Goal: Task Accomplishment & Management: Manage account settings

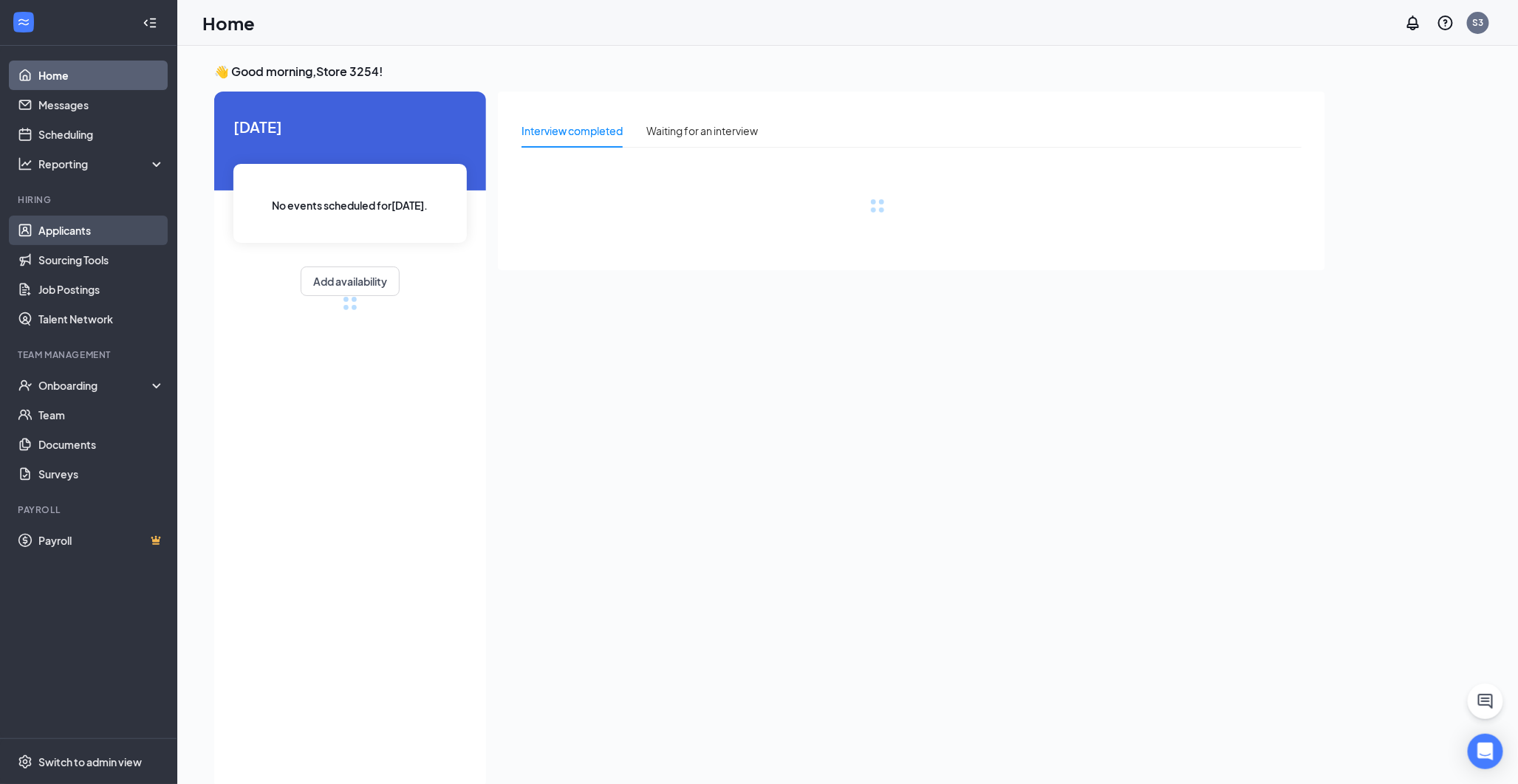
click at [54, 225] on link "Applicants" at bounding box center [102, 230] width 126 height 29
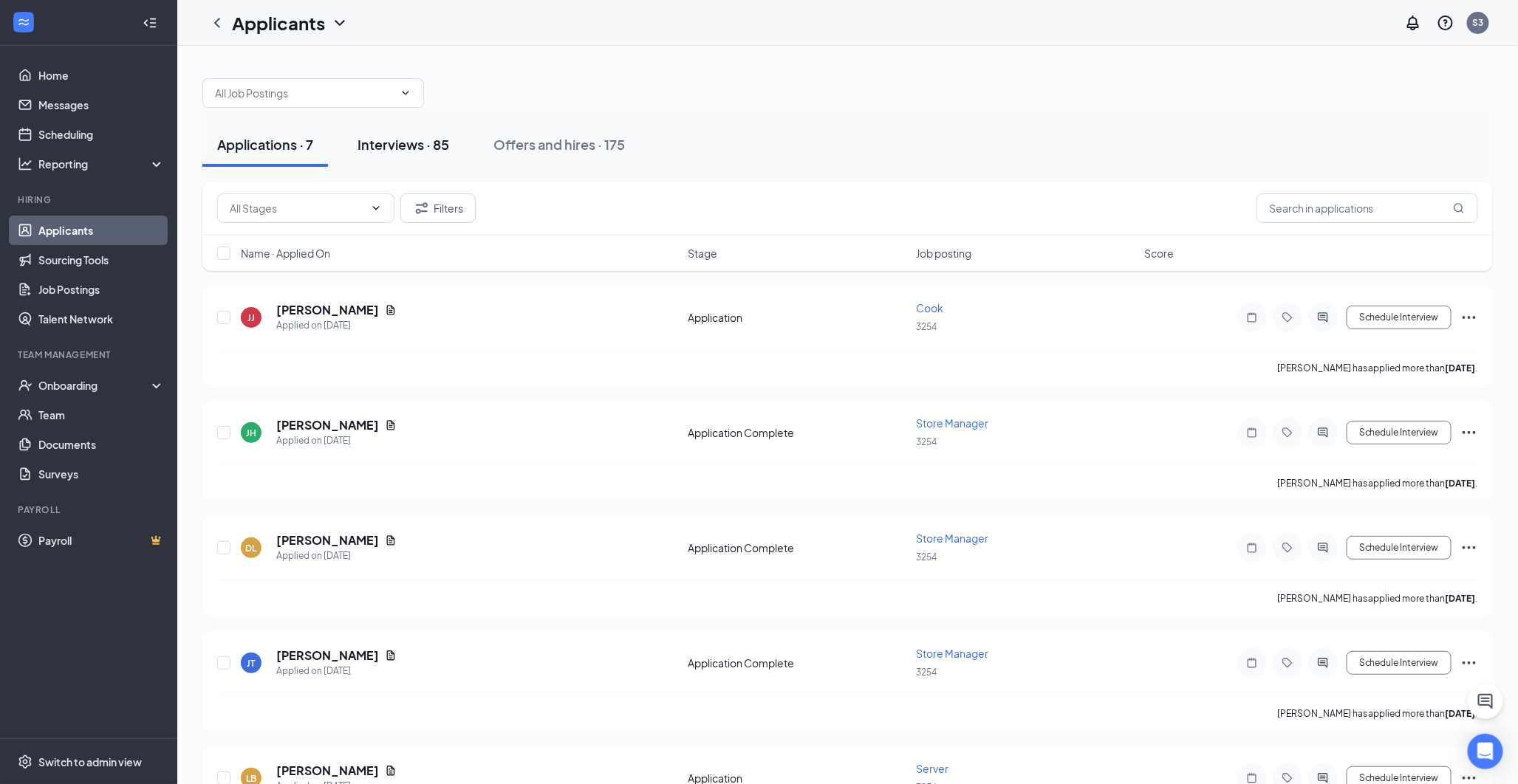
click at [412, 135] on div "Interviews · 85" at bounding box center [403, 145] width 92 height 18
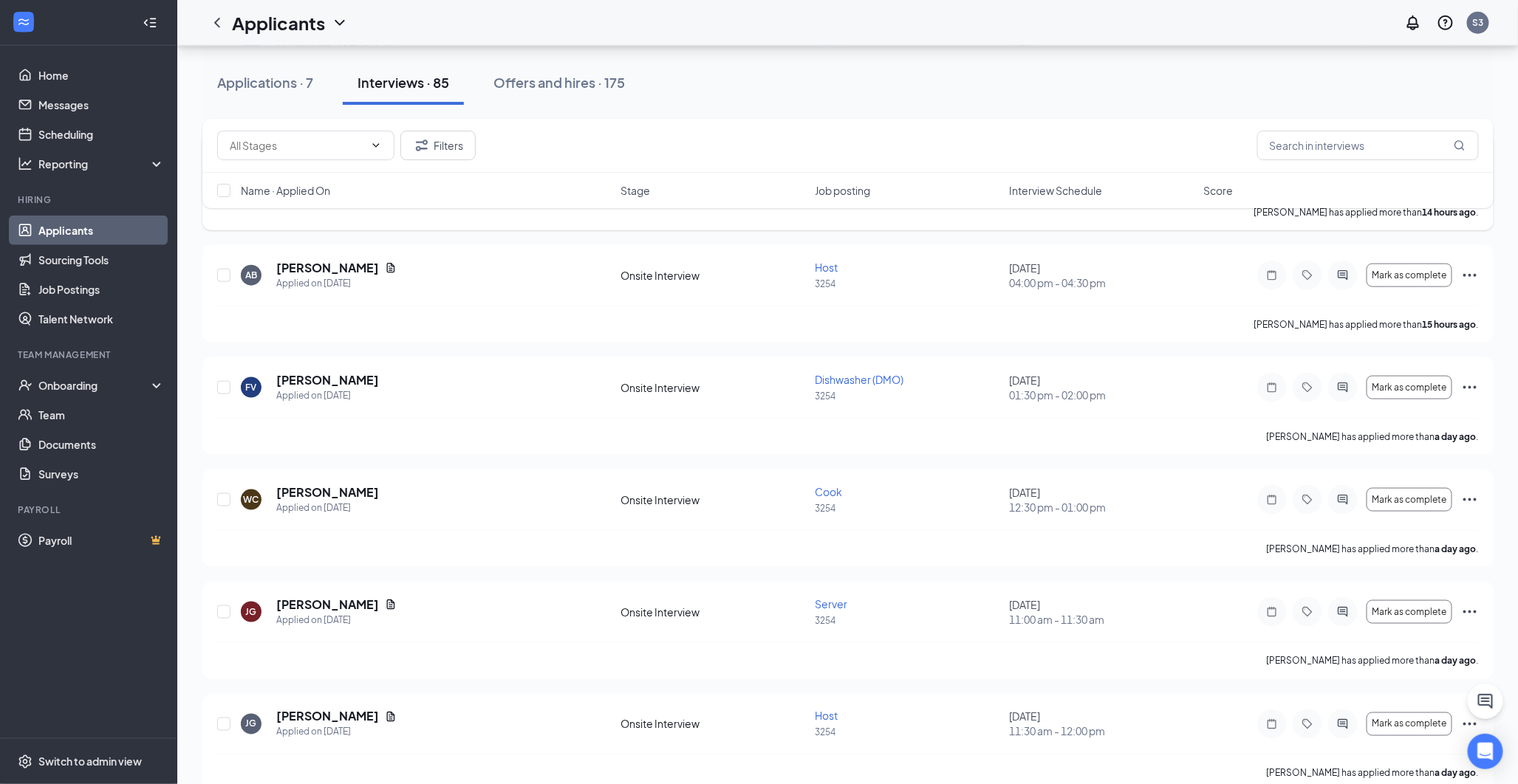
scroll to position [821, 0]
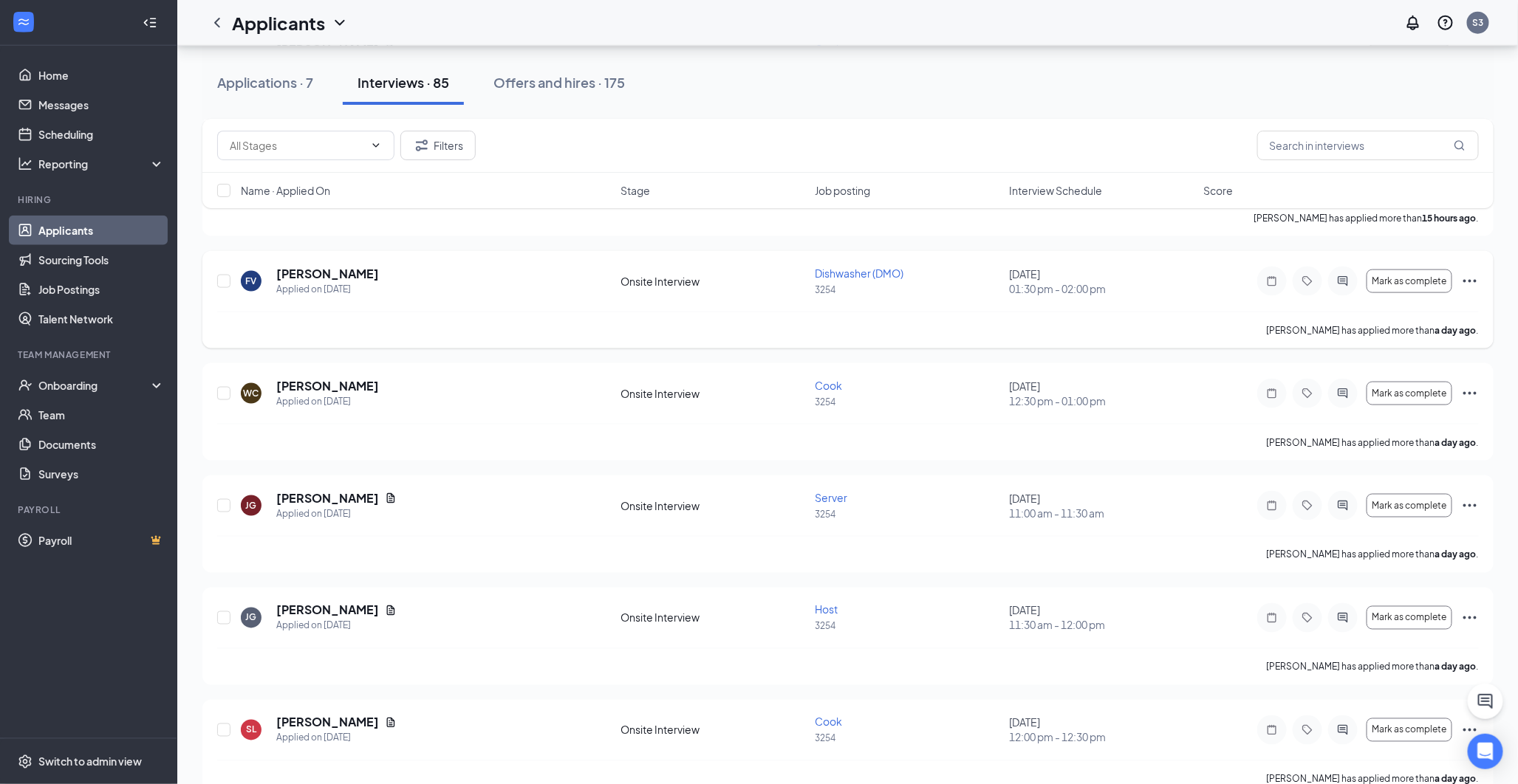
click at [1360, 285] on icon "Ellipses" at bounding box center [1470, 281] width 18 height 18
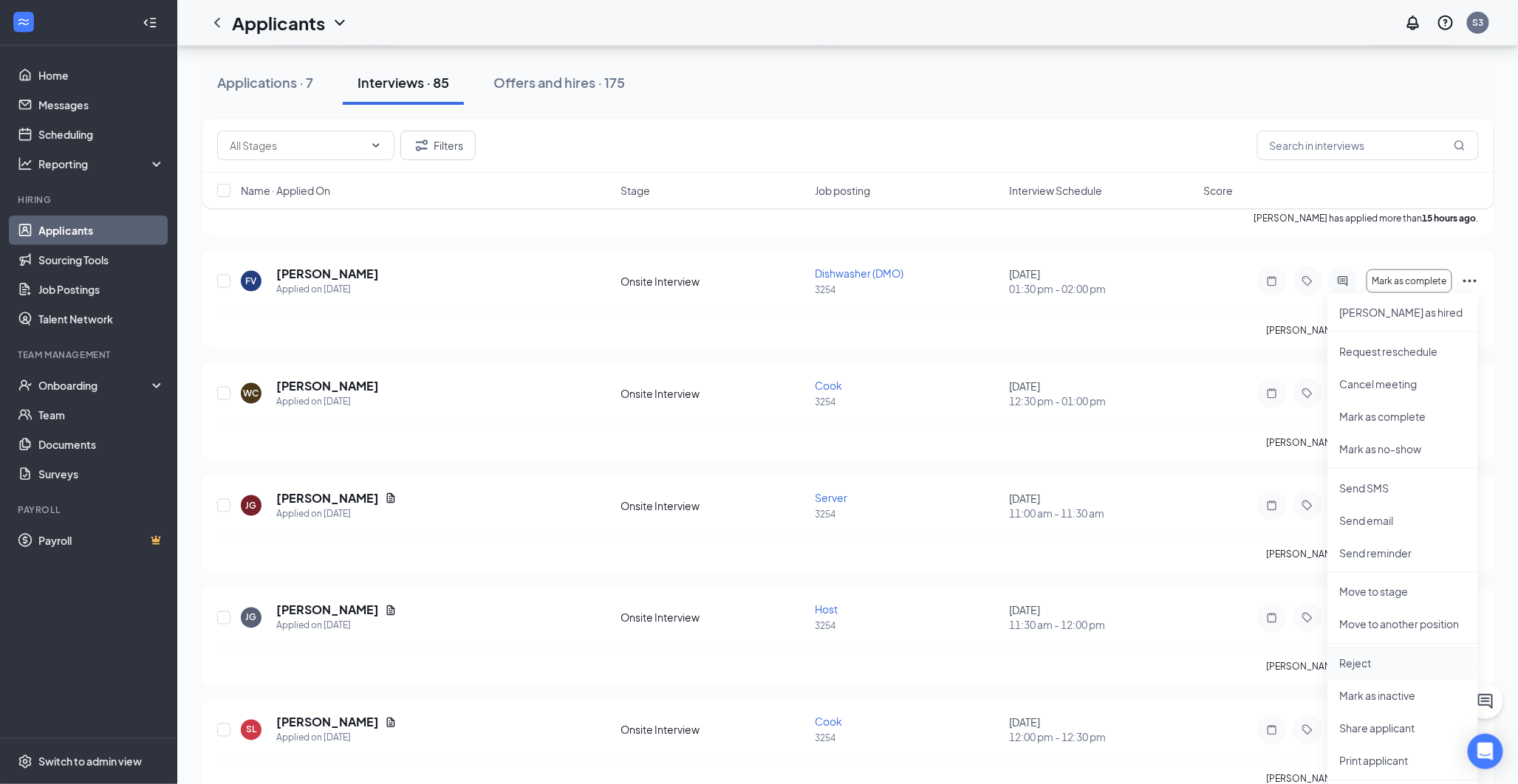
click at [1360, 659] on p "Reject" at bounding box center [1402, 663] width 127 height 15
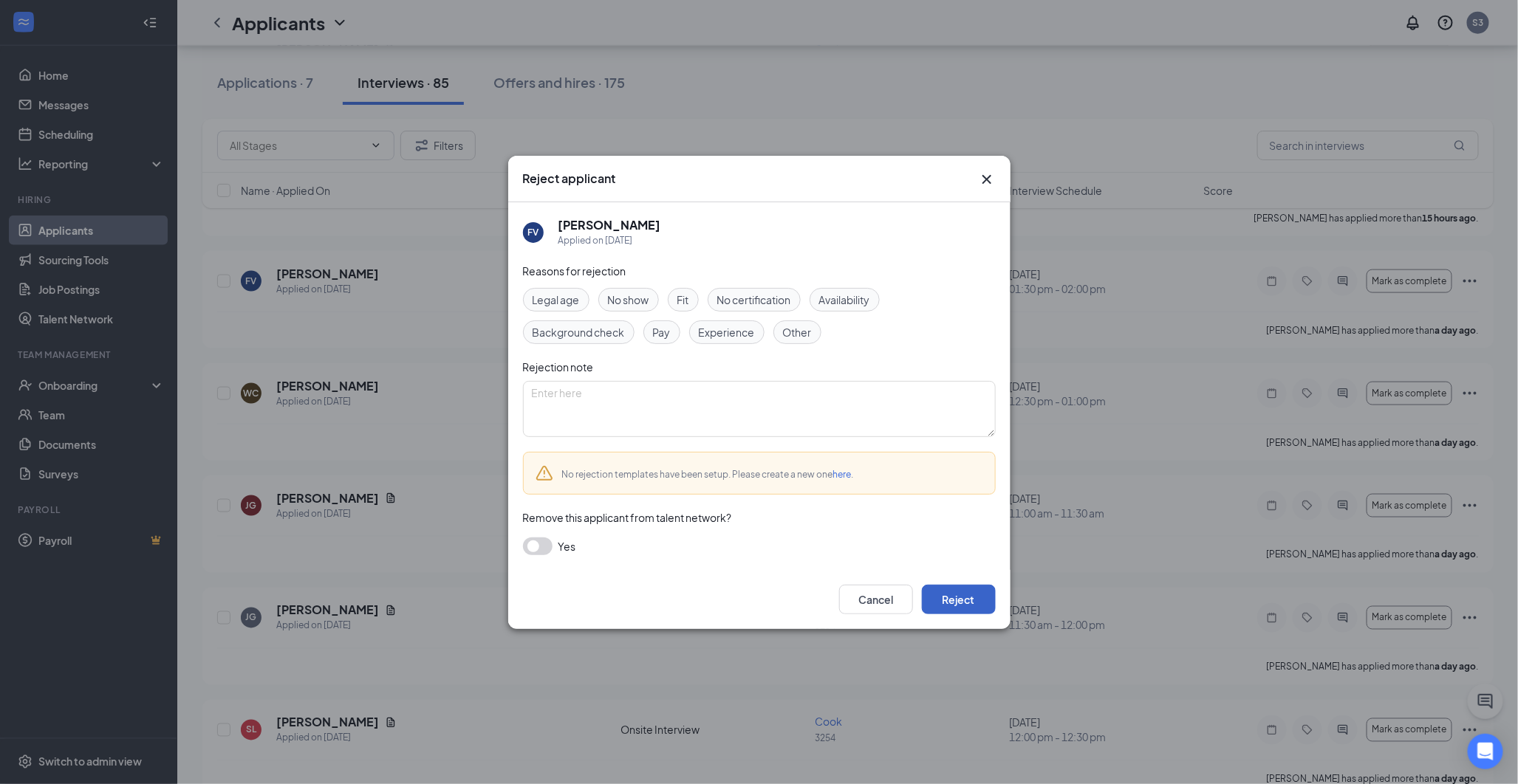
click at [969, 596] on button "Reject" at bounding box center [959, 599] width 74 height 29
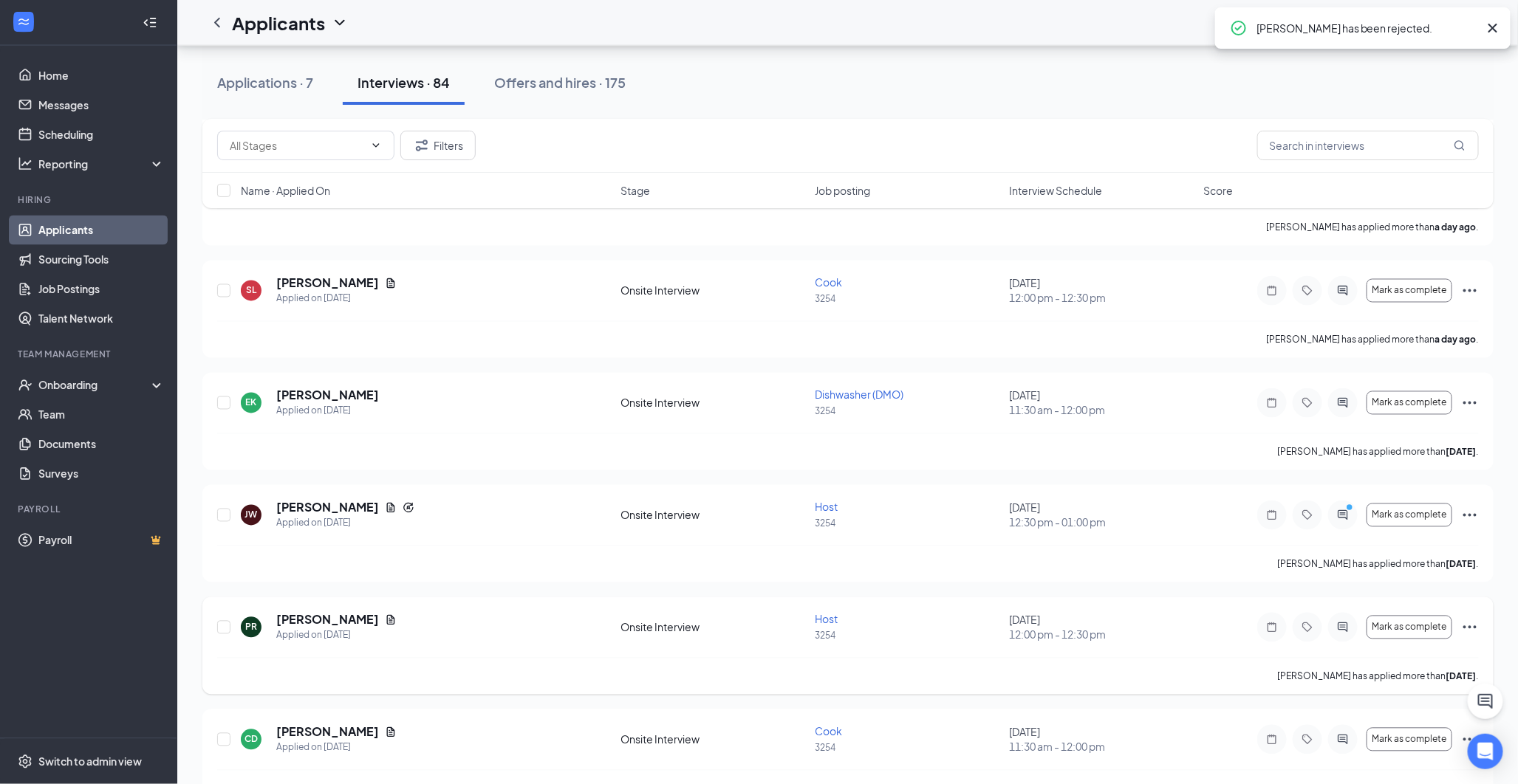
scroll to position [1149, 0]
click at [1360, 407] on icon "Ellipses" at bounding box center [1470, 402] width 18 height 18
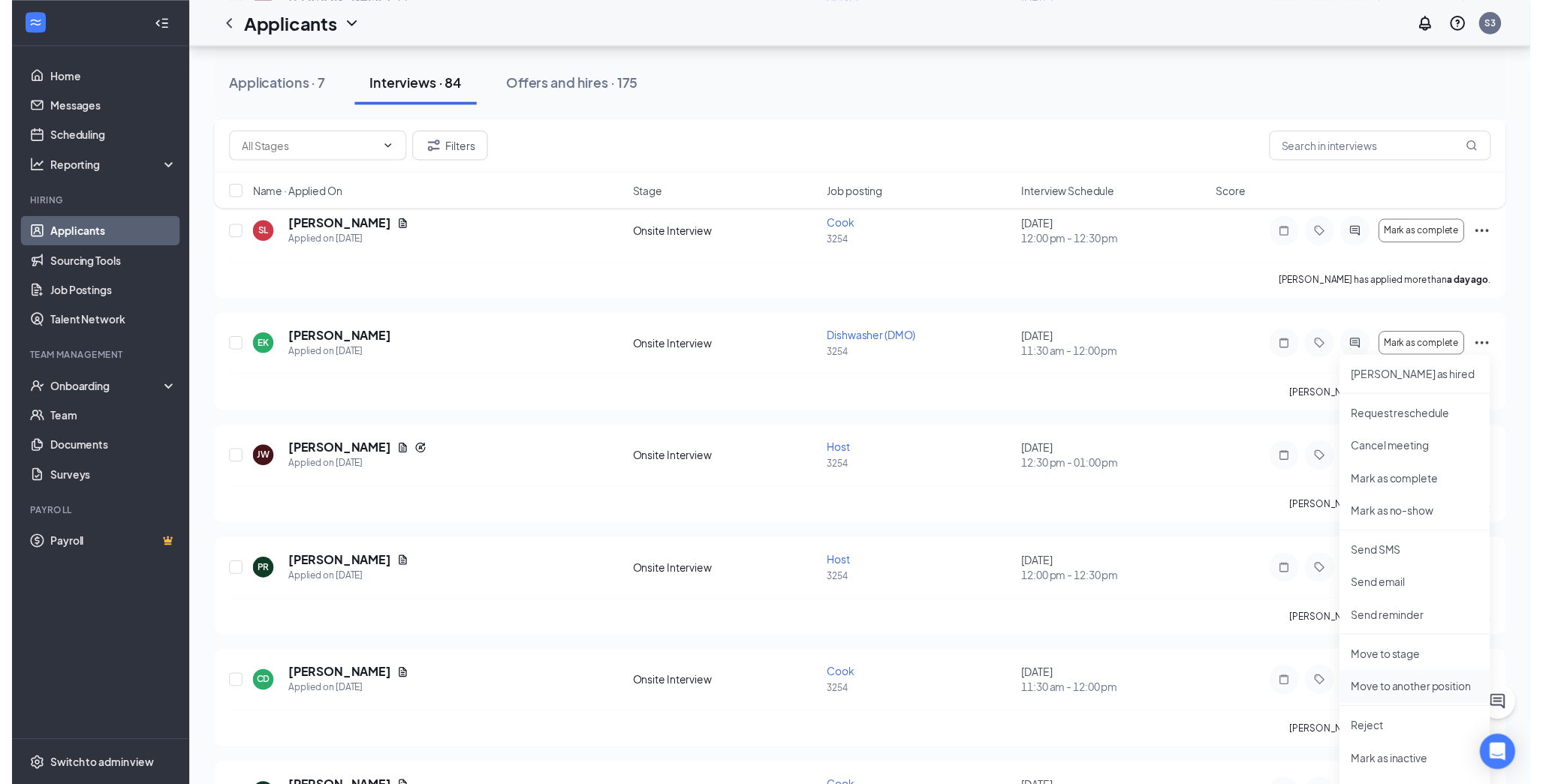
scroll to position [1250, 0]
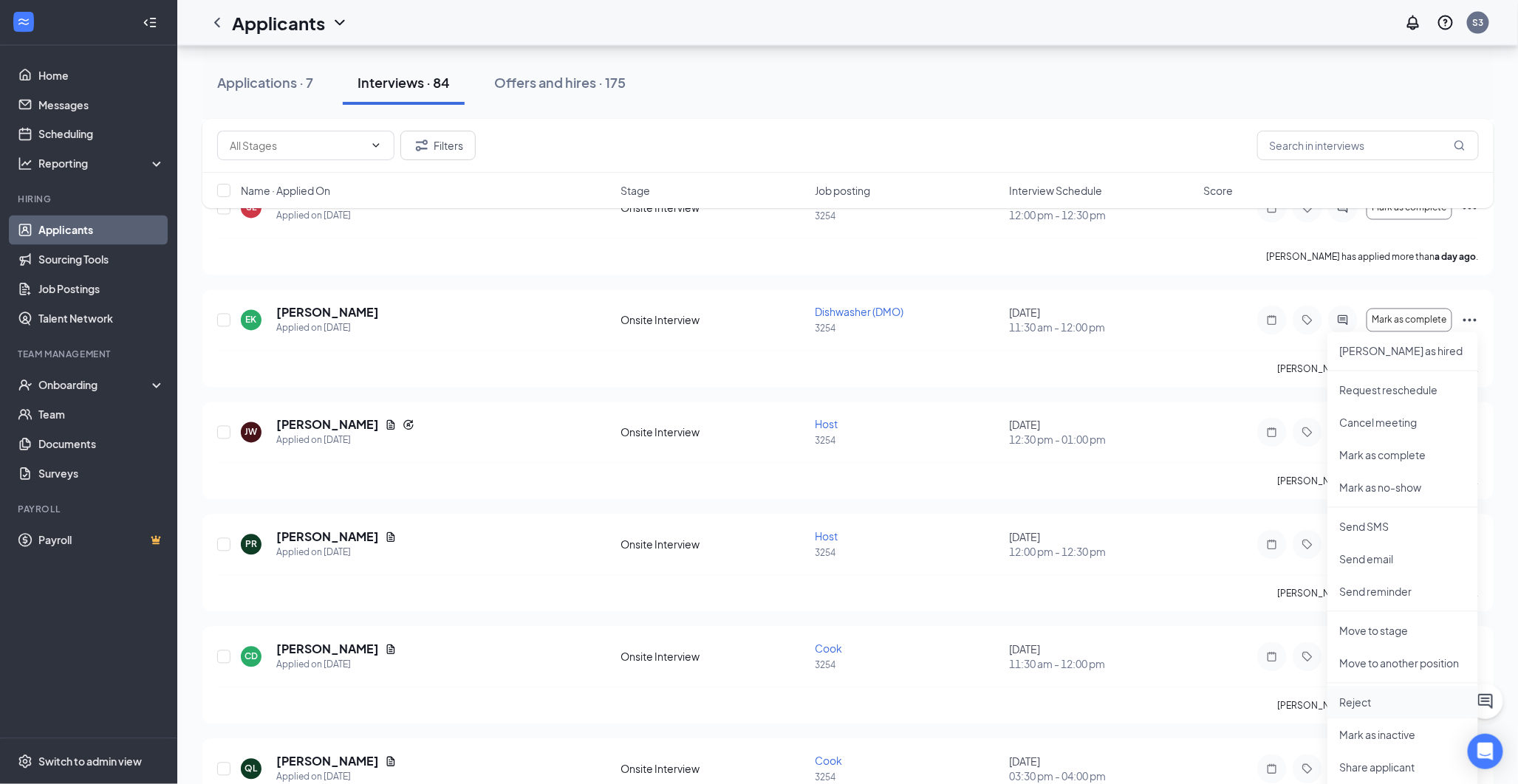
click at [1360, 699] on p "Reject" at bounding box center [1402, 702] width 127 height 15
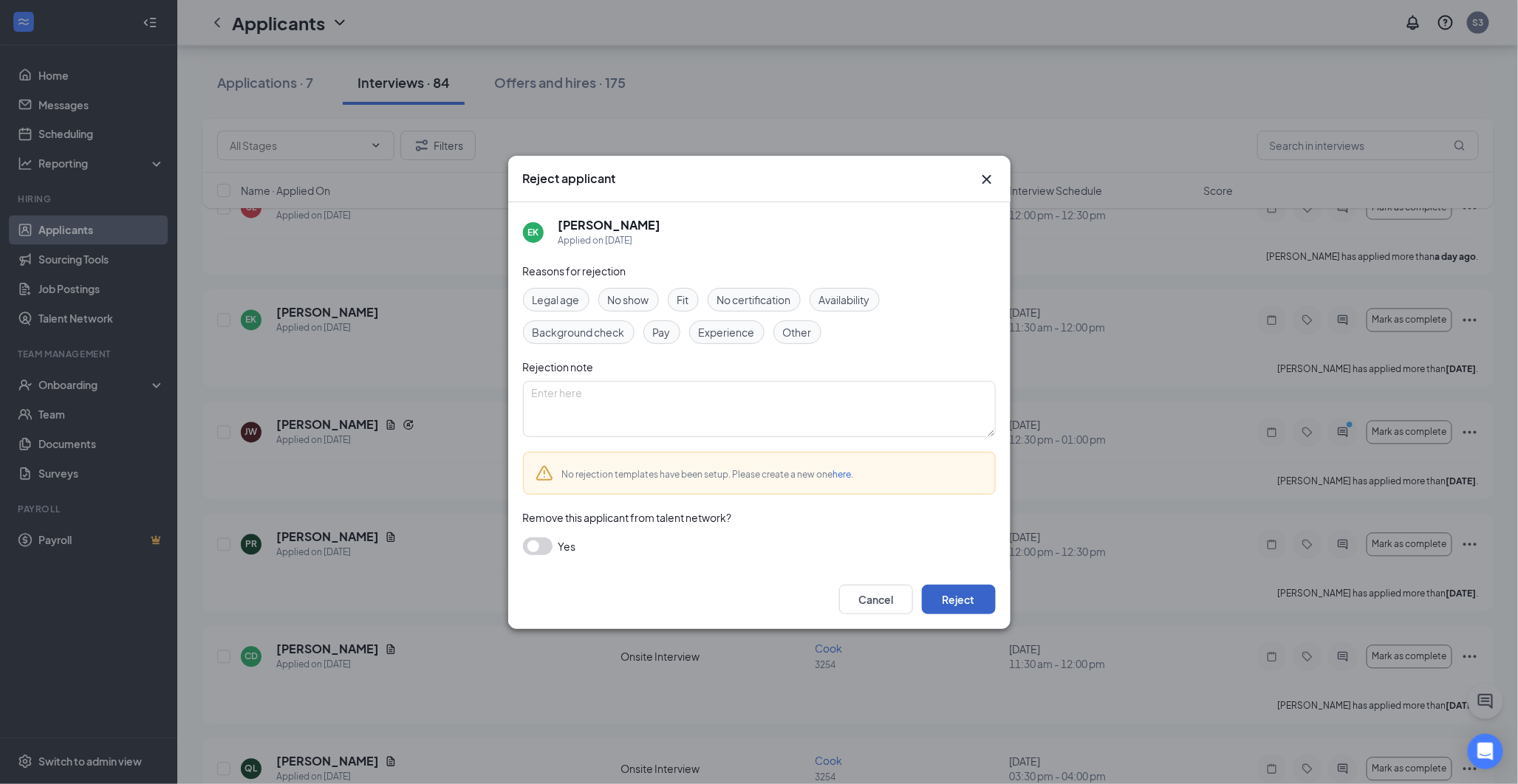
click at [973, 609] on button "Reject" at bounding box center [959, 599] width 74 height 29
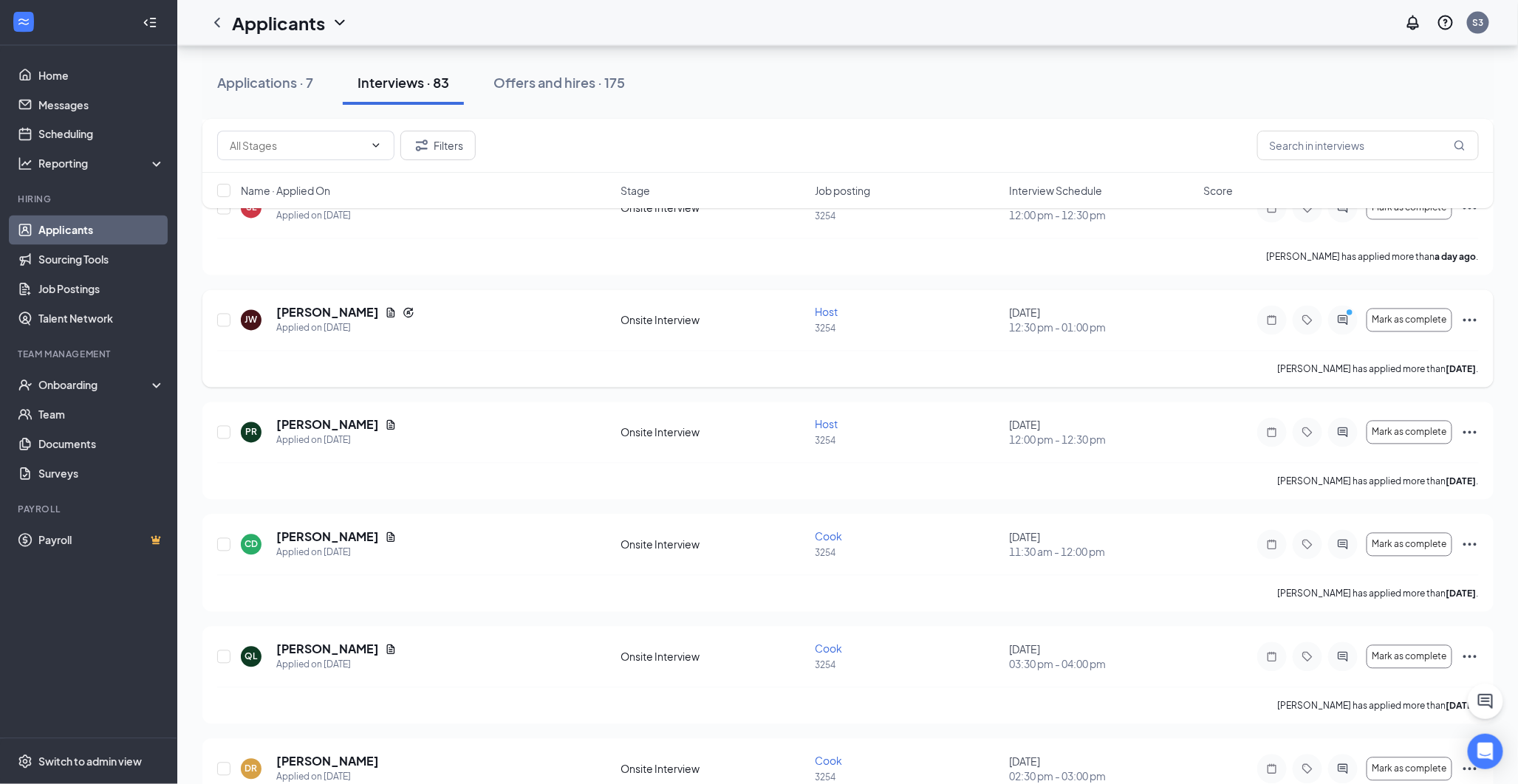
click at [385, 310] on icon "Document" at bounding box center [390, 312] width 12 height 12
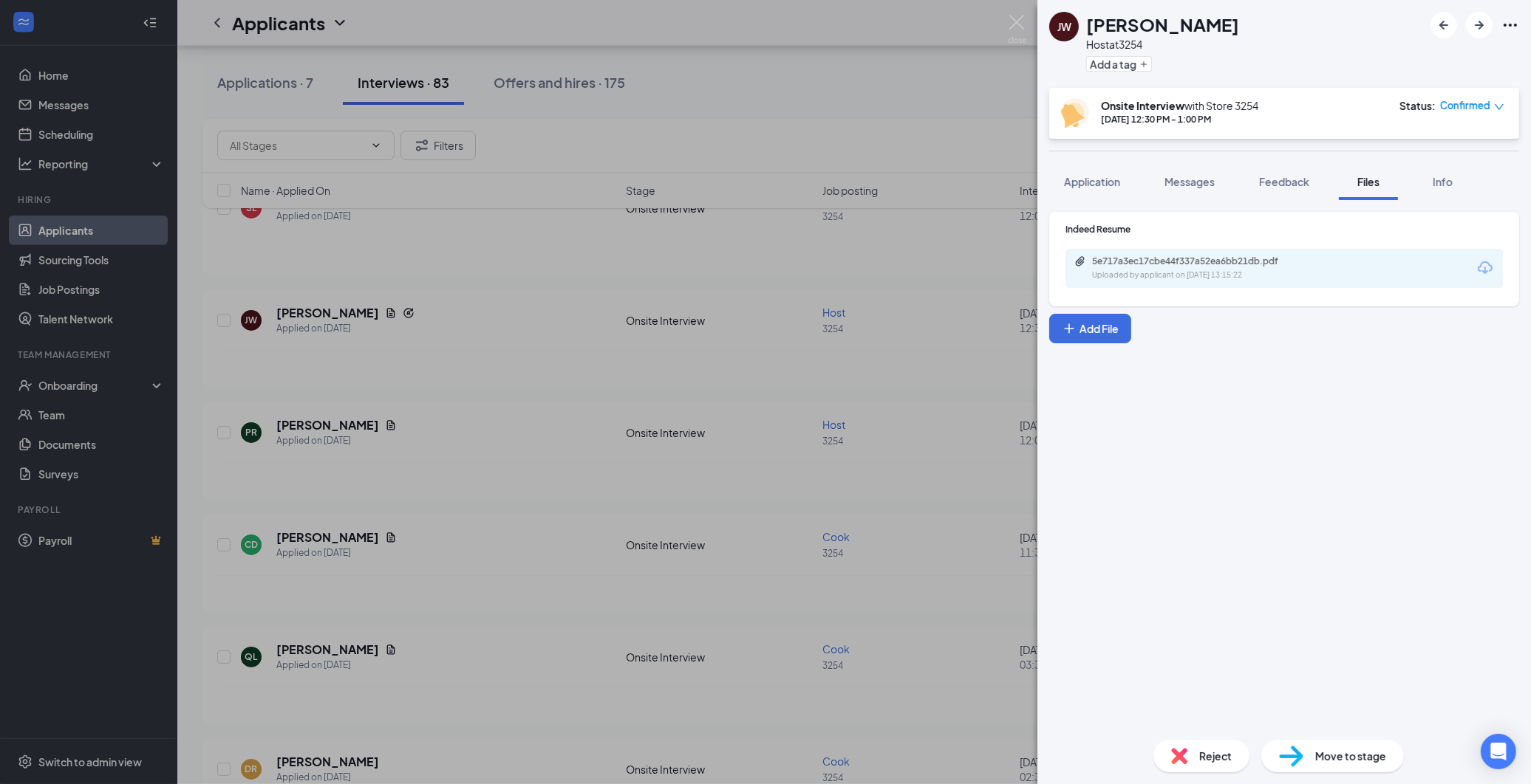
click at [1169, 252] on div "5e717a3ec17cbe44f337a52ea6bb21db.pdf Uploaded by applicant on [DATE] 13:15:22" at bounding box center [1284, 269] width 437 height 39
click at [1162, 259] on div "5e717a3ec17cbe44f337a52ea6bb21db.pdf" at bounding box center [1195, 261] width 207 height 12
drag, startPoint x: 840, startPoint y: 282, endPoint x: 839, endPoint y: 289, distance: 7.1
click at [840, 286] on div "[PERSON_NAME] [PERSON_NAME] Host at 3254 Add a tag Onsite Interview with Store …" at bounding box center [765, 392] width 1531 height 784
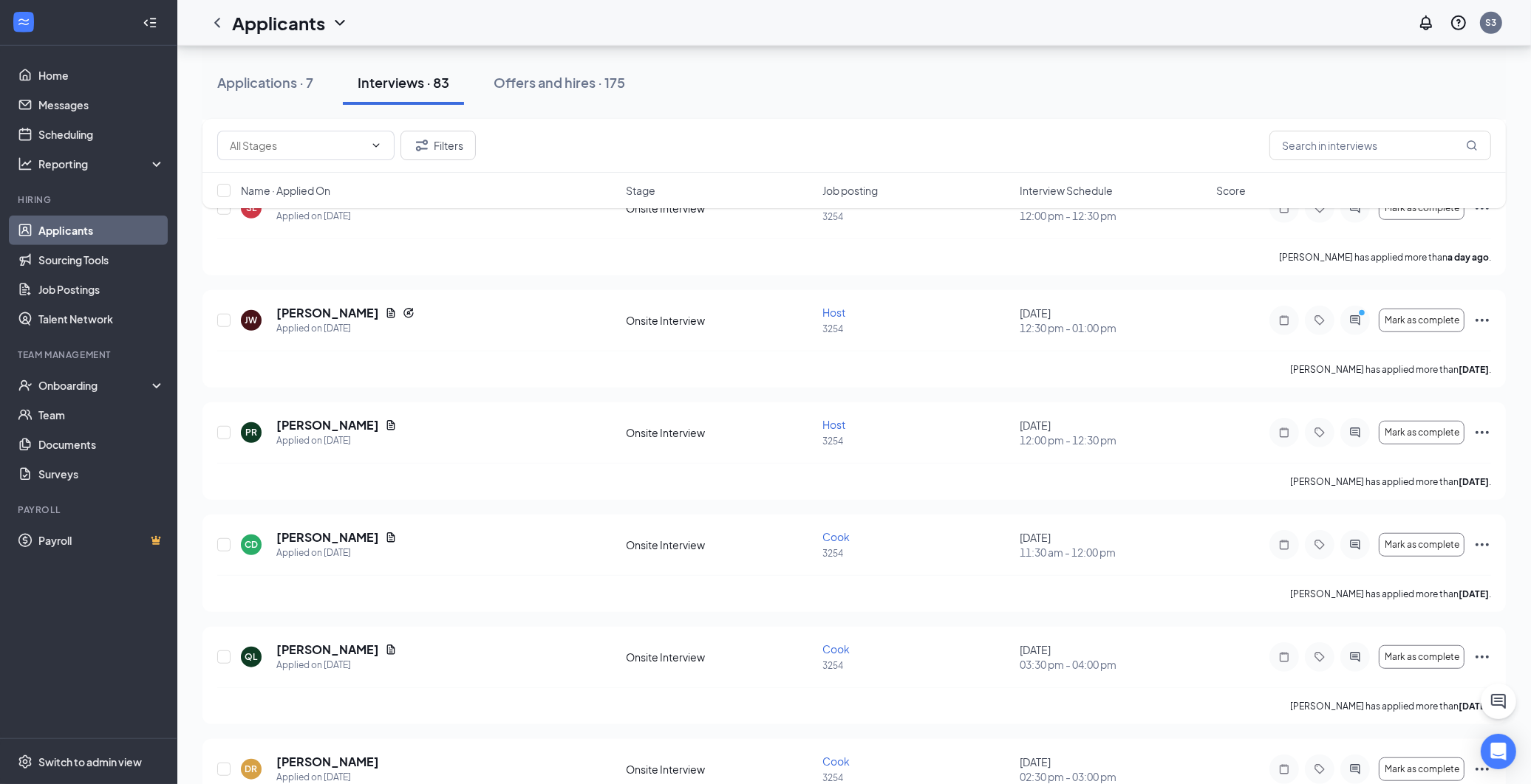
click at [839, 289] on div "[PERSON_NAME] Applied [DATE] 9:23 AM Onsite Interview Server 3254 [DATE] 11:00 …" at bounding box center [854, 732] width 1303 height 3353
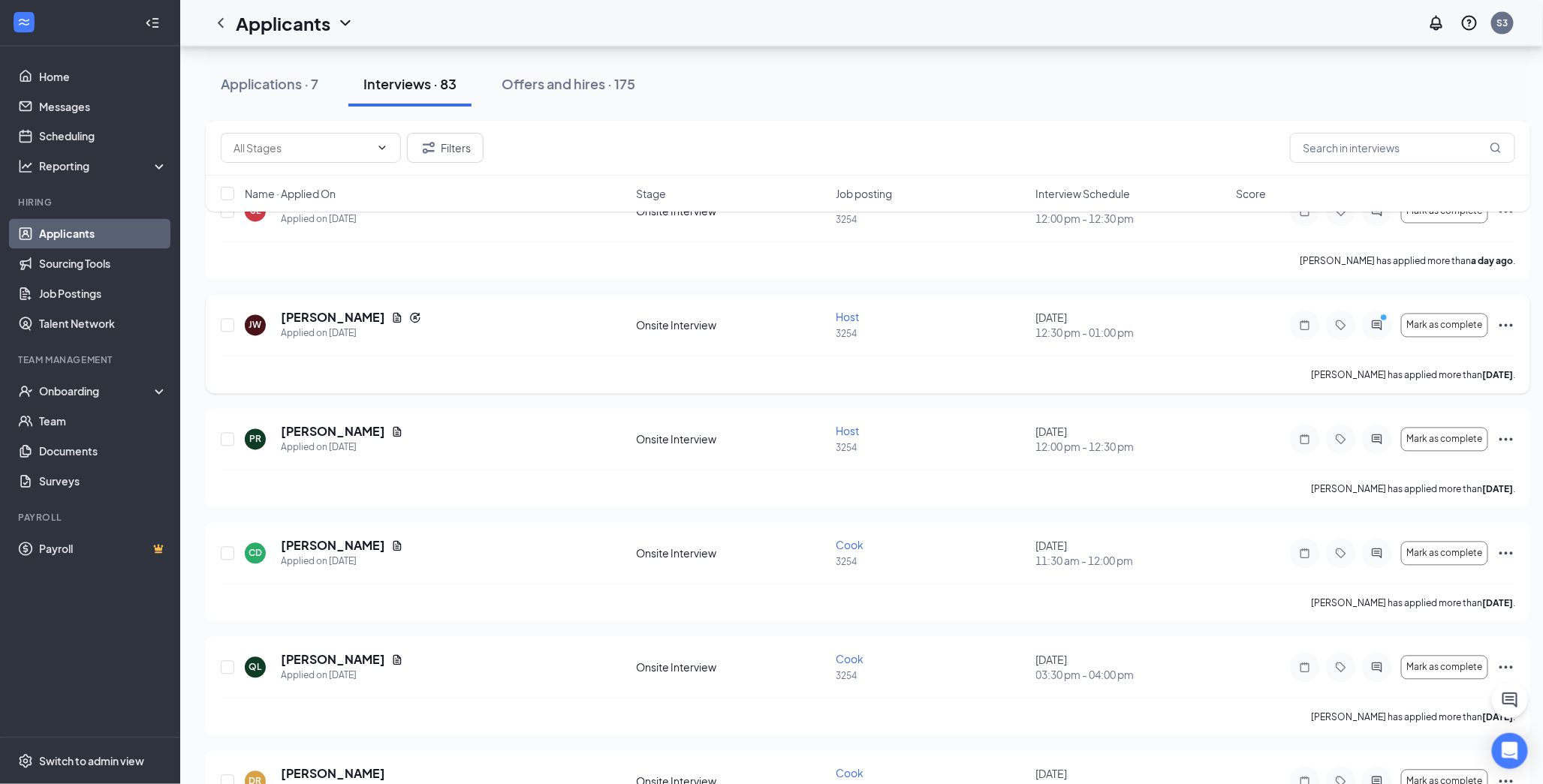
click at [1383, 320] on icon "Ellipses" at bounding box center [1505, 325] width 18 height 18
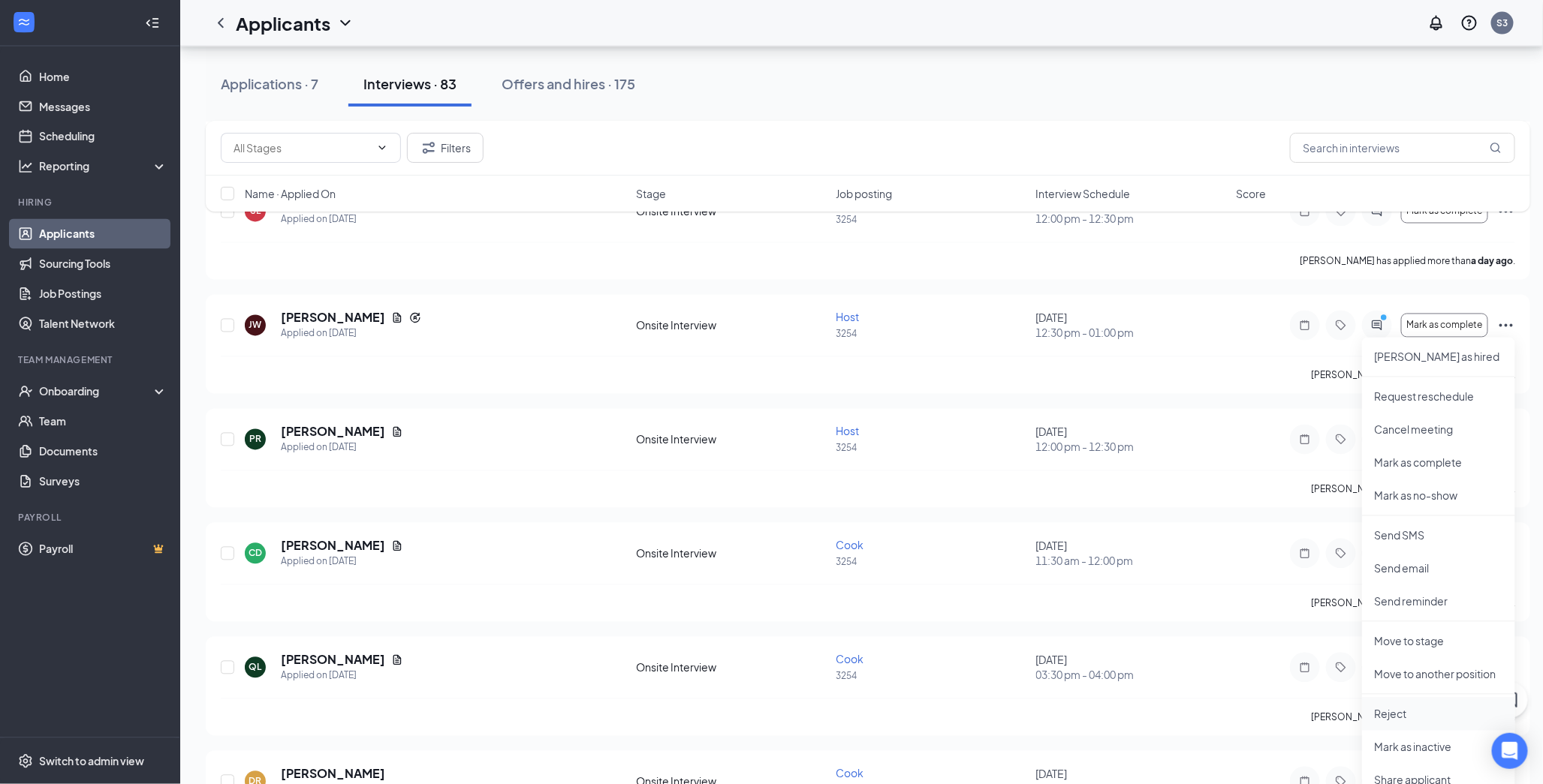
click at [1383, 707] on p "Reject" at bounding box center [1438, 714] width 129 height 15
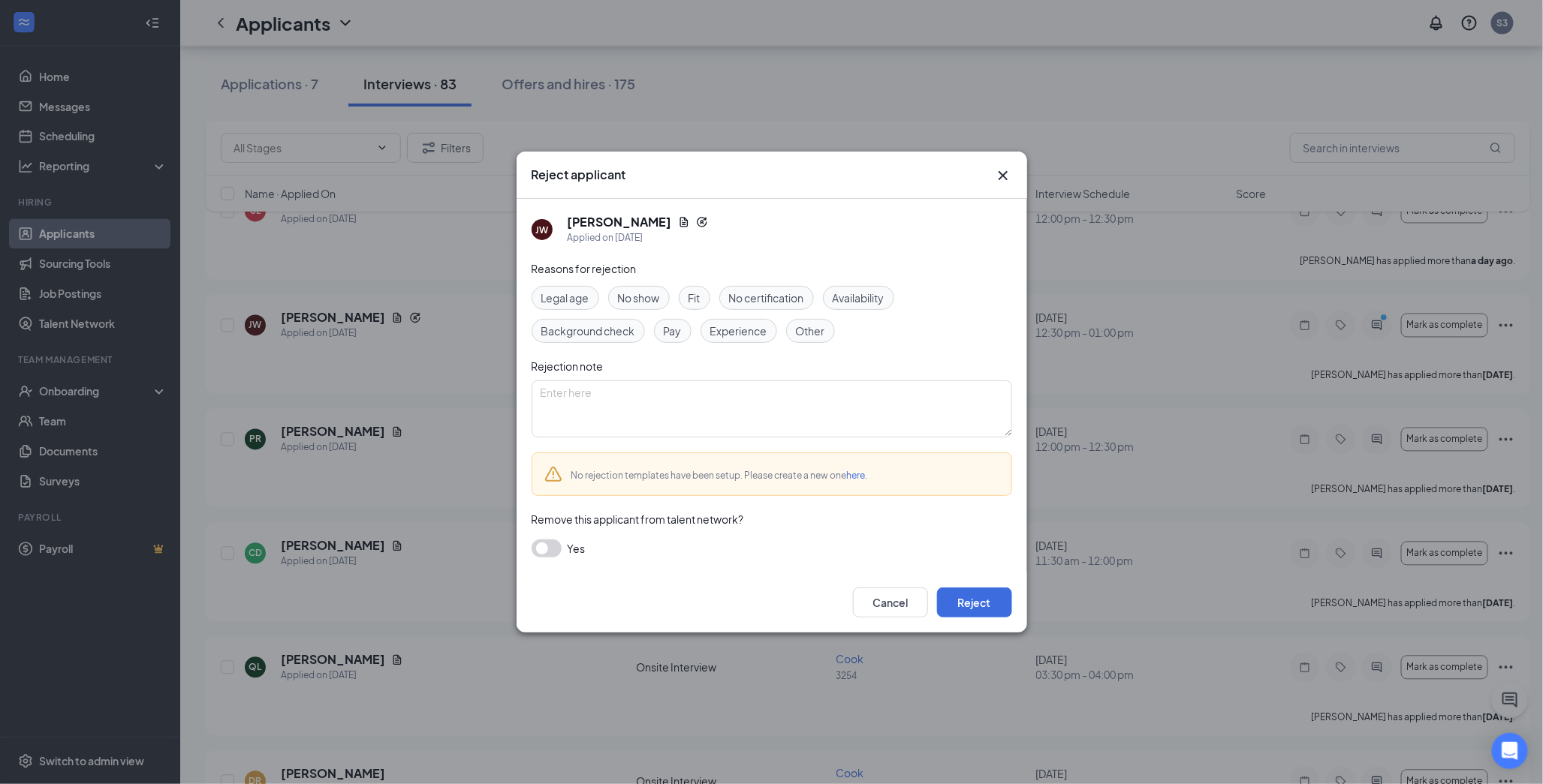
click at [801, 331] on span "Other" at bounding box center [810, 331] width 29 height 16
click at [985, 604] on button "Reject" at bounding box center [974, 603] width 75 height 30
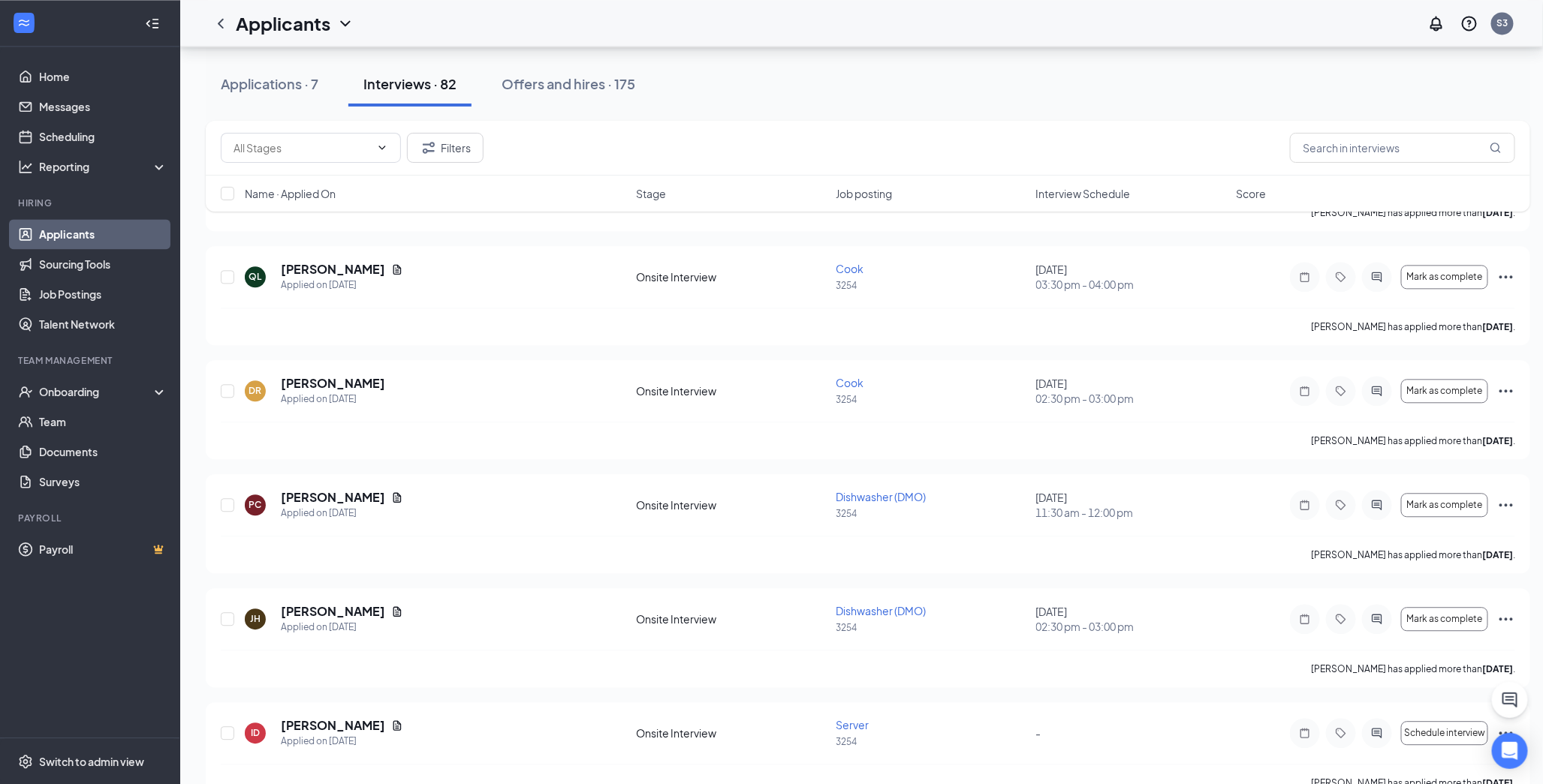
scroll to position [1667, 0]
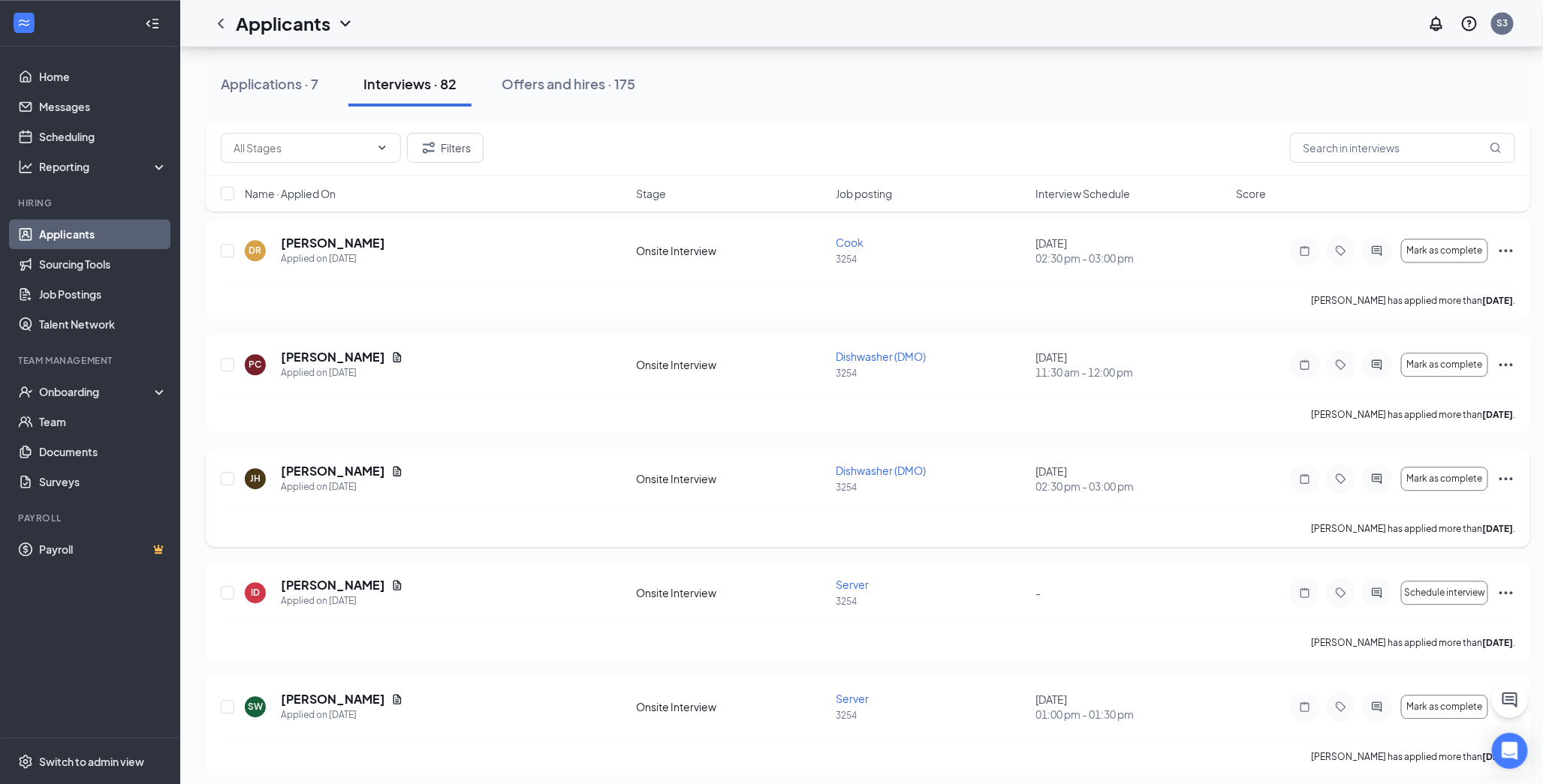
click at [1383, 478] on icon "Ellipses" at bounding box center [1505, 478] width 18 height 18
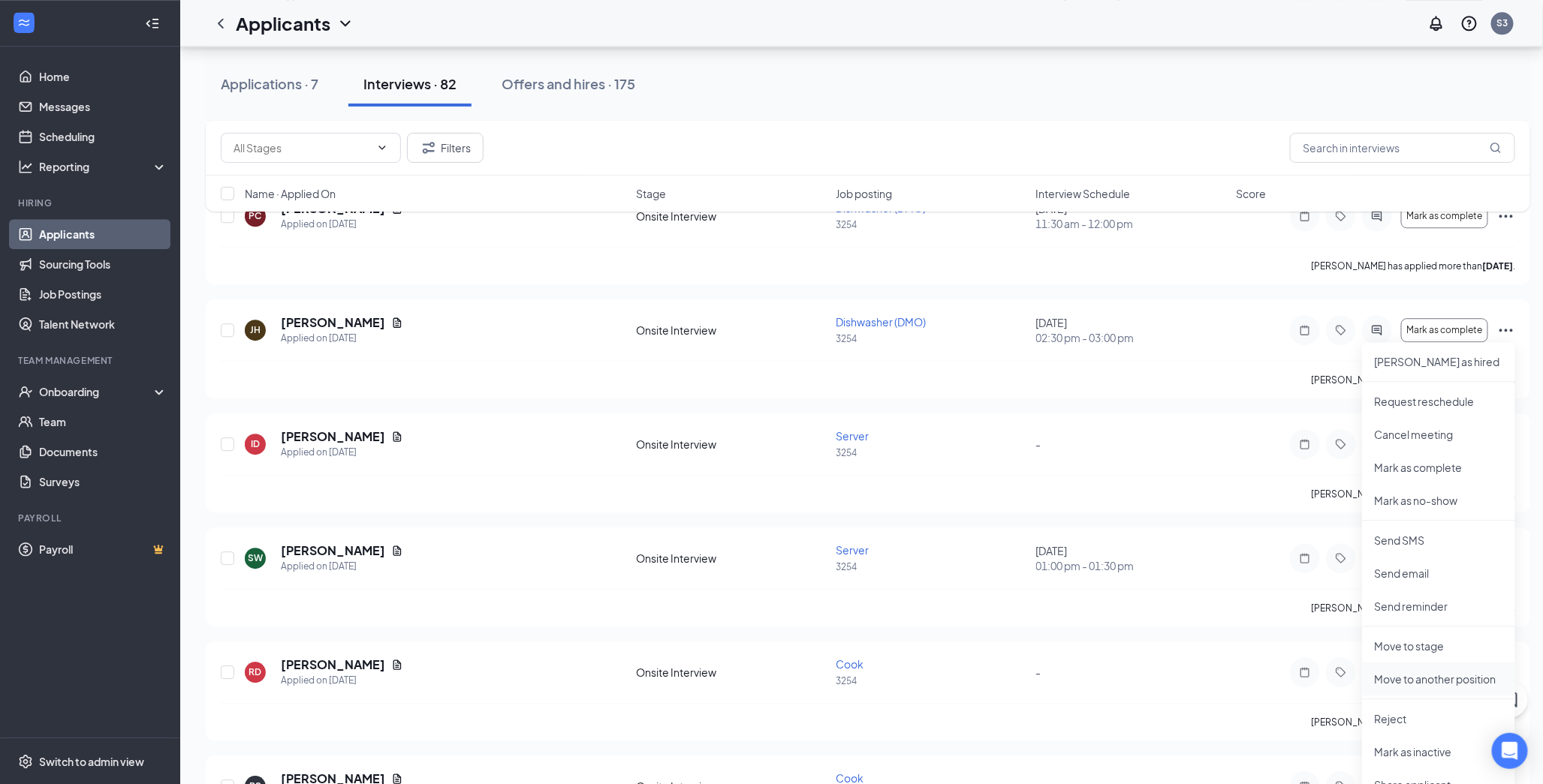
scroll to position [1834, 0]
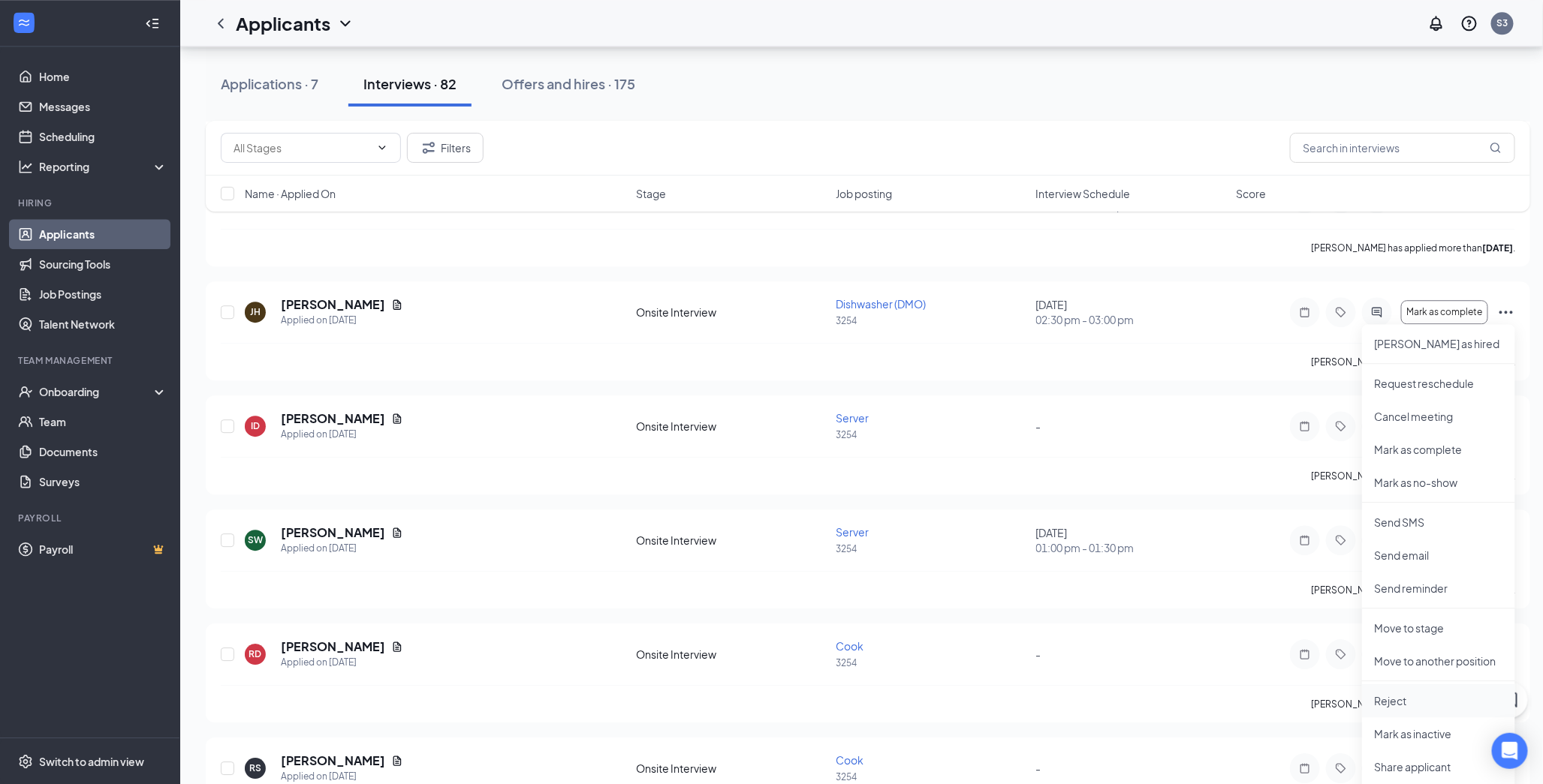
click at [1383, 703] on p "Reject" at bounding box center [1438, 700] width 129 height 15
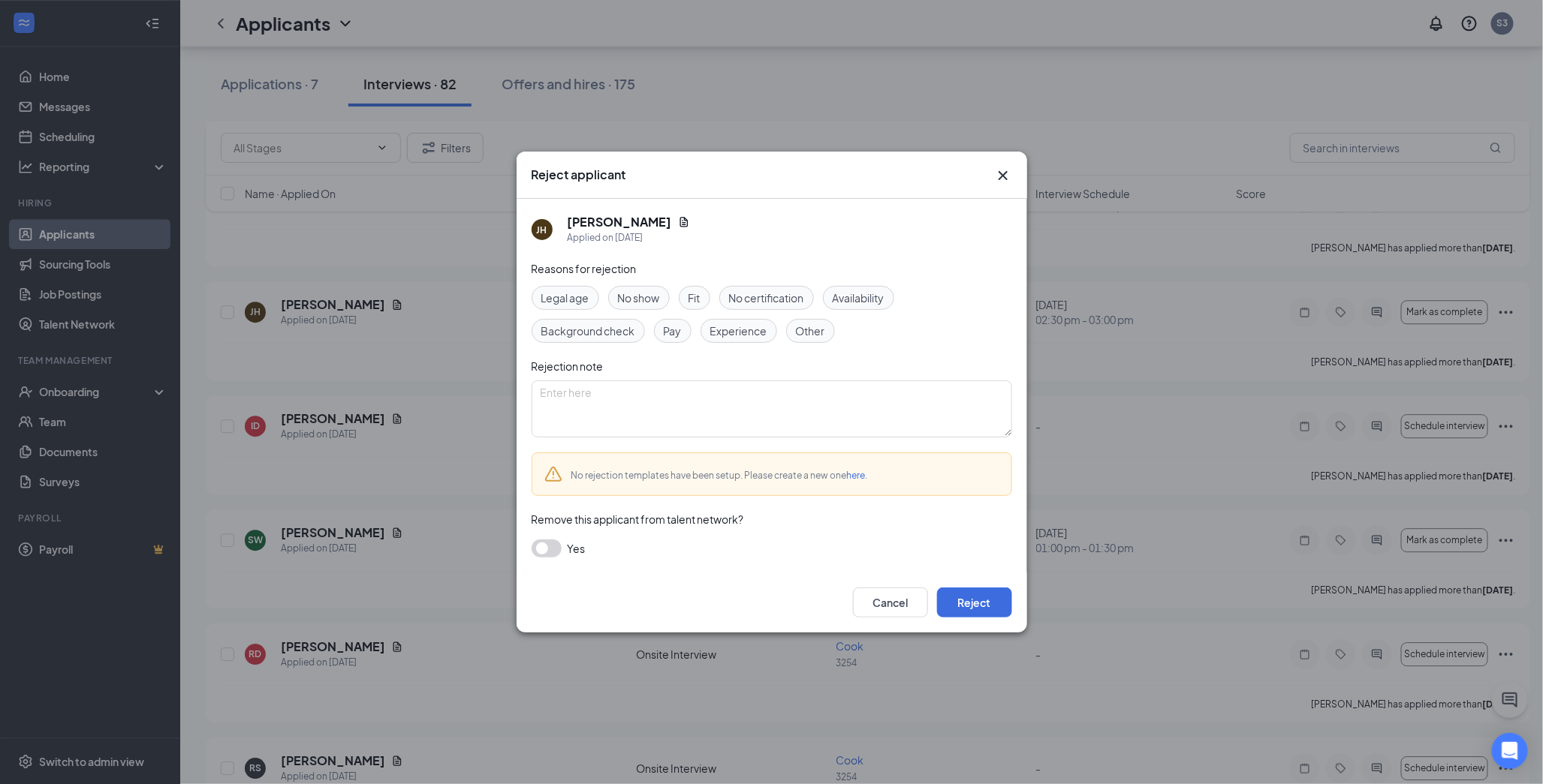
click at [807, 333] on span "Other" at bounding box center [810, 331] width 29 height 16
click at [966, 607] on button "Reject" at bounding box center [974, 603] width 75 height 30
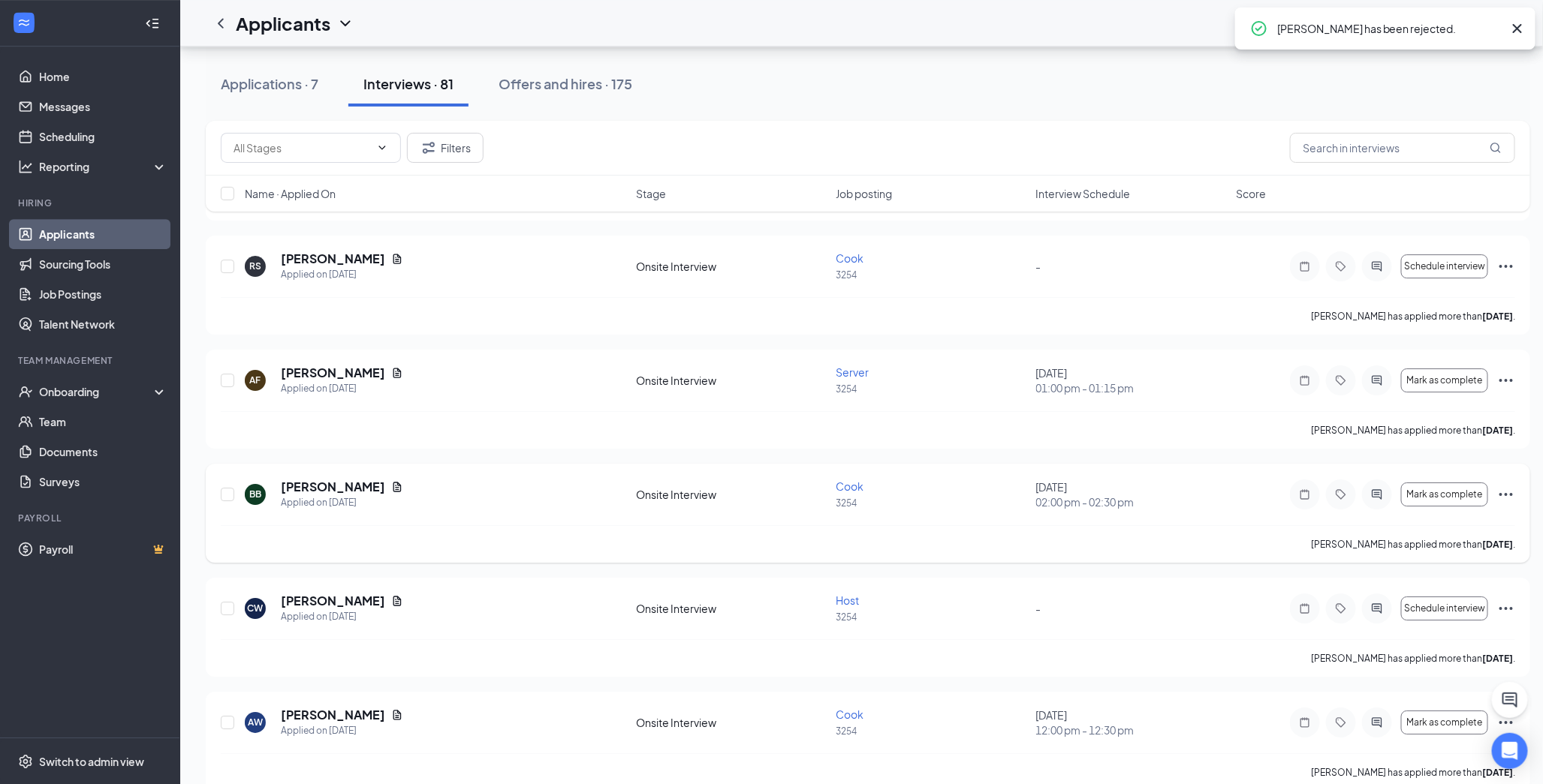
scroll to position [2251, 0]
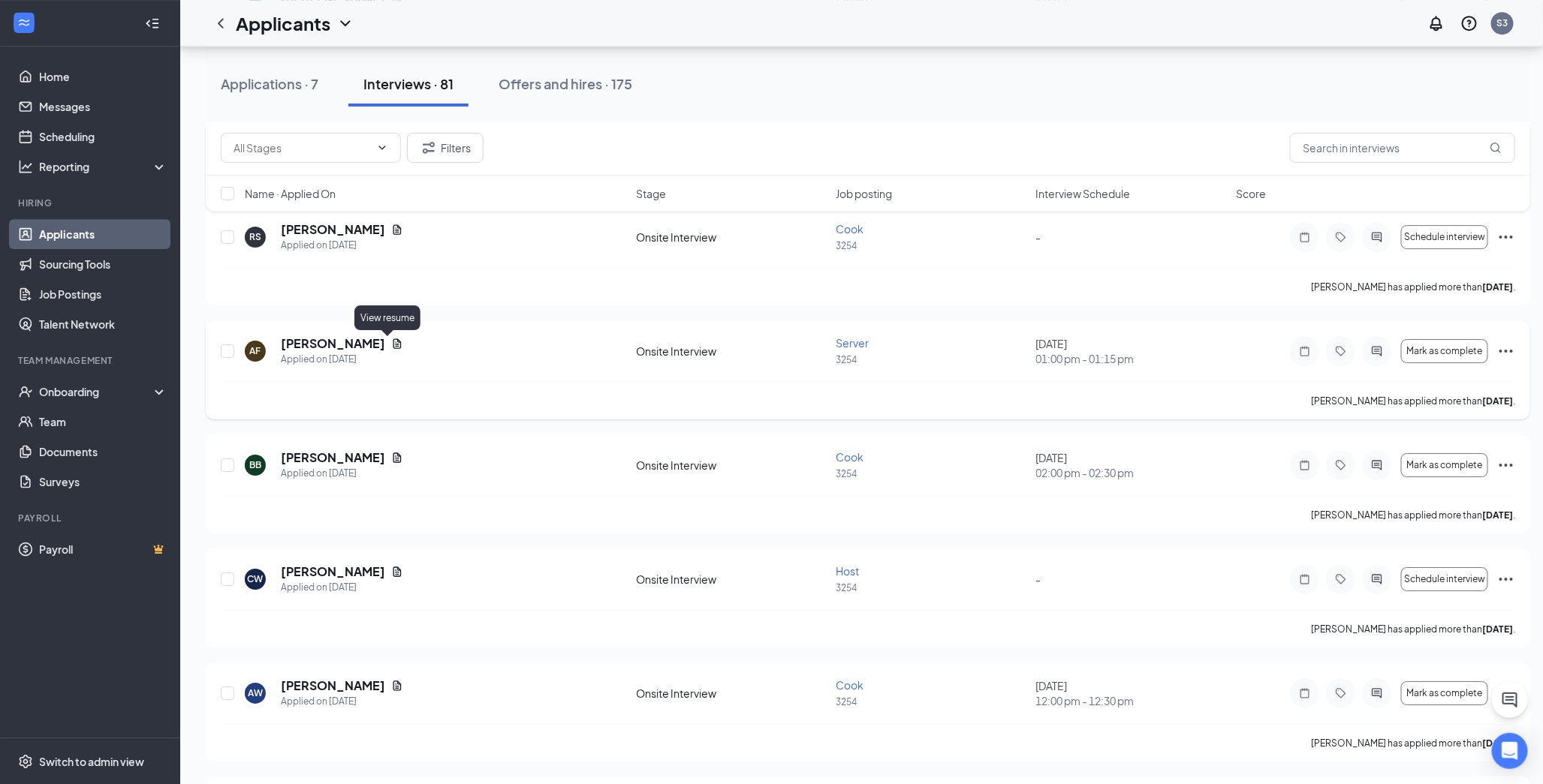
click at [391, 342] on icon "Document" at bounding box center [397, 343] width 12 height 12
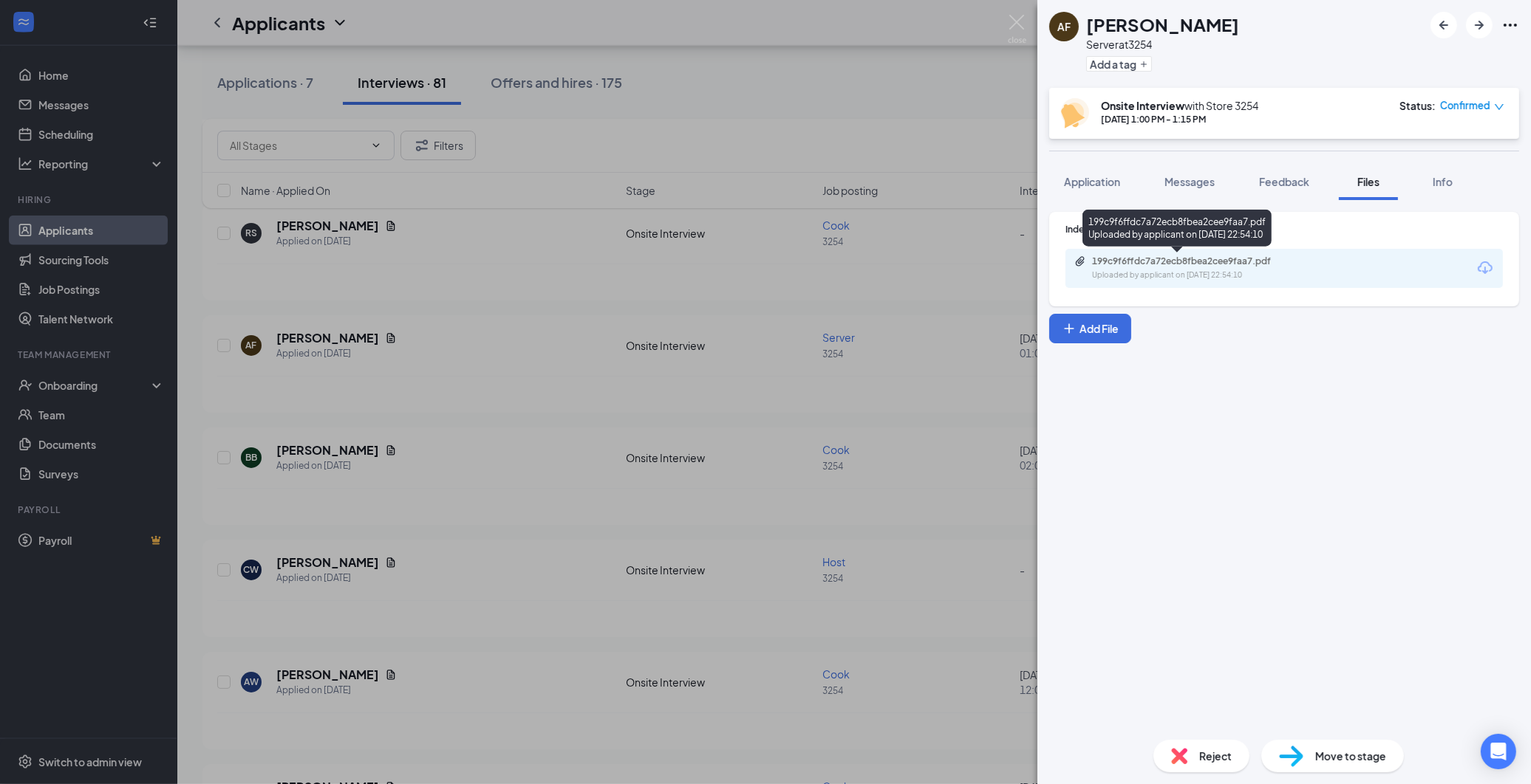
click at [1156, 269] on div "Uploaded by applicant on [DATE] 22:54:10" at bounding box center [1203, 275] width 222 height 12
click at [584, 319] on div "AF [PERSON_NAME] Server at 3254 Add a tag Onsite Interview with Store [DATE] 1:…" at bounding box center [765, 392] width 1531 height 784
click at [460, 475] on div "AF [PERSON_NAME] Server at 3254 Add a tag Onsite Interview with Store [DATE] 1:…" at bounding box center [765, 392] width 1531 height 784
click at [640, 448] on div "BB [PERSON_NAME] Applied on [DATE] Onsite Interview Cook 3254 [DATE] 02:00 pm -…" at bounding box center [854, 465] width 1274 height 46
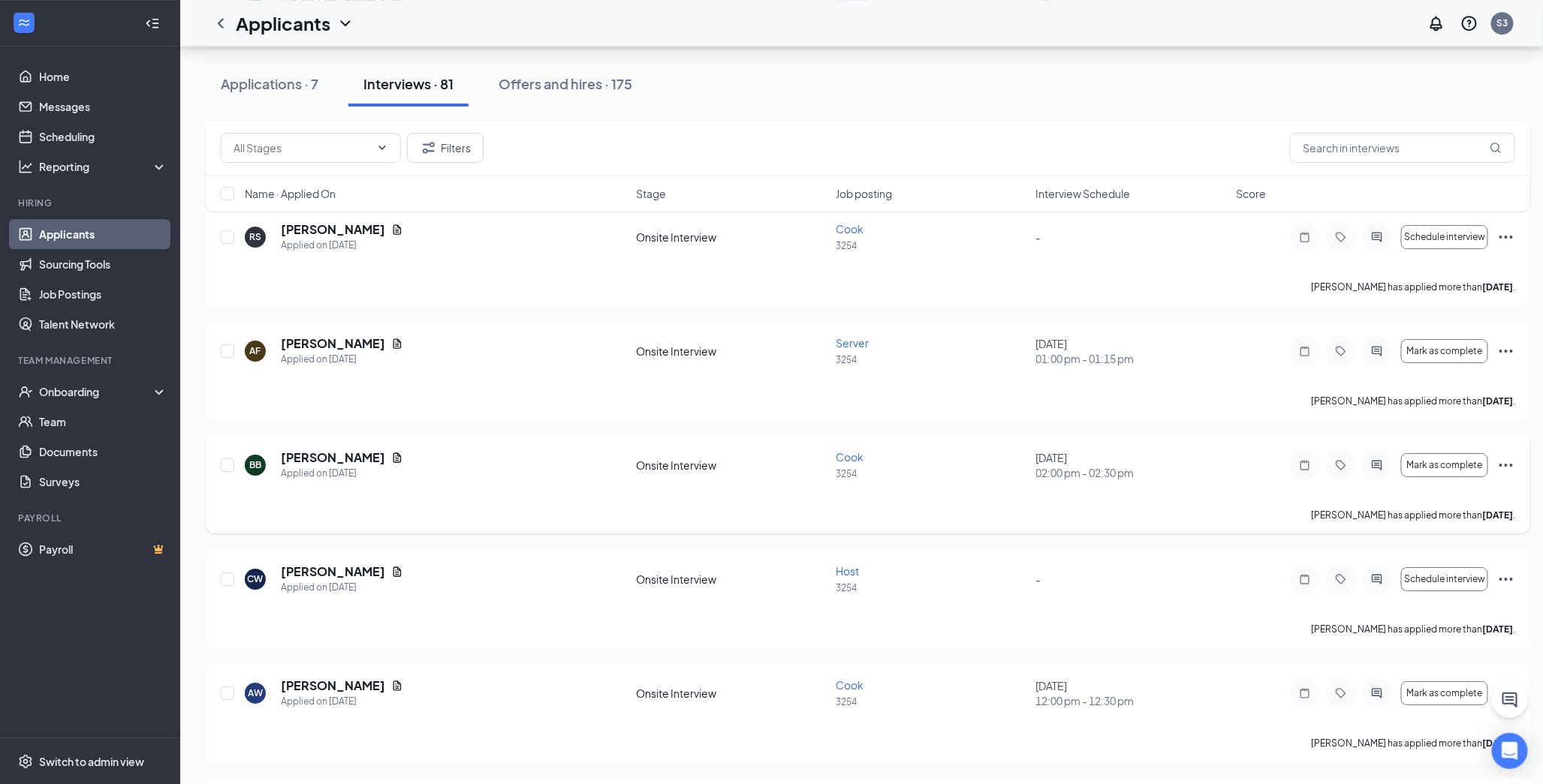
click at [1383, 471] on icon "Ellipses" at bounding box center [1505, 465] width 18 height 18
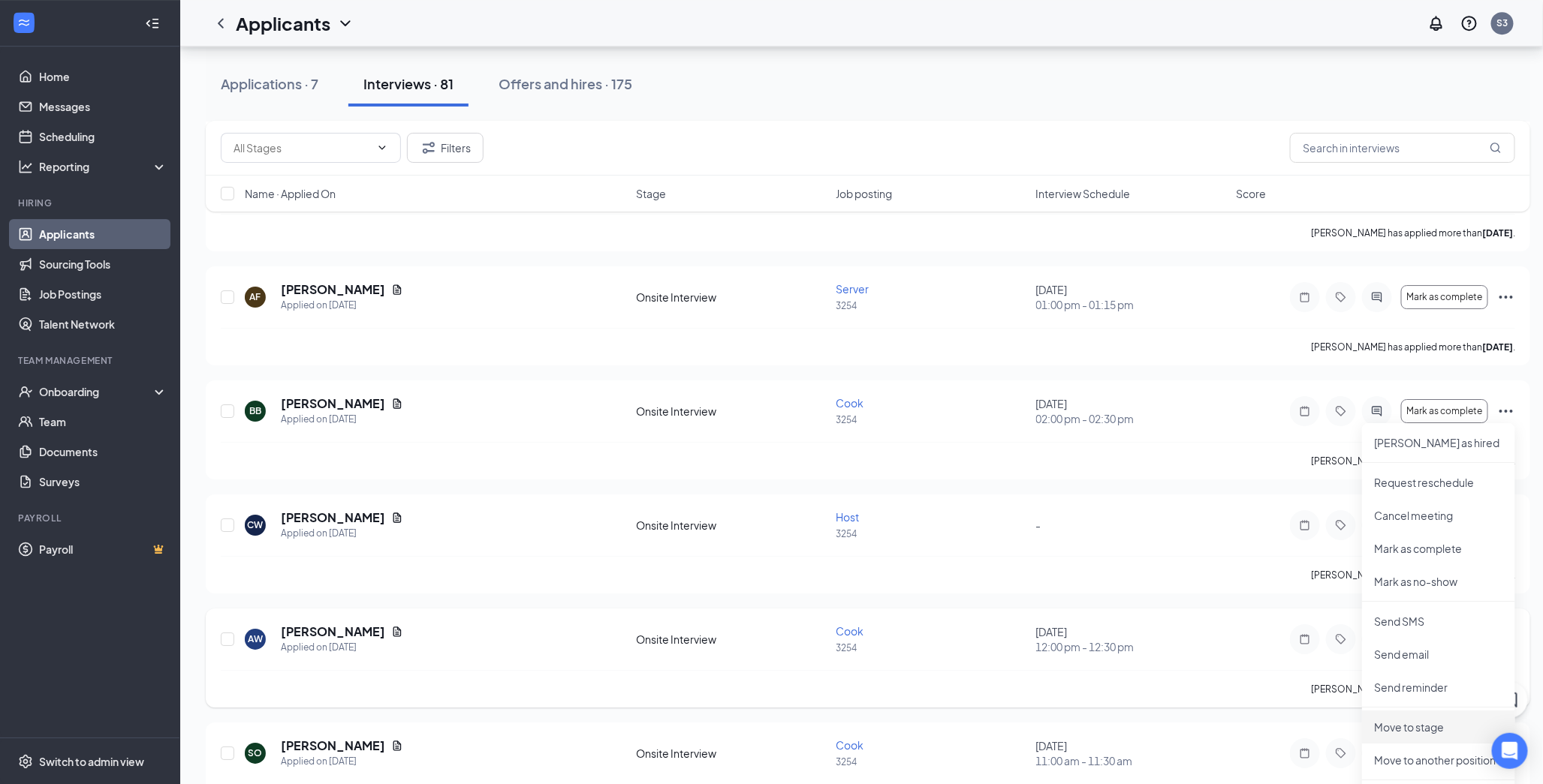
scroll to position [2334, 0]
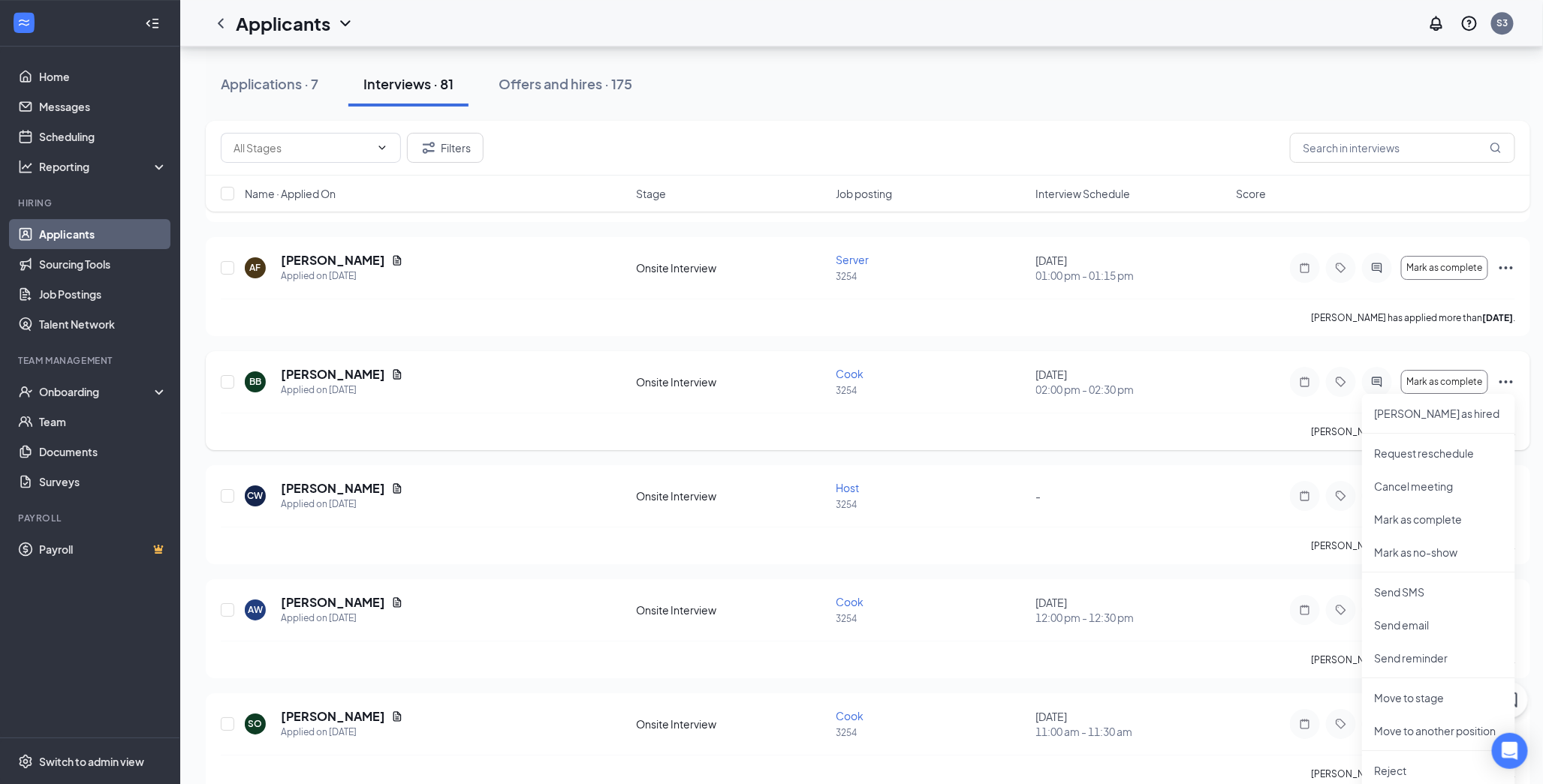
click at [393, 375] on icon "Document" at bounding box center [397, 374] width 9 height 9
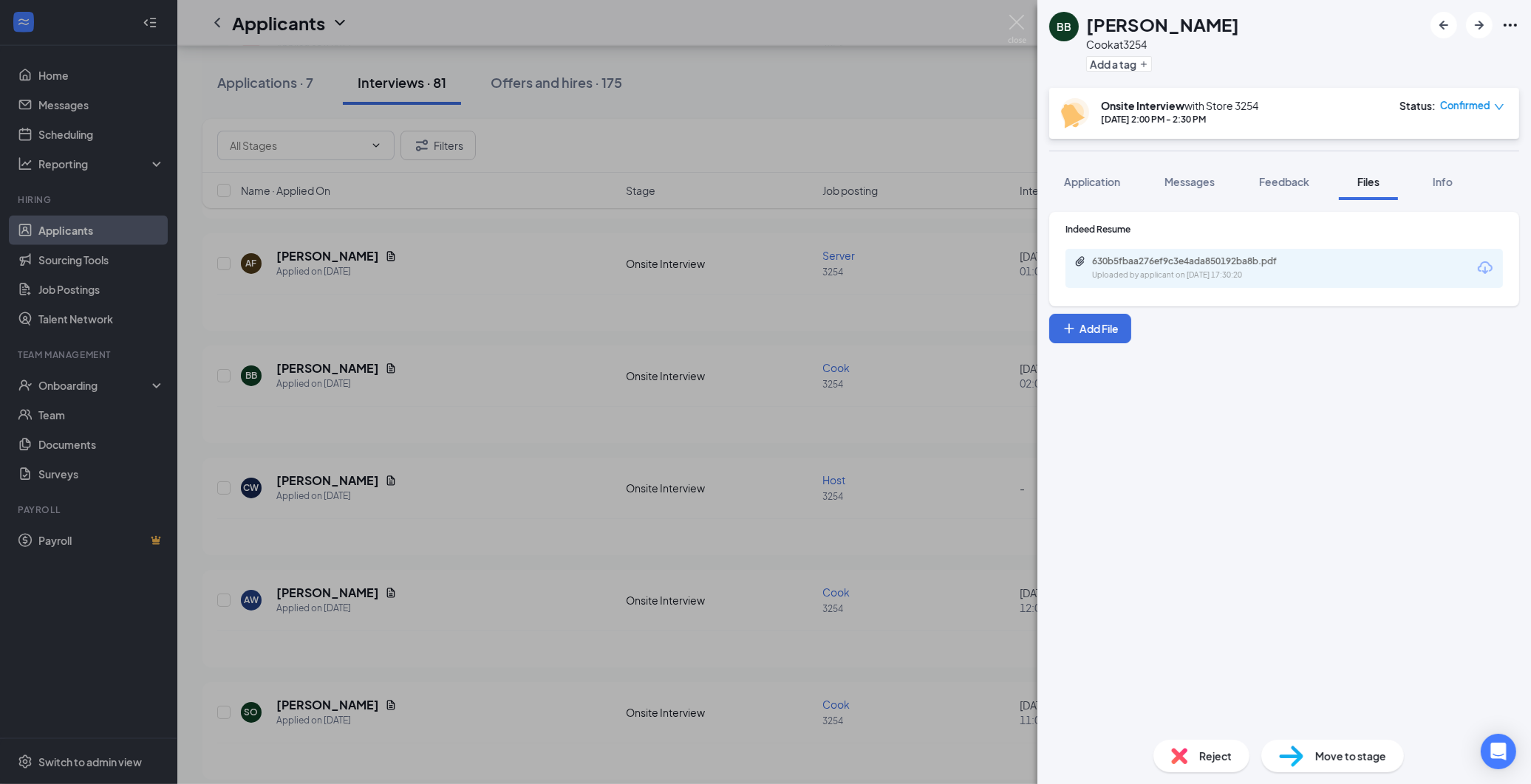
click at [1154, 249] on div "630b5fbaa276ef9c3e4ada850192ba8b.pdf Uploaded by applicant on [DATE] 17:30:20" at bounding box center [1284, 269] width 437 height 39
click at [1150, 260] on div "630b5fbaa276ef9c3e4ada850192ba8b.pdf" at bounding box center [1195, 261] width 207 height 12
click at [711, 305] on div "BB [PERSON_NAME] at 3254 Add a tag Onsite Interview with Store [DATE] 2:00 PM -…" at bounding box center [765, 392] width 1531 height 784
click at [757, 402] on div "BB [PERSON_NAME] Applied on [DATE] Onsite Interview Cook 3254 [DATE] 02:00 pm -…" at bounding box center [854, 383] width 1274 height 46
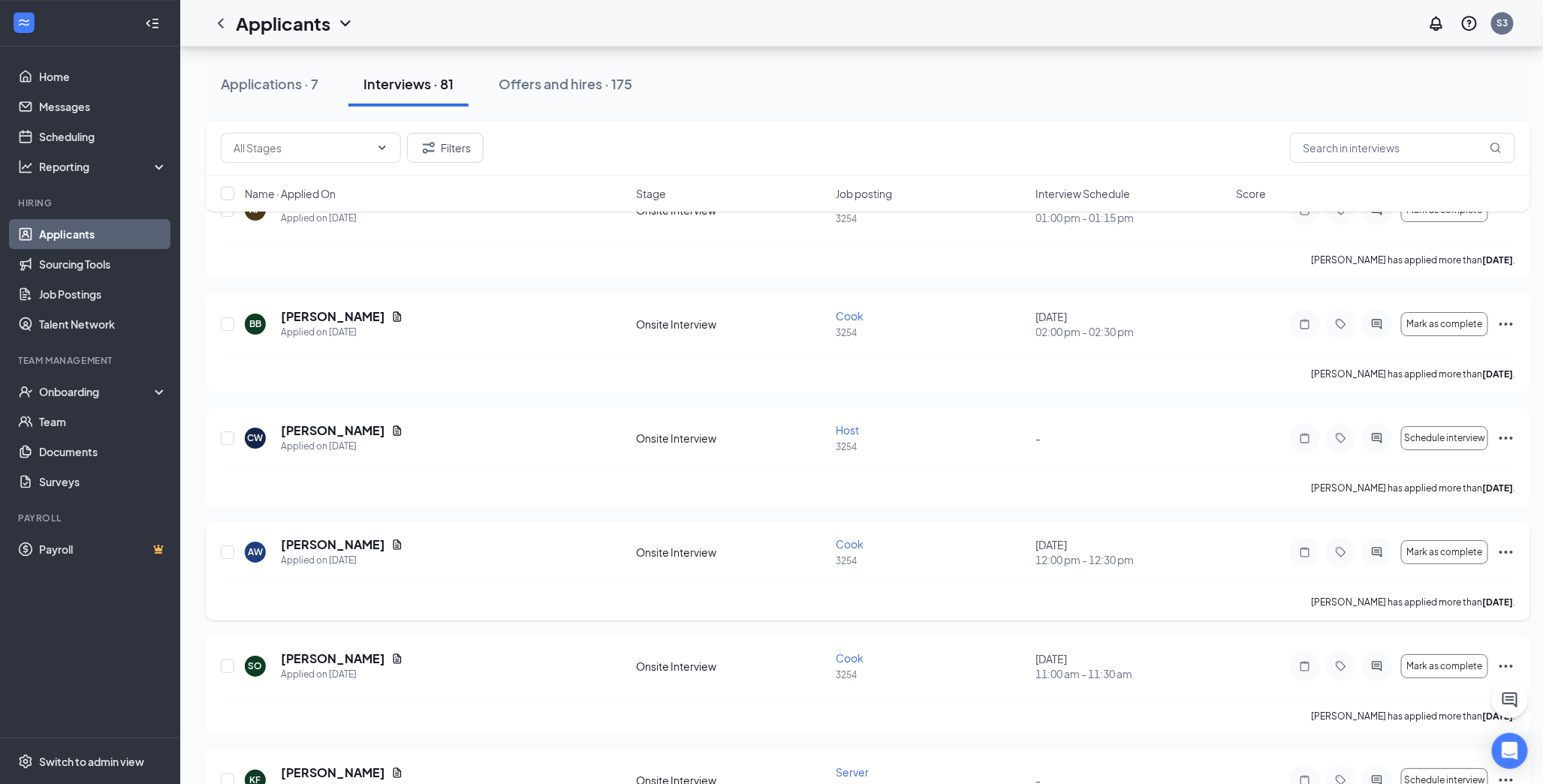
scroll to position [2418, 0]
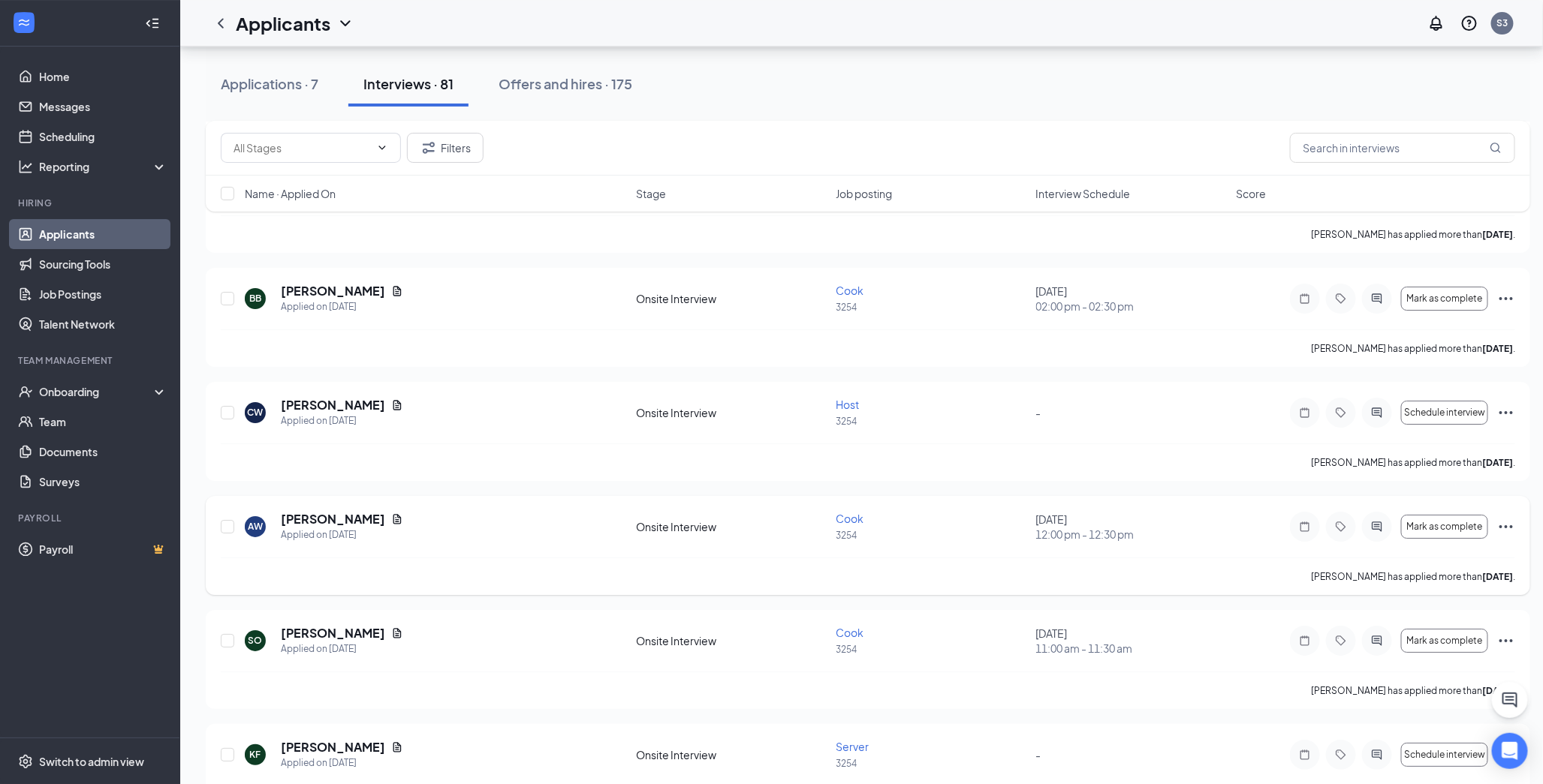
drag, startPoint x: 379, startPoint y: 512, endPoint x: 370, endPoint y: 519, distance: 11.4
click at [379, 513] on div "AW [PERSON_NAME] Applied on [DATE]" at bounding box center [436, 527] width 382 height 31
click at [391, 519] on icon "Document" at bounding box center [397, 519] width 12 height 12
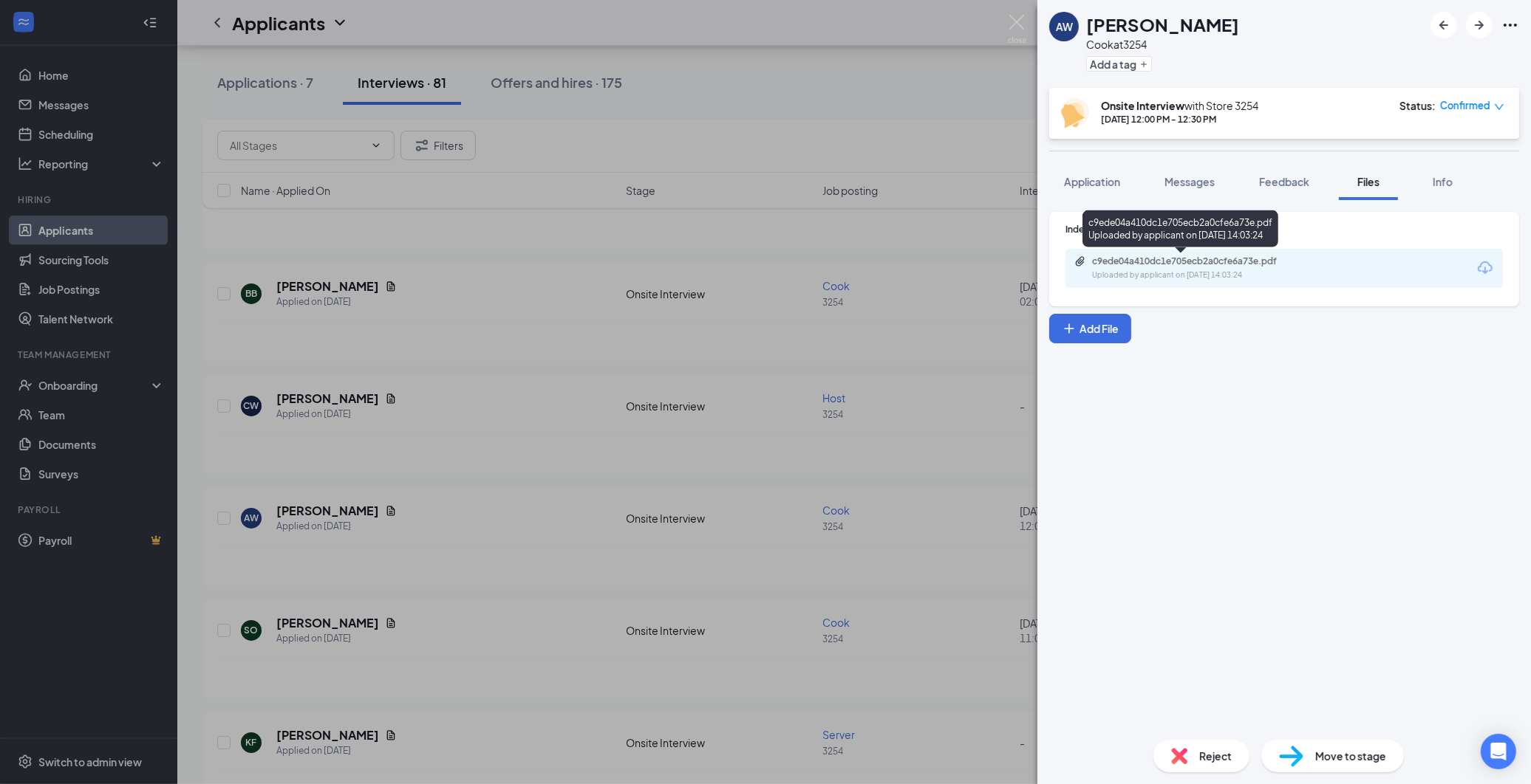
click at [1155, 263] on div "c9ede04a410dc1e705ecb2a0cfe6a73e.pdf" at bounding box center [1195, 261] width 207 height 12
click at [490, 303] on div "AW [PERSON_NAME] [PERSON_NAME] at 3254 Add a tag Onsite Interview with Store [D…" at bounding box center [765, 392] width 1531 height 784
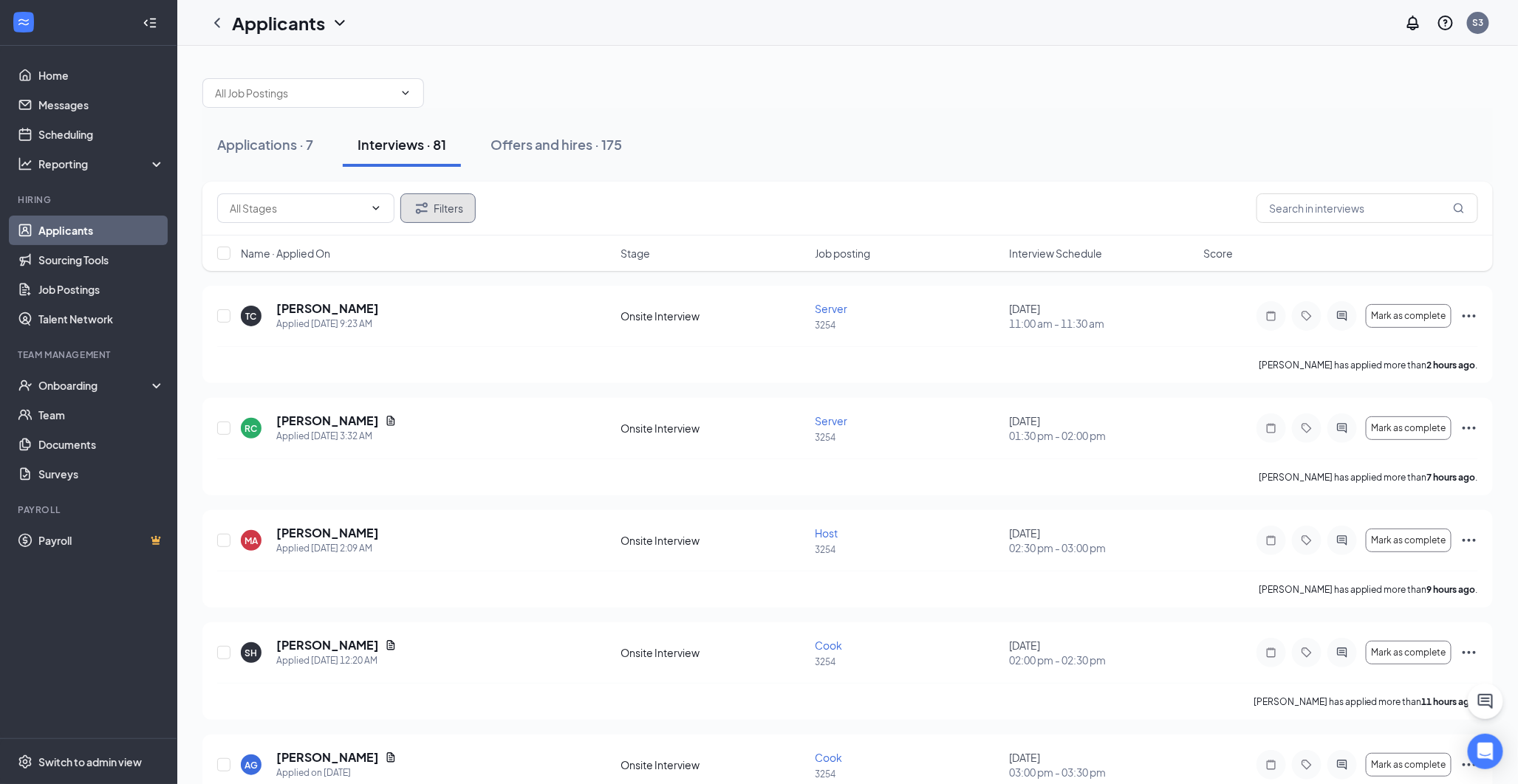
click at [429, 219] on button "Filters" at bounding box center [438, 209] width 75 height 29
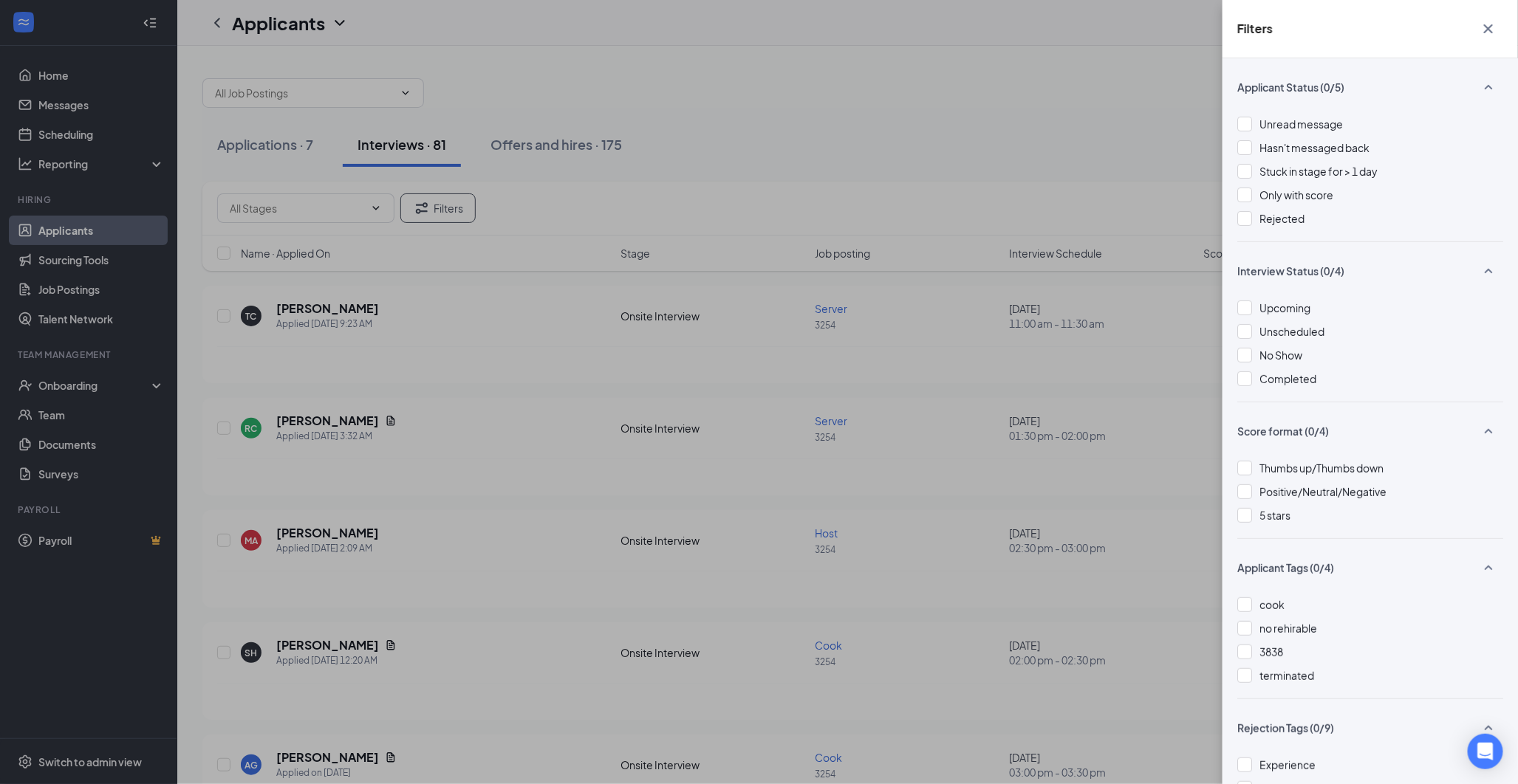
click at [1264, 227] on div "Unread message Hasn't messaged back Stuck in stage for > 1 day Only with score …" at bounding box center [1370, 178] width 266 height 125
click at [1263, 222] on span "Rejected" at bounding box center [1282, 219] width 45 height 13
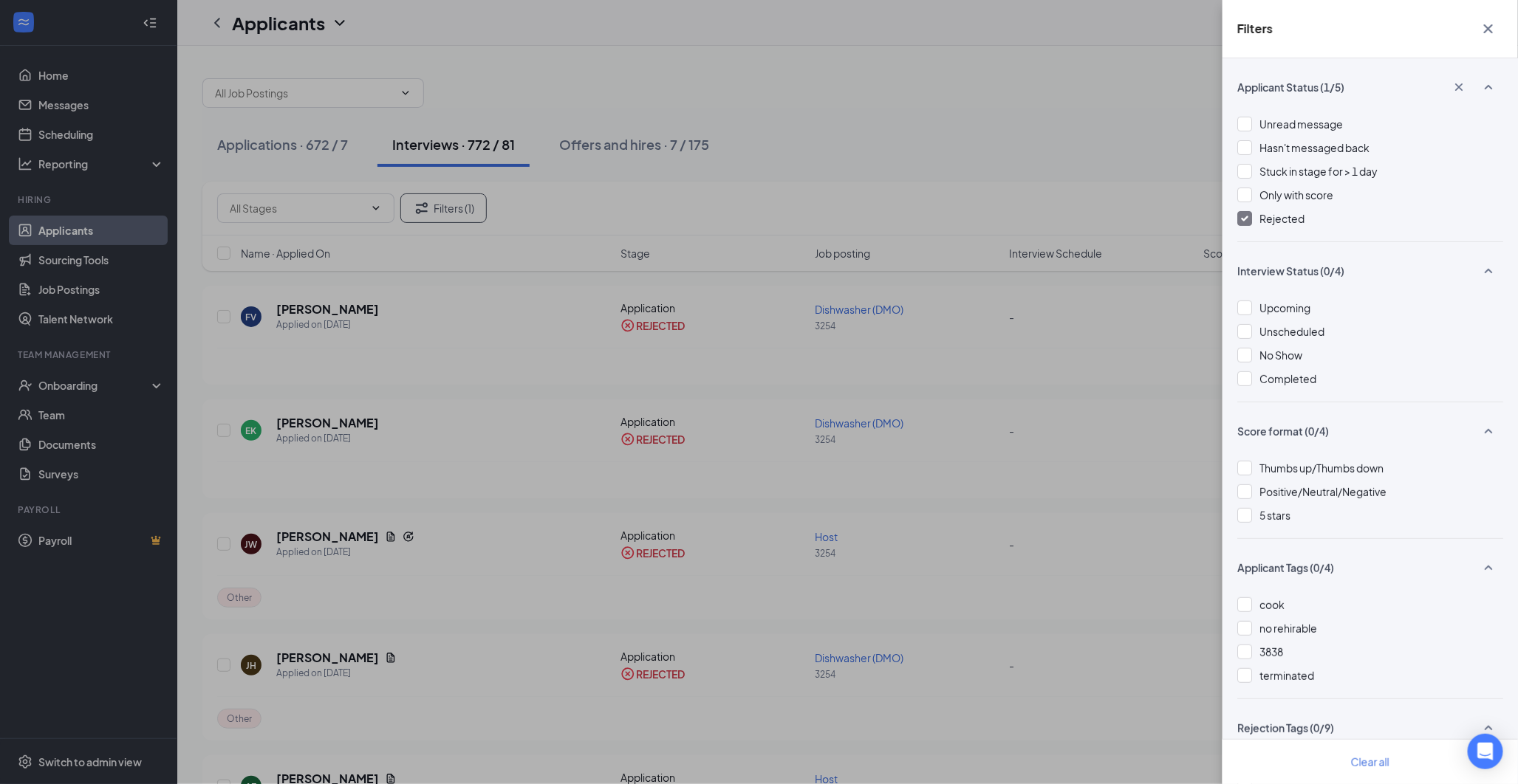
click at [512, 268] on div "Filters Applicant Status (1/5) Unread message Hasn't messaged back Stuck in sta…" at bounding box center [759, 392] width 1518 height 784
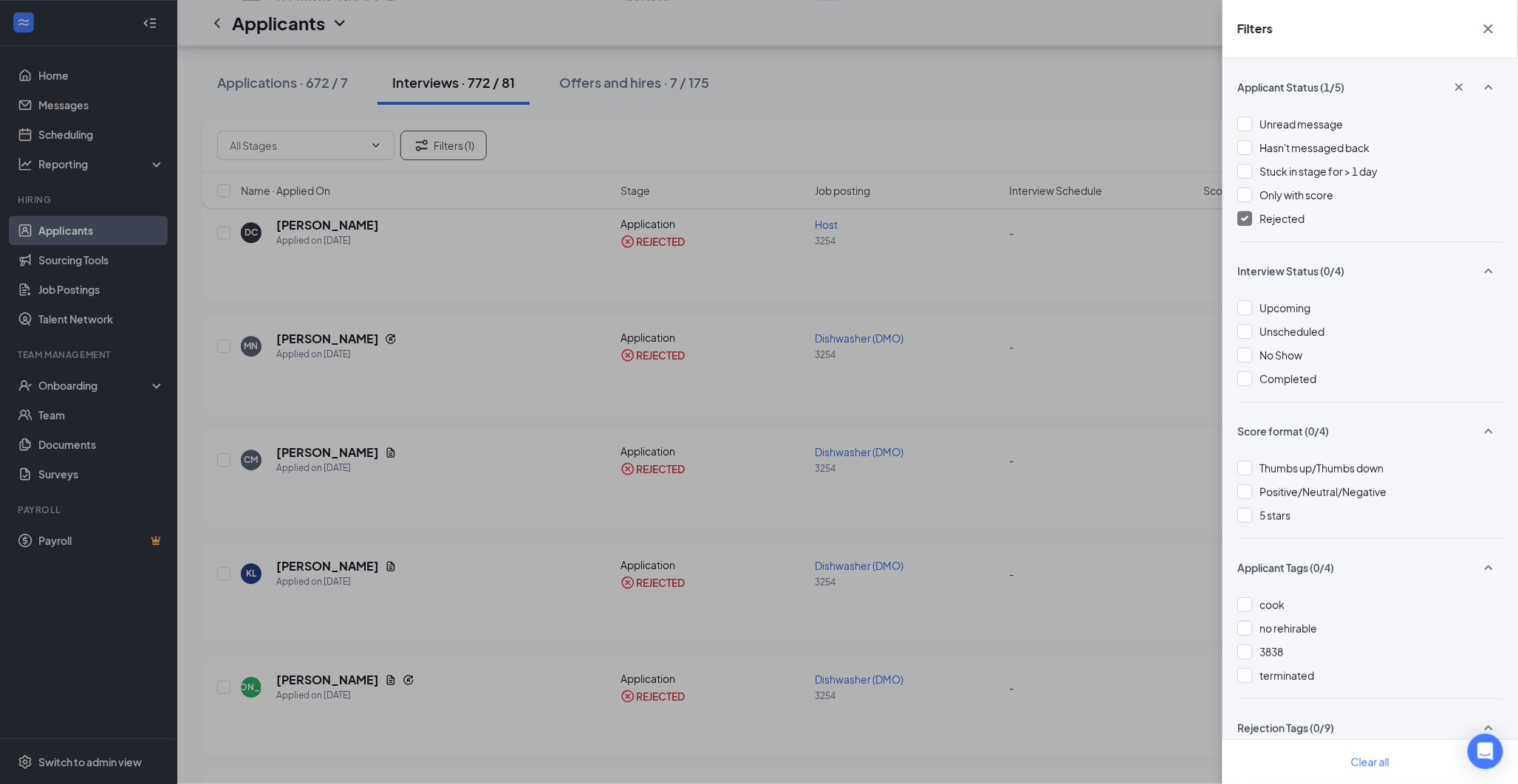
scroll to position [1887, 0]
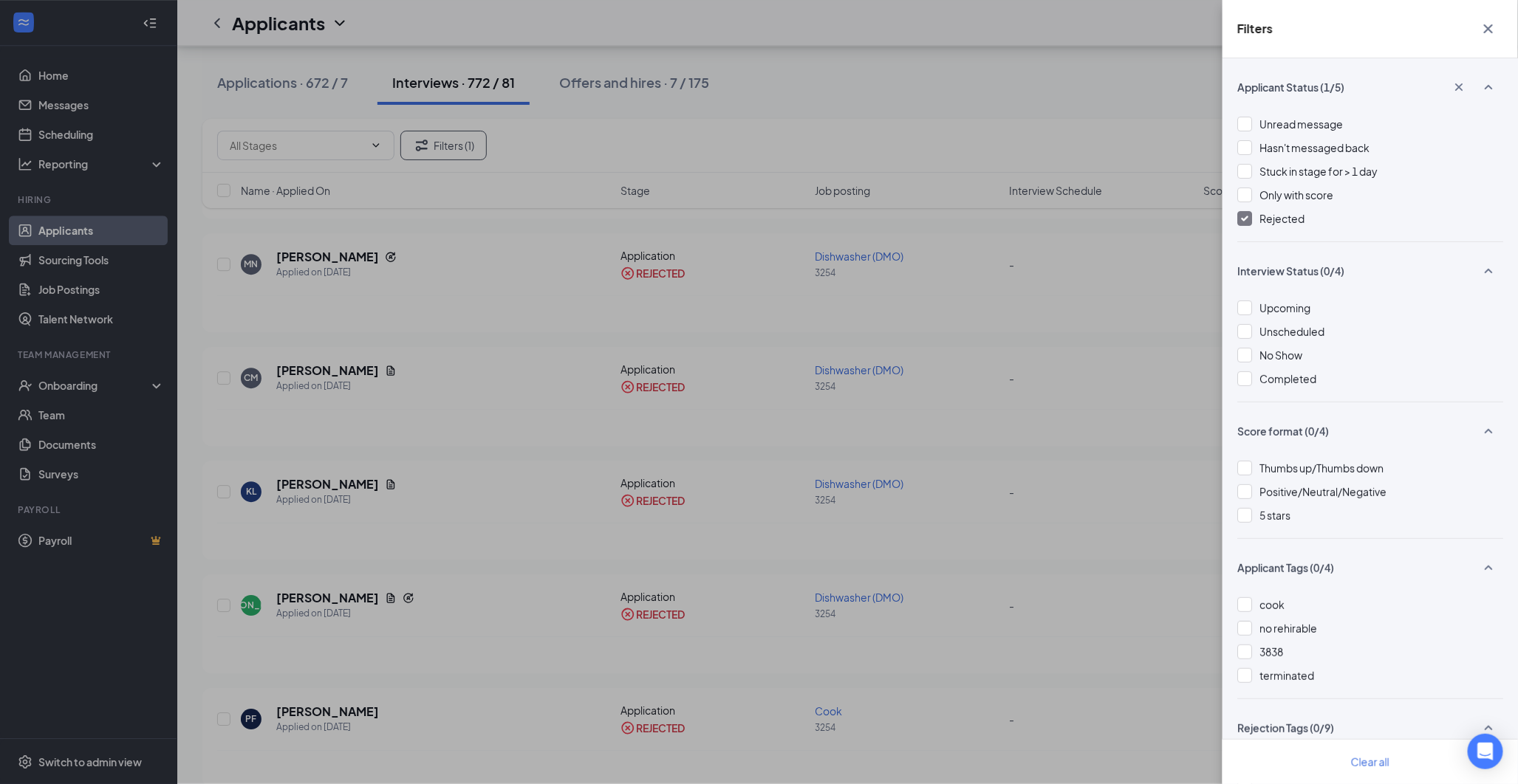
click at [476, 402] on div "Filters Applicant Status (1/5) Unread message Hasn't messaged back Stuck in sta…" at bounding box center [759, 392] width 1518 height 784
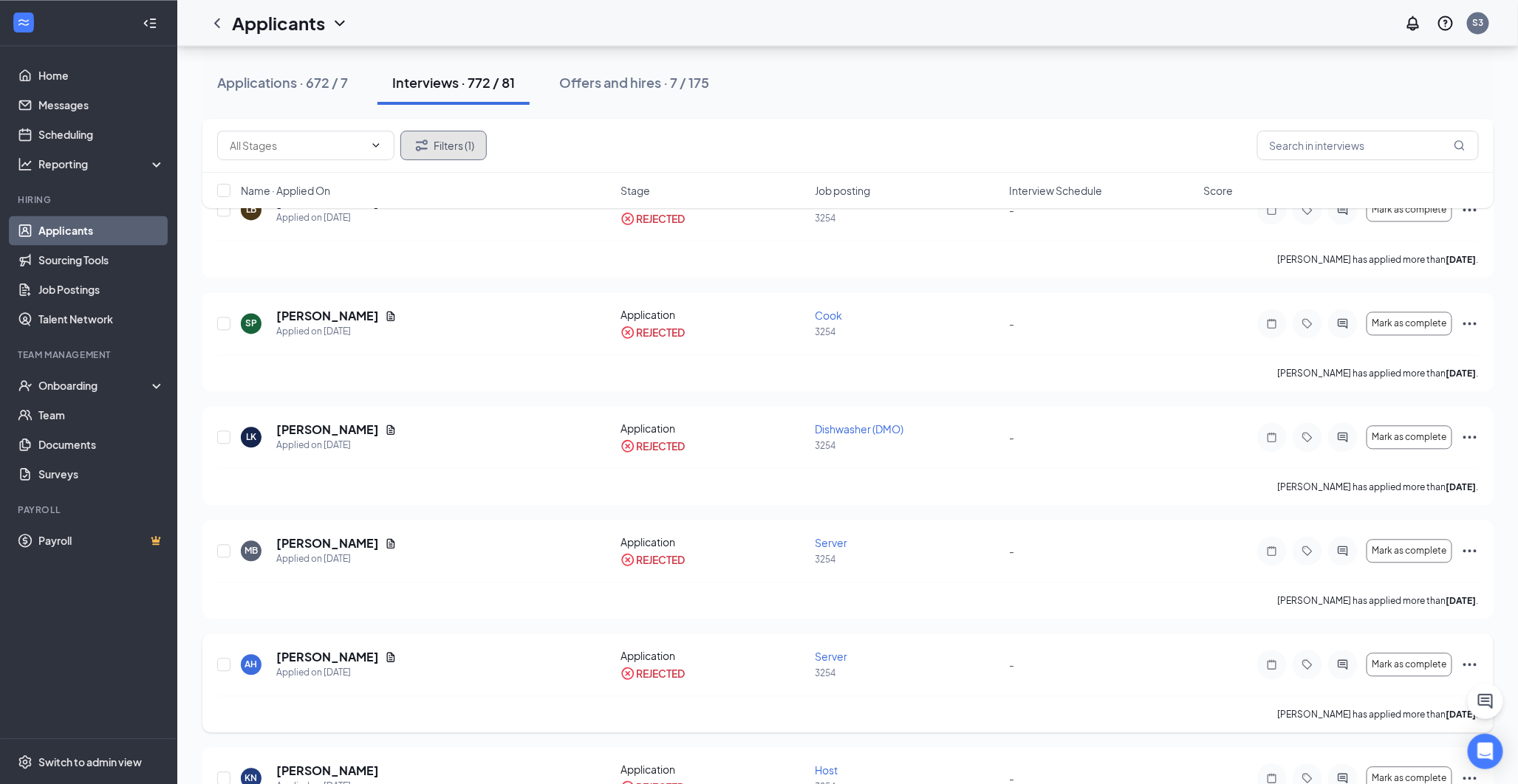
scroll to position [4267, 0]
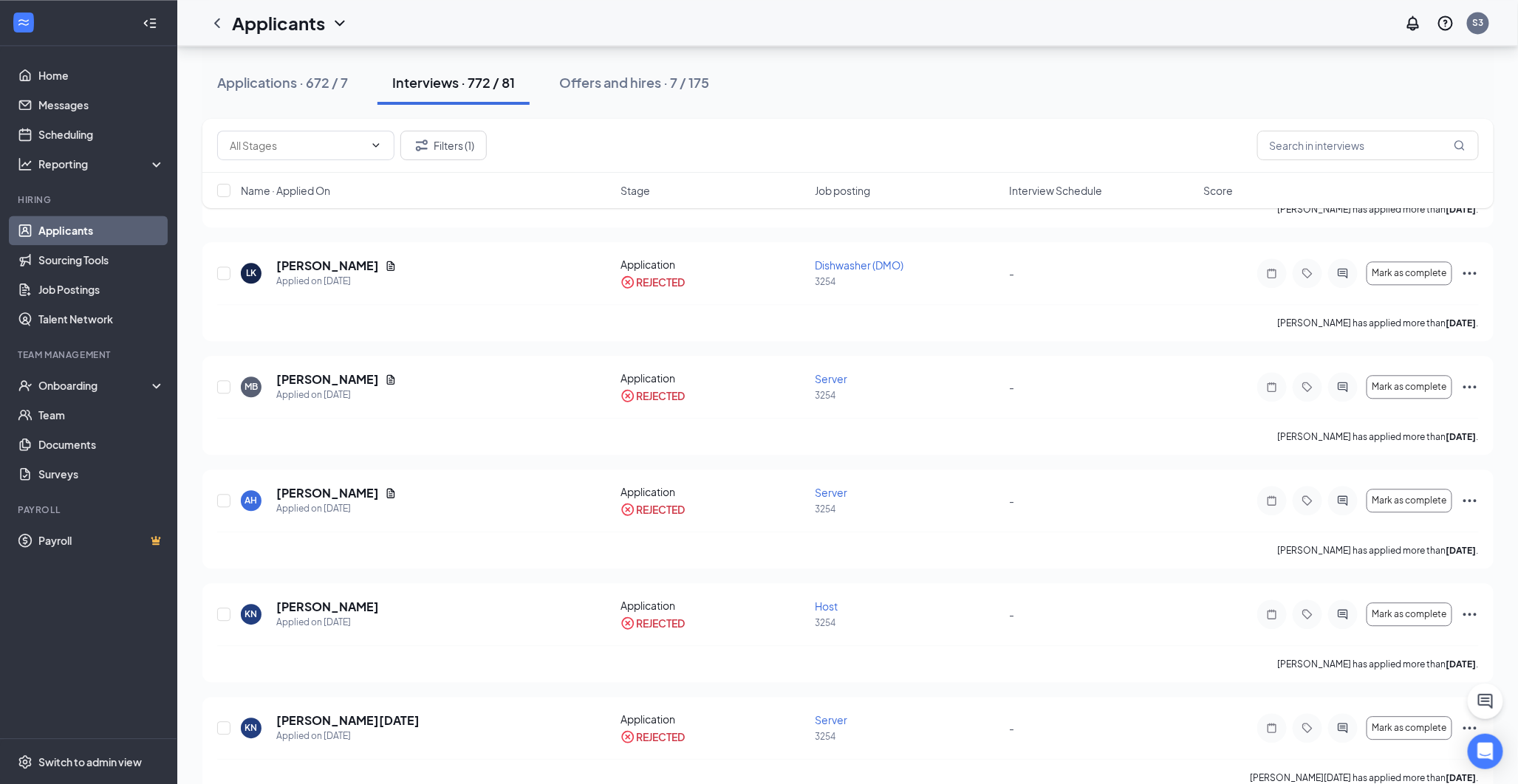
click at [360, 82] on button "Applications · 672 / 7" at bounding box center [282, 83] width 160 height 45
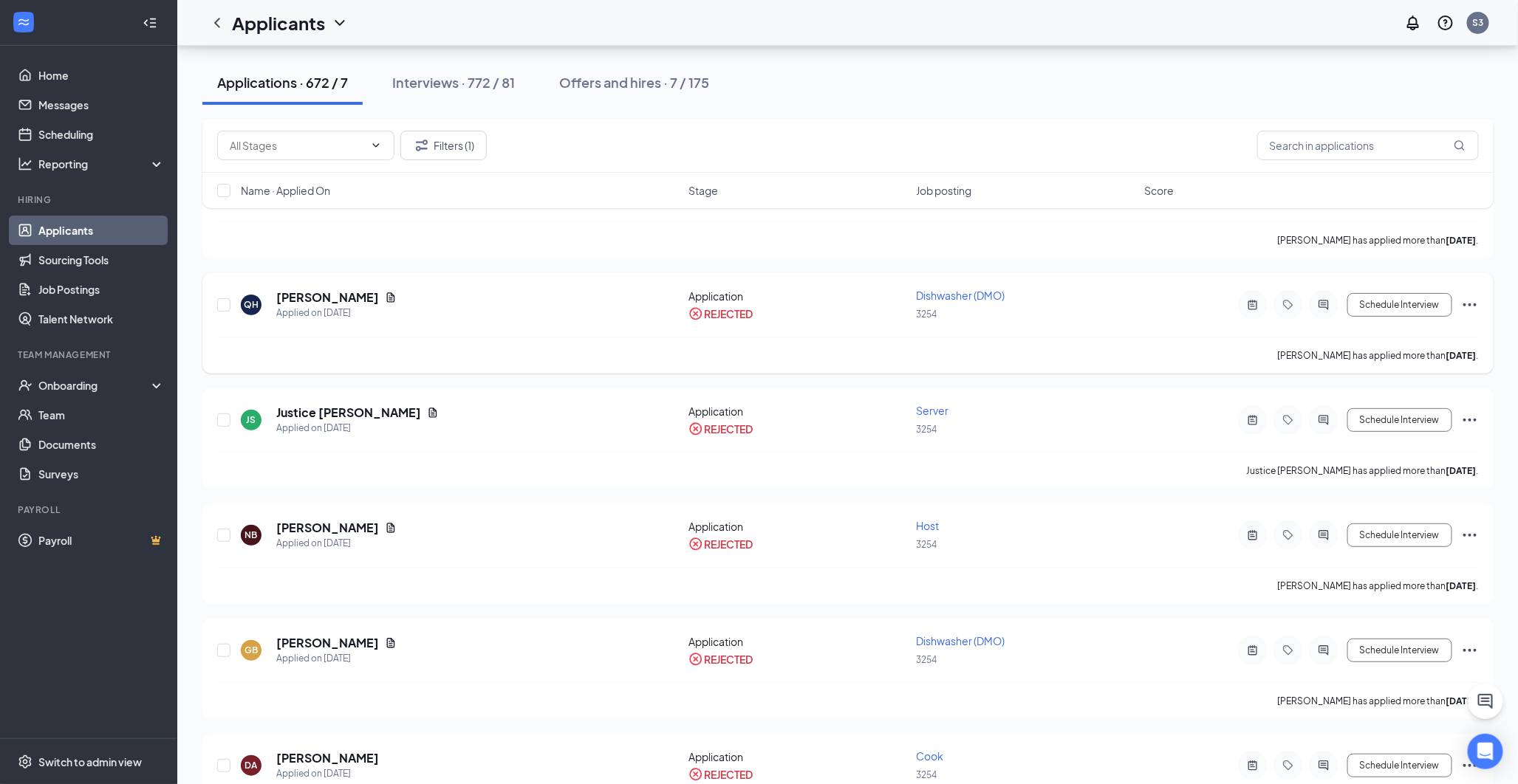
scroll to position [2871, 0]
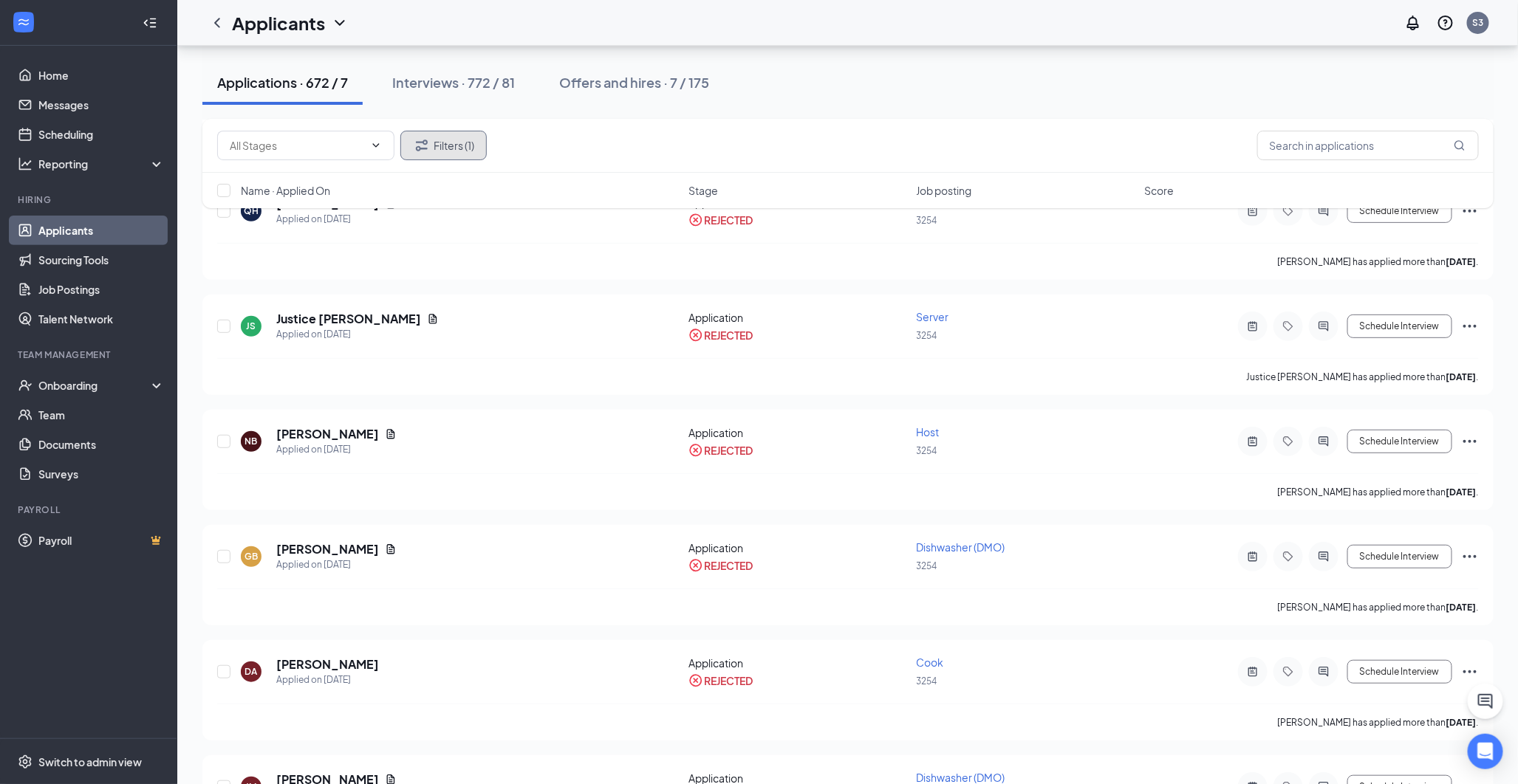
click at [452, 152] on button "Filters (1)" at bounding box center [443, 145] width 86 height 29
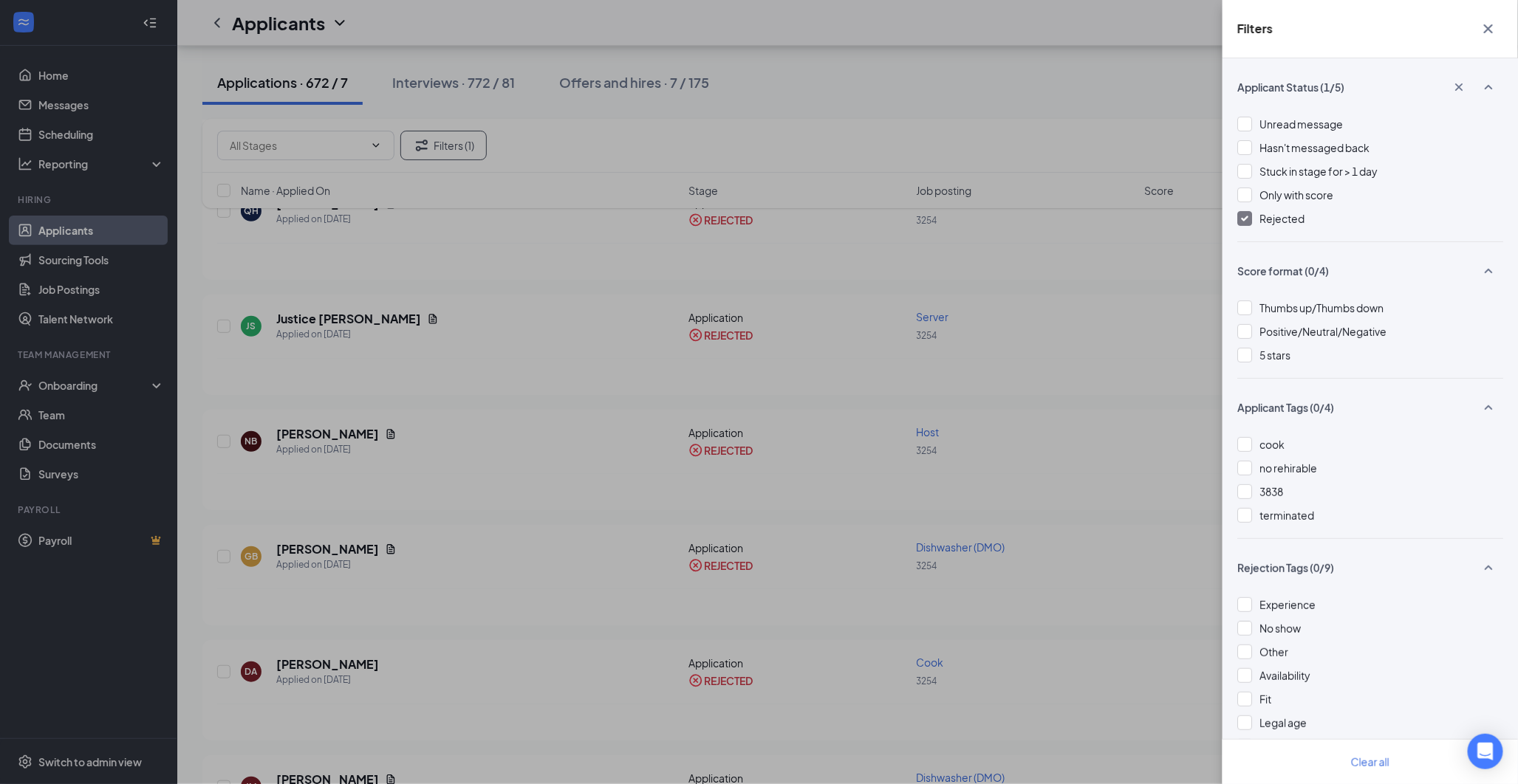
drag, startPoint x: 1275, startPoint y: 215, endPoint x: 1173, endPoint y: 224, distance: 102.4
click at [1274, 215] on span "Rejected" at bounding box center [1282, 219] width 45 height 13
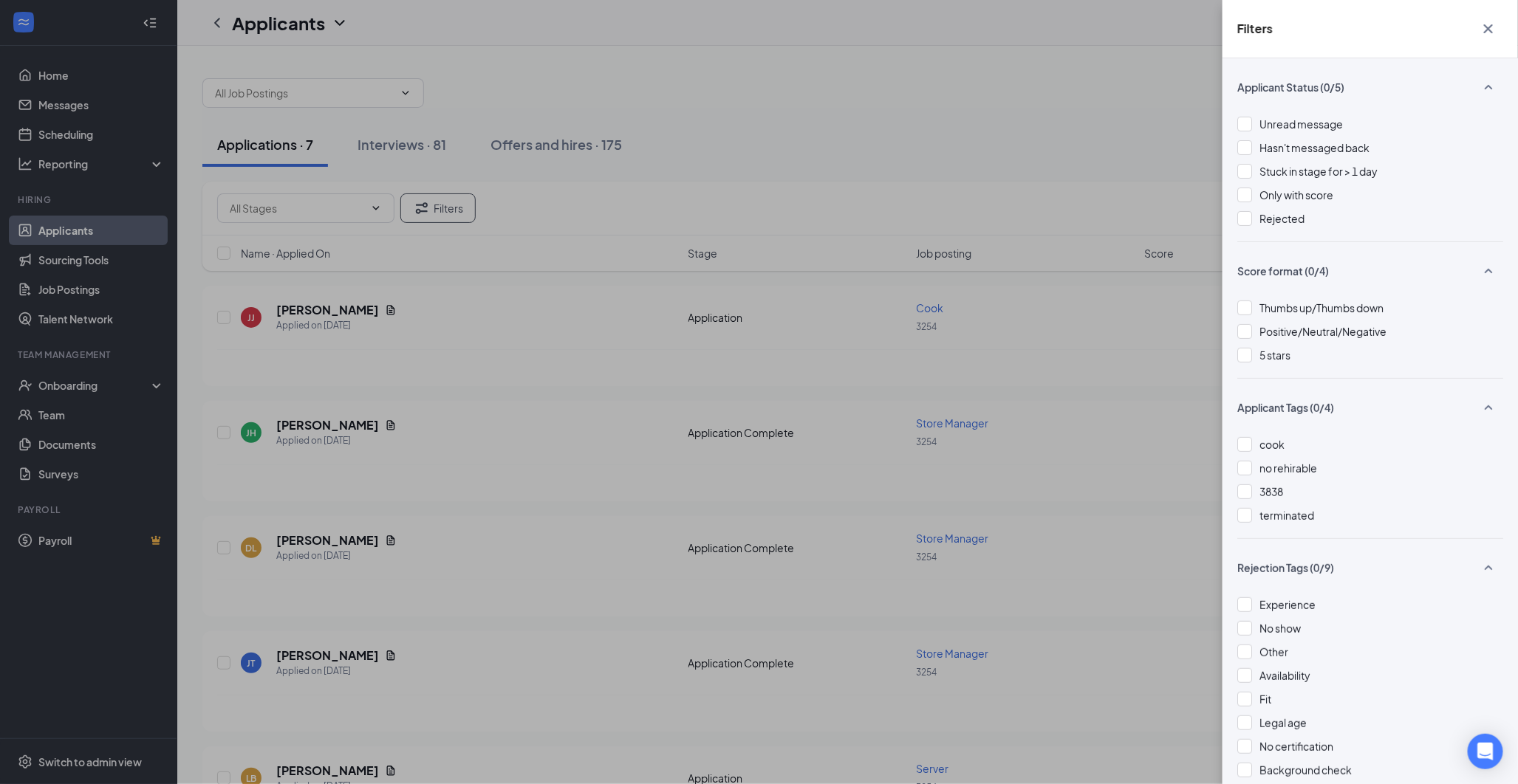
click at [439, 140] on div "Filters Applicant Status (0/5) Unread message Hasn't messaged back Stuck in sta…" at bounding box center [759, 392] width 1518 height 784
click at [432, 144] on div "Filters Applicant Status (0/5) Unread message Hasn't messaged back Stuck in sta…" at bounding box center [759, 392] width 1518 height 784
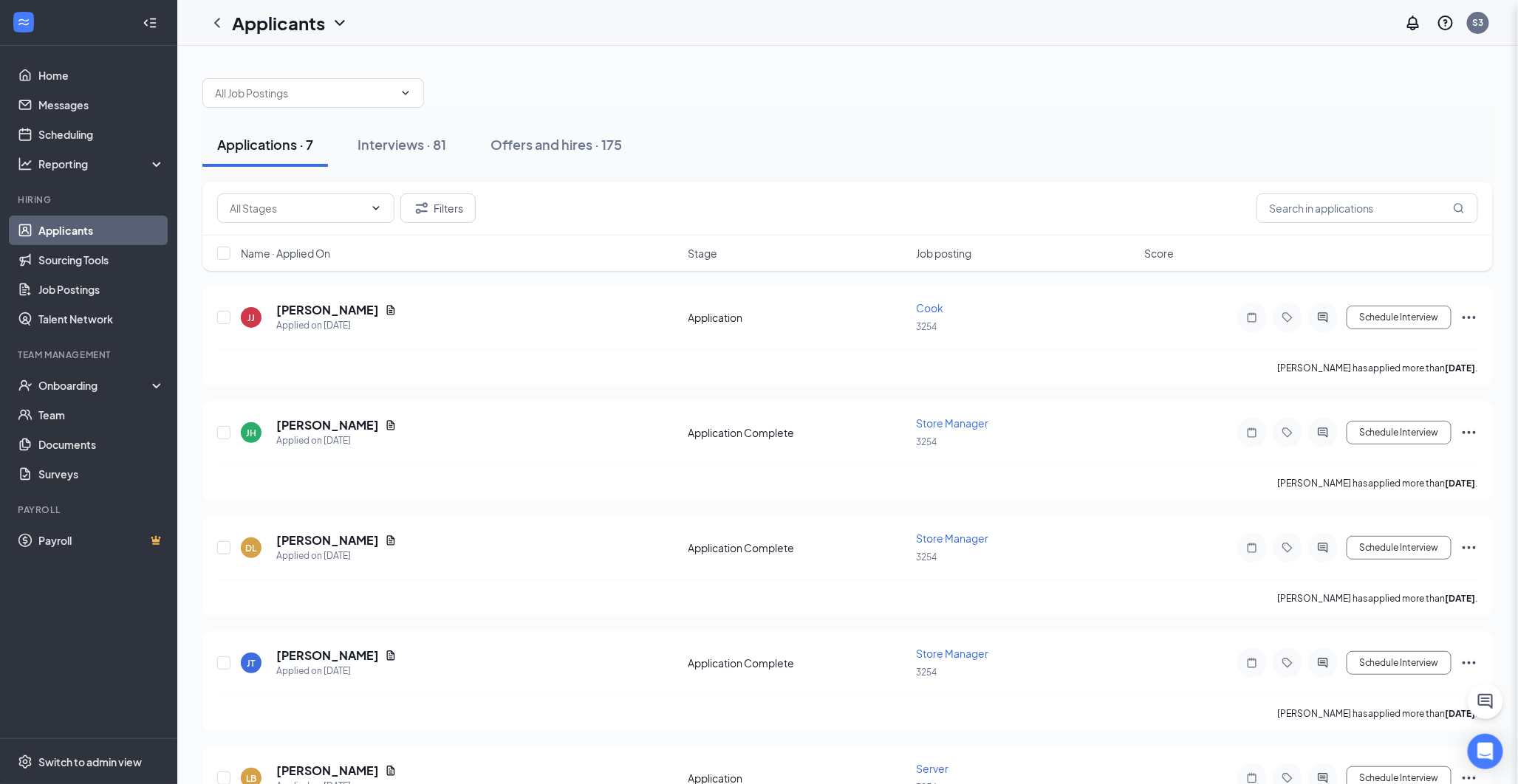
click at [375, 155] on button "Interviews · 81" at bounding box center [402, 145] width 118 height 45
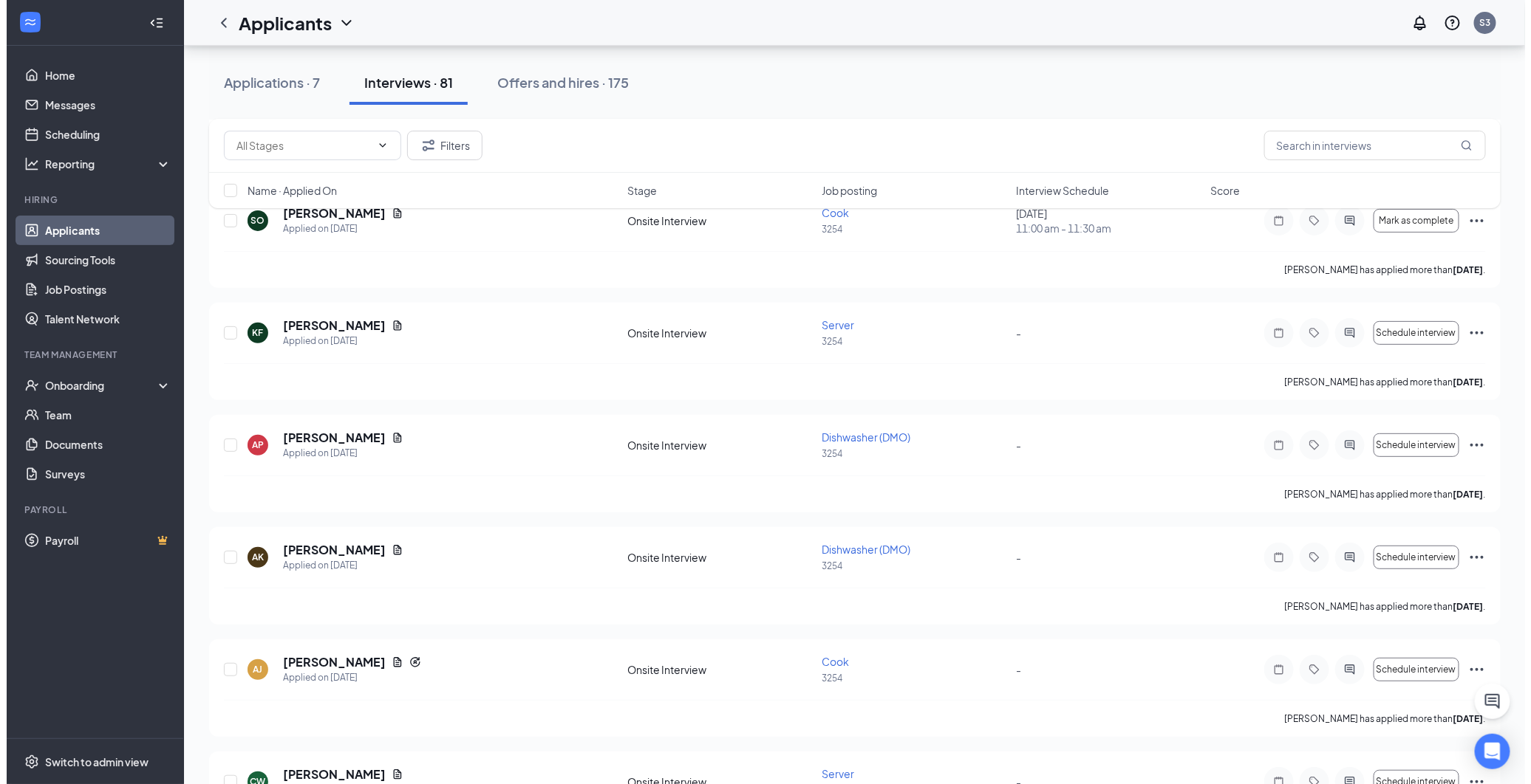
scroll to position [2707, 0]
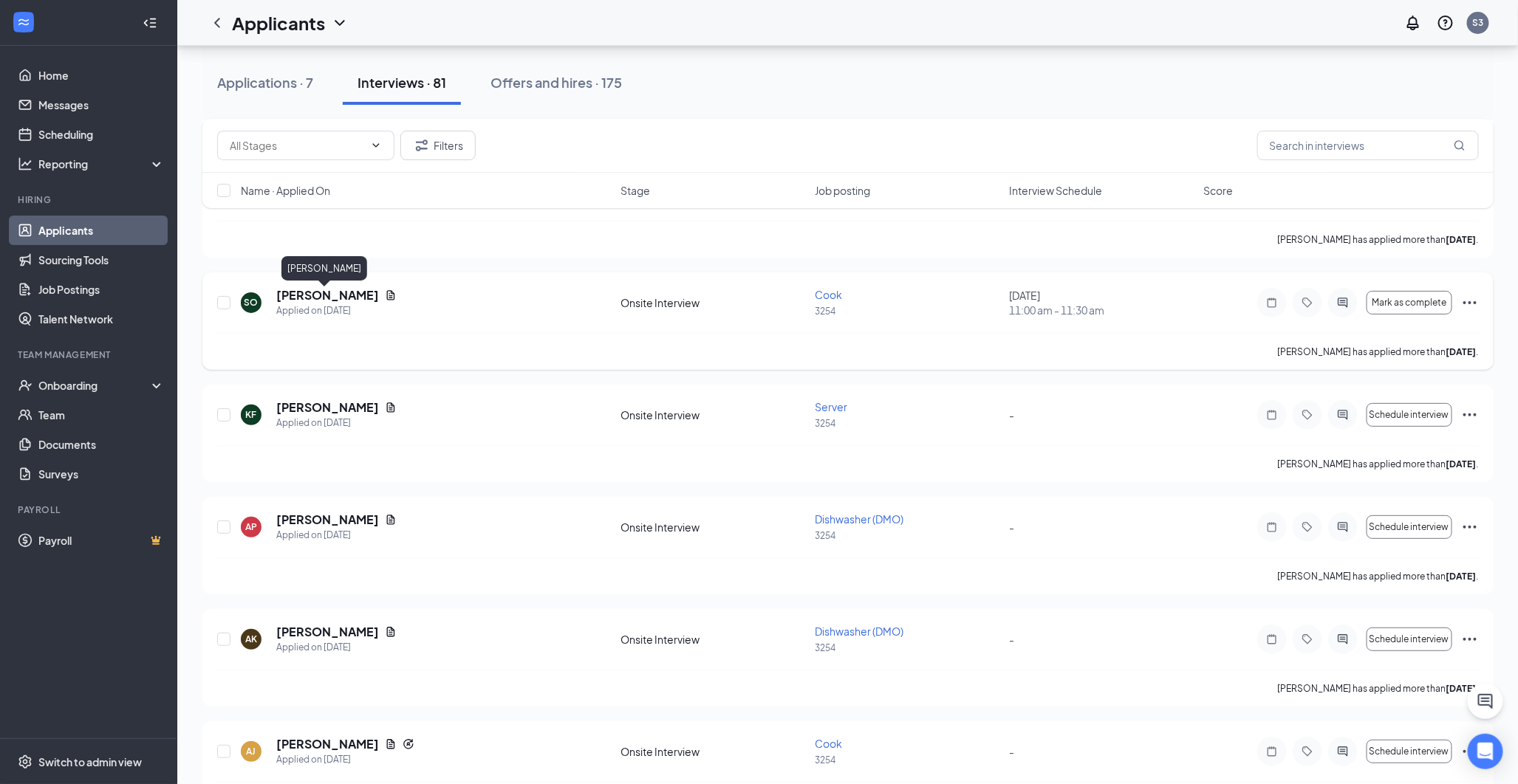
click at [334, 288] on div "SO [PERSON_NAME] Applied on [DATE] Onsite Interview Cook 3254 [DATE] 11:00 am -…" at bounding box center [848, 321] width 1291 height 98
click at [334, 292] on h5 "[PERSON_NAME]" at bounding box center [327, 295] width 102 height 16
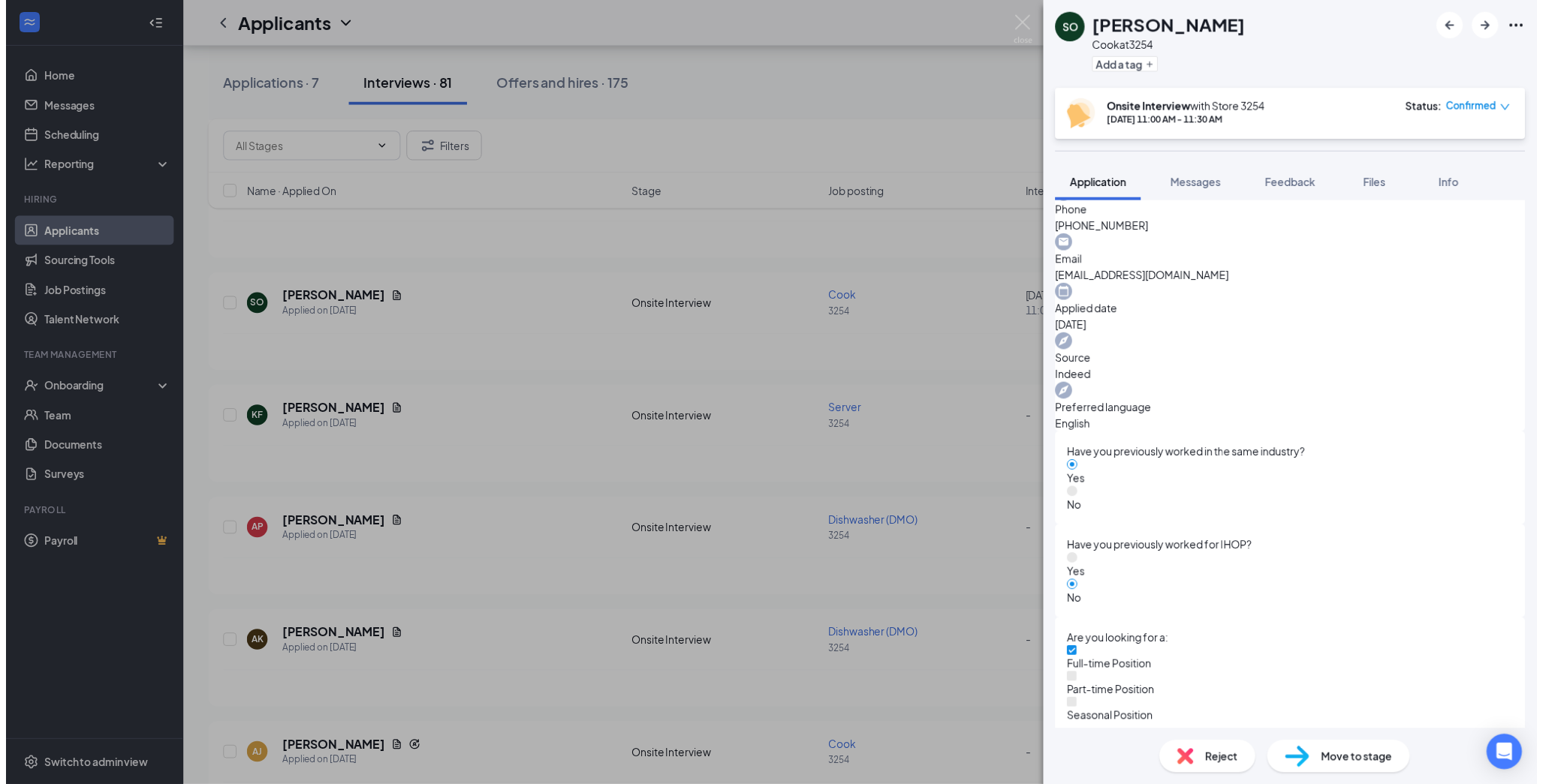
scroll to position [558, 0]
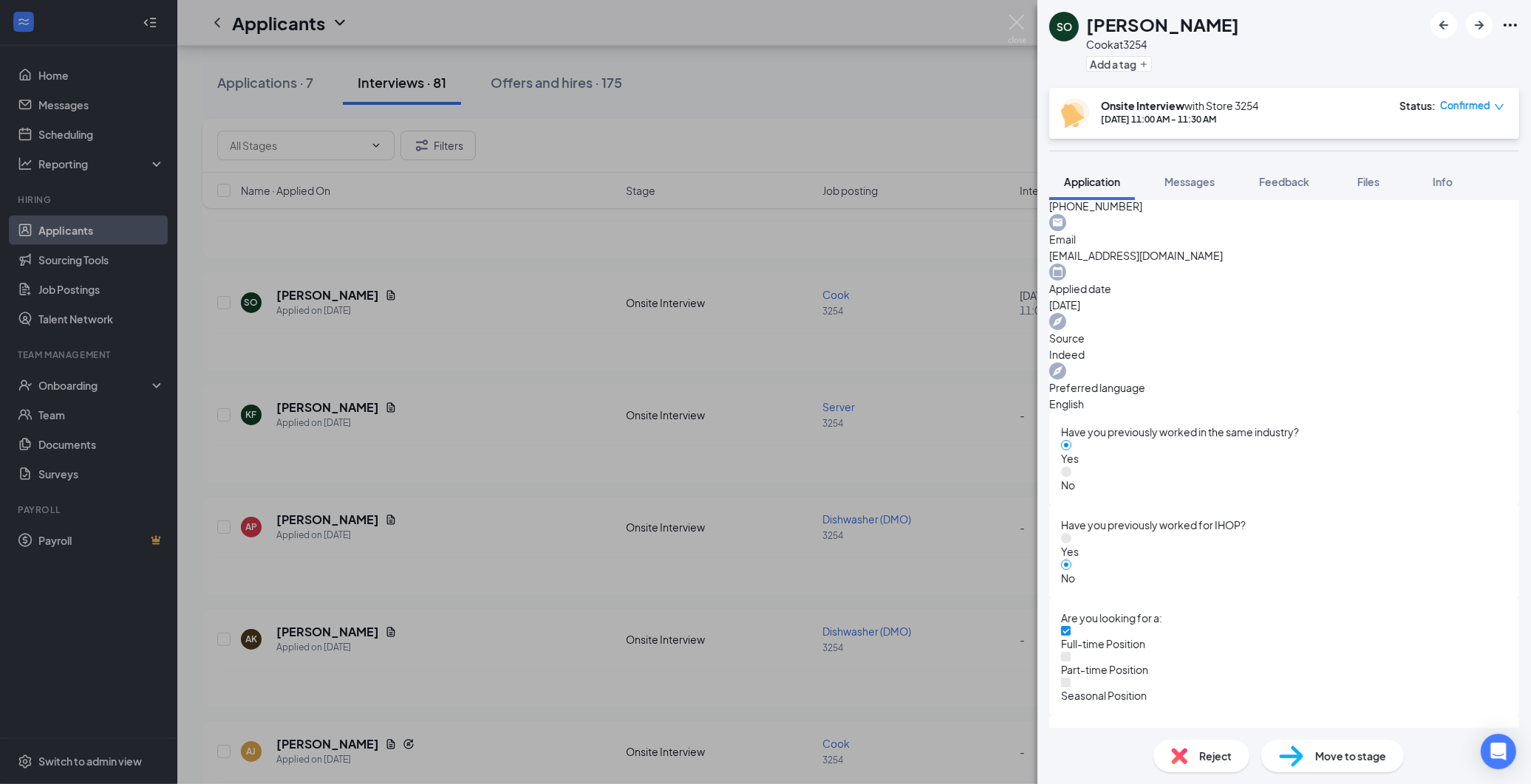
click at [483, 333] on div "SO [PERSON_NAME] at 3254 Add a tag Onsite Interview with Store [DATE] 11:00 AM …" at bounding box center [765, 392] width 1531 height 784
click at [603, 389] on div "KF [PERSON_NAME] Applied on [DATE] Onsite Interview Server 3254 - Schedule inte…" at bounding box center [854, 433] width 1303 height 98
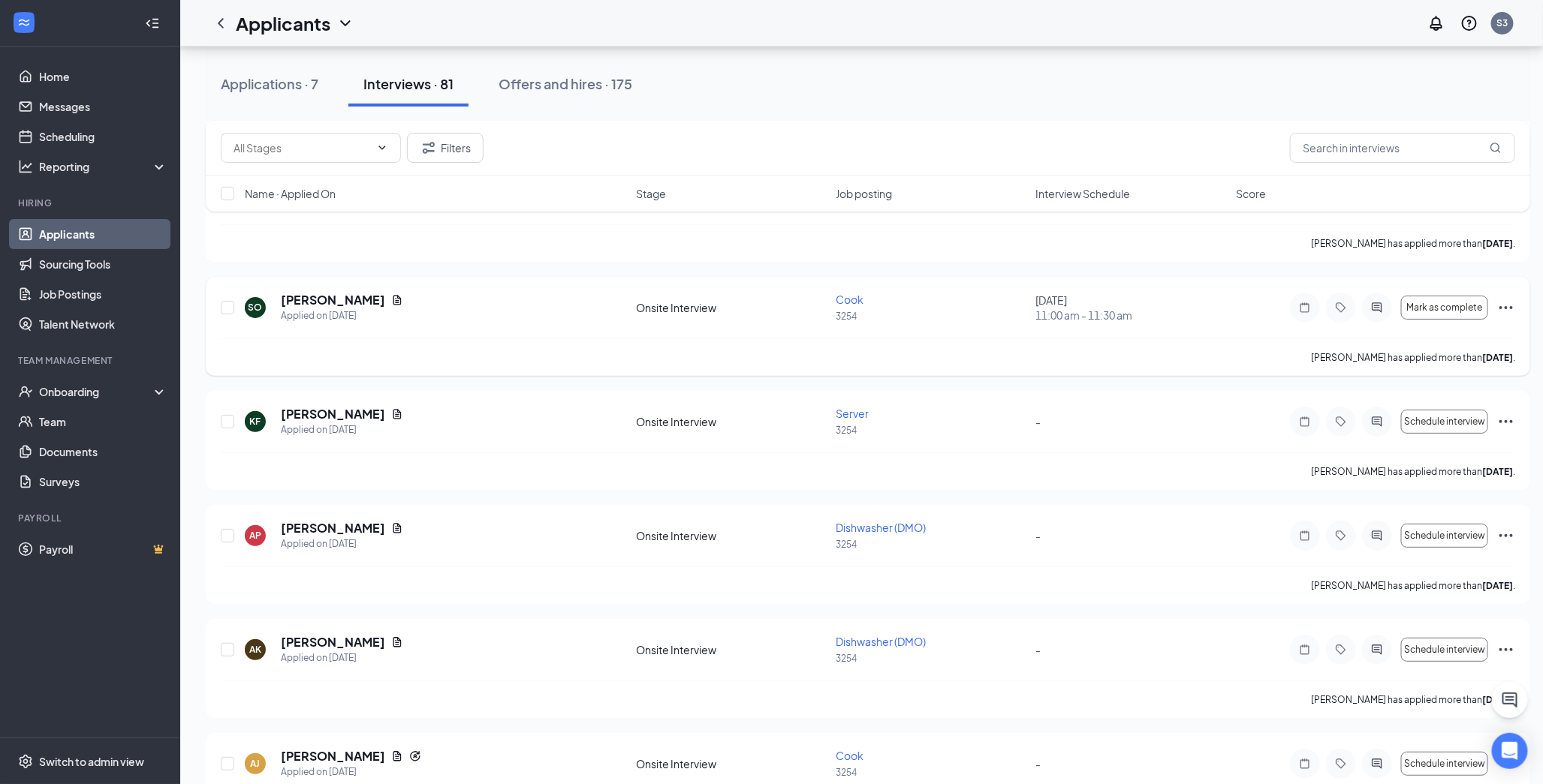
click at [1383, 305] on icon "Ellipses" at bounding box center [1505, 307] width 18 height 18
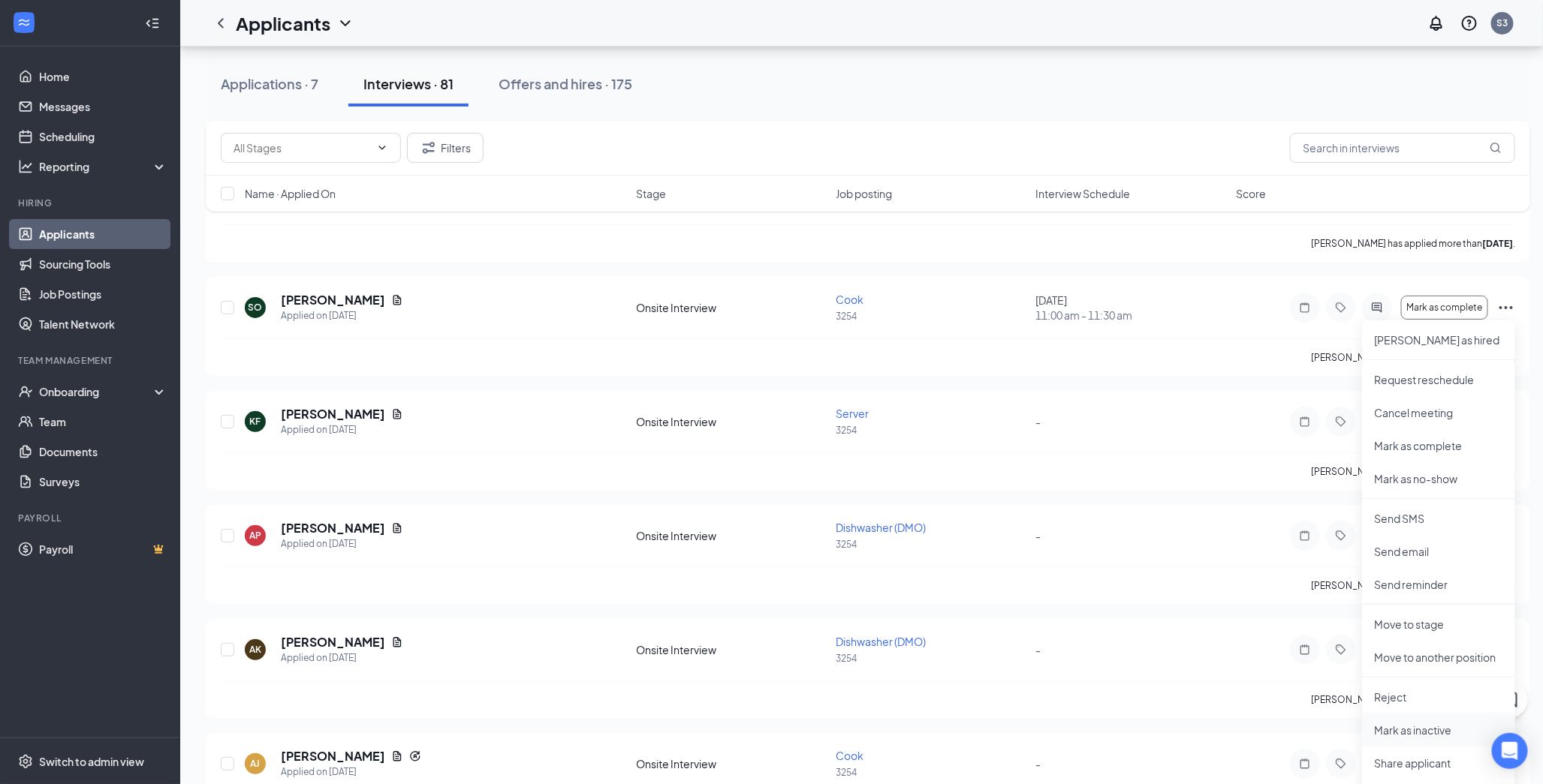
scroll to position [2834, 0]
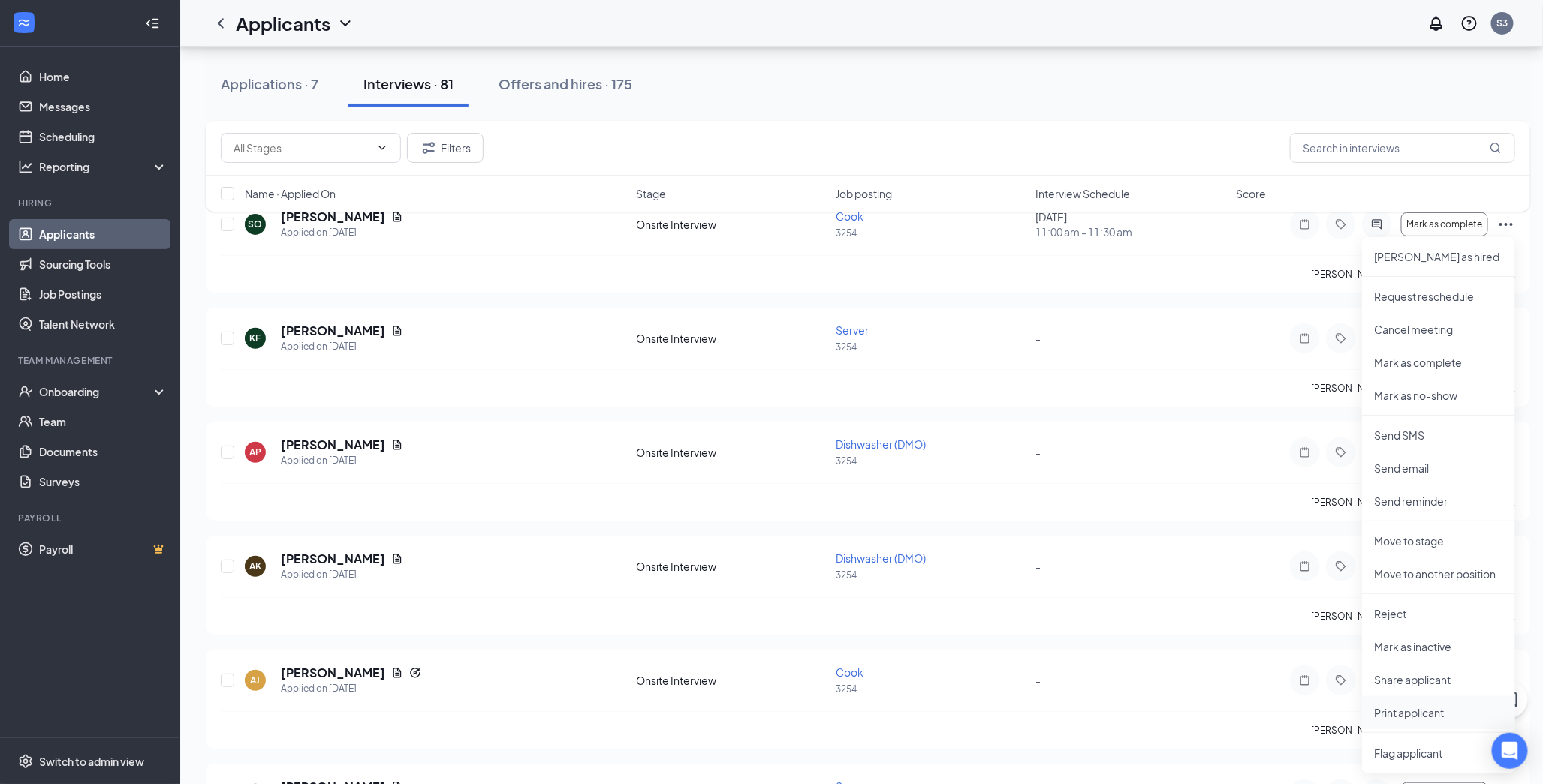
click at [1383, 711] on p "Print applicant" at bounding box center [1438, 712] width 129 height 15
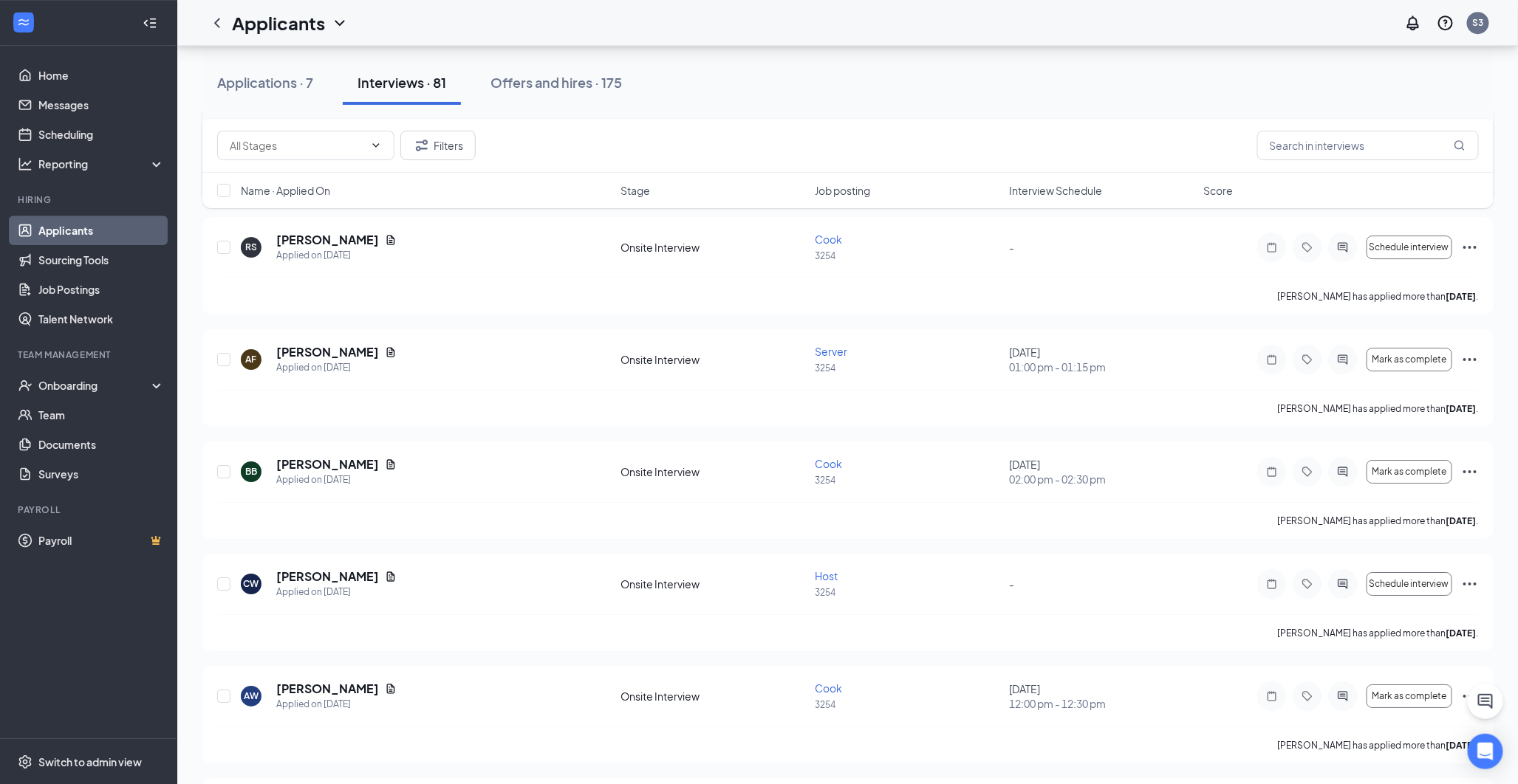
scroll to position [2216, 0]
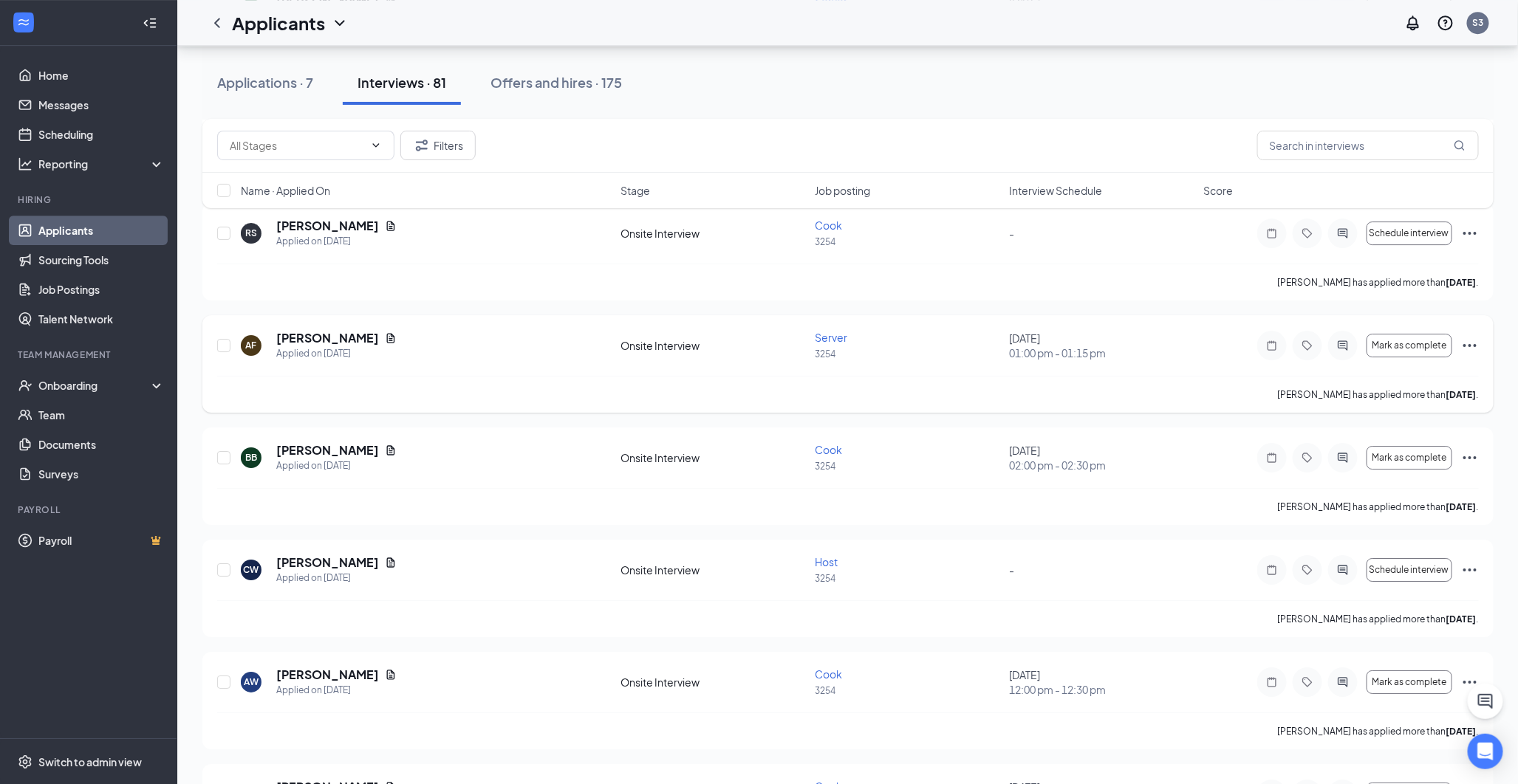
click at [1360, 344] on icon "Ellipses" at bounding box center [1470, 345] width 18 height 18
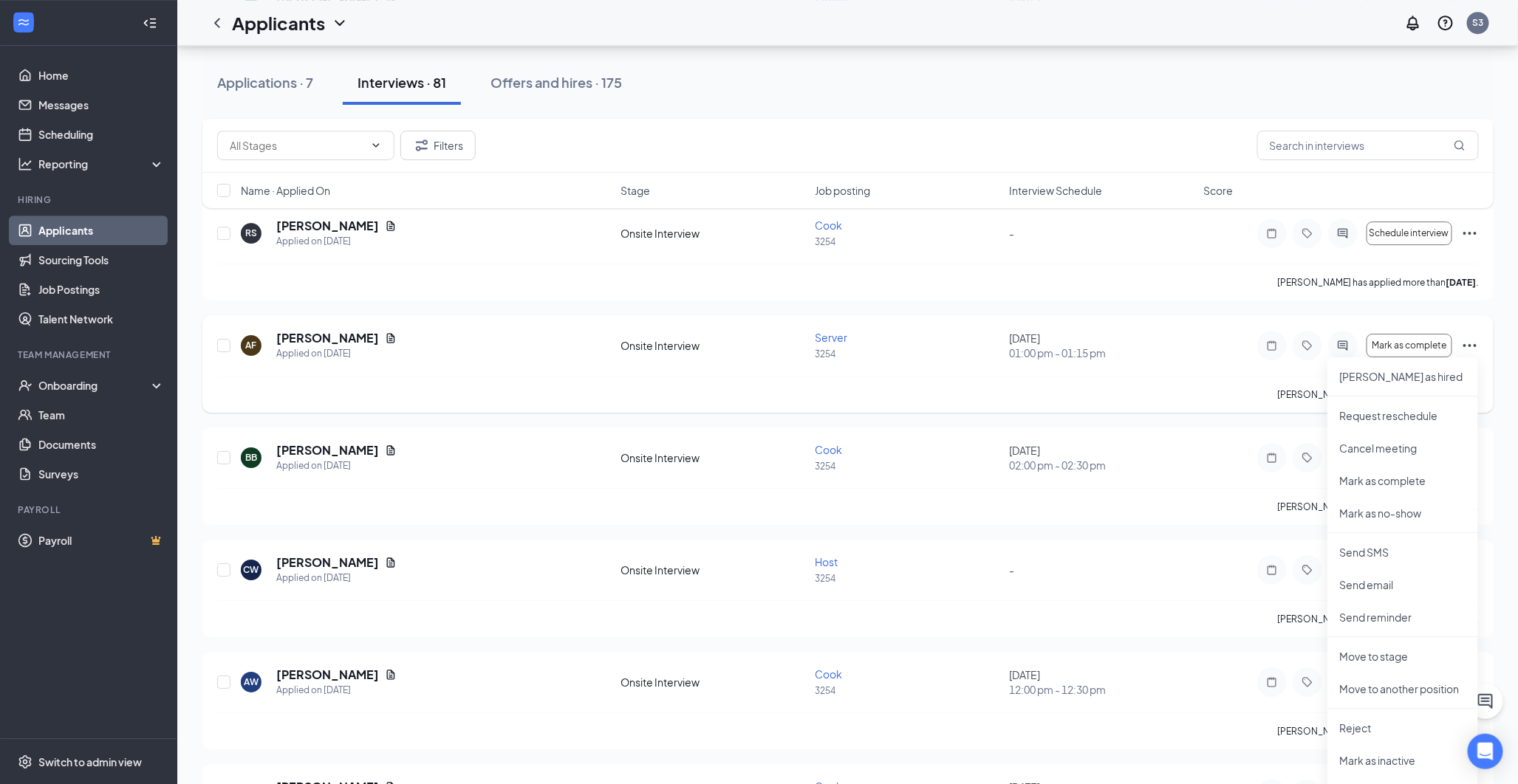
click at [459, 333] on div "AF [PERSON_NAME] Applied on [DATE]" at bounding box center [426, 345] width 371 height 31
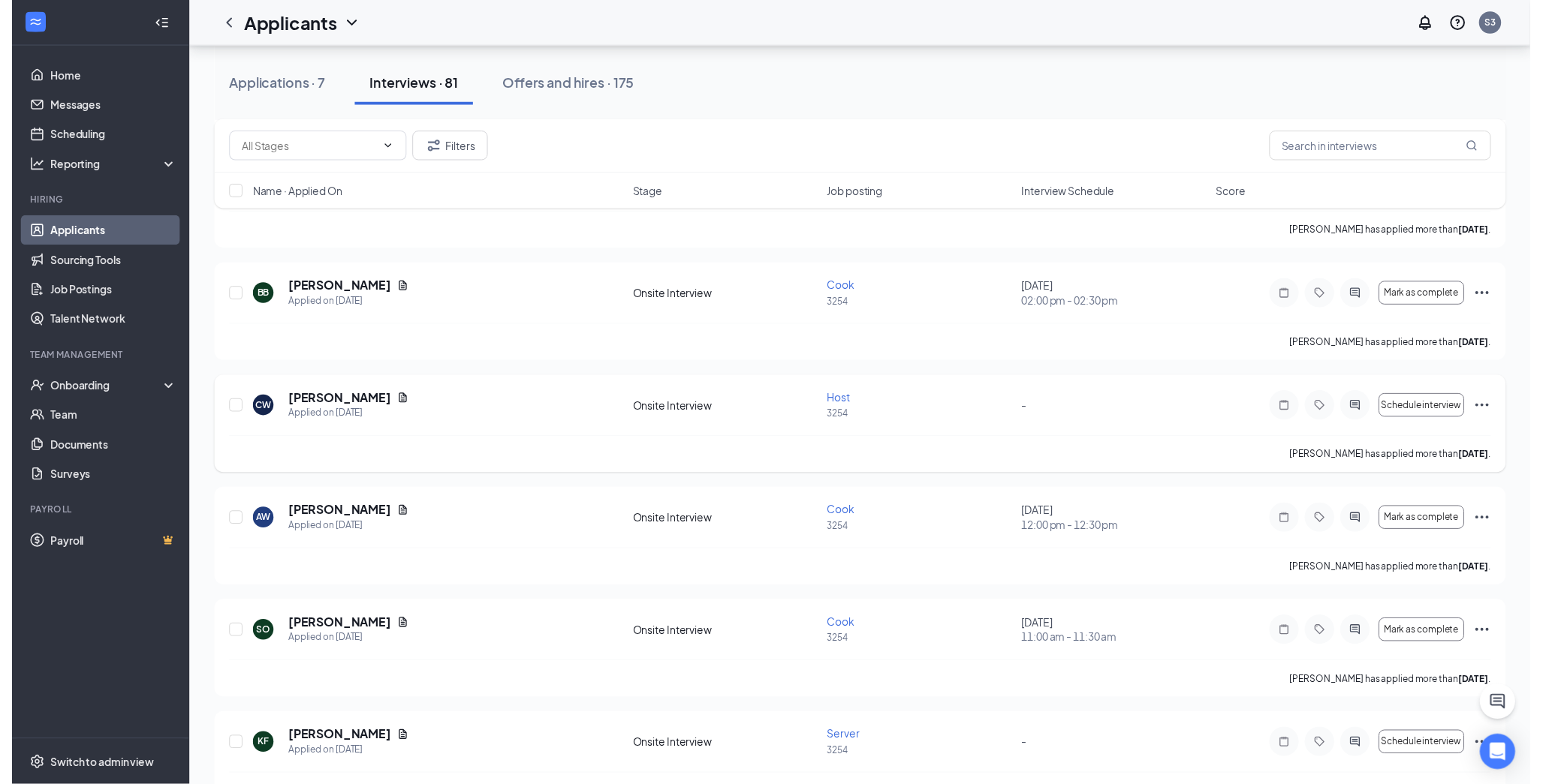
scroll to position [2418, 0]
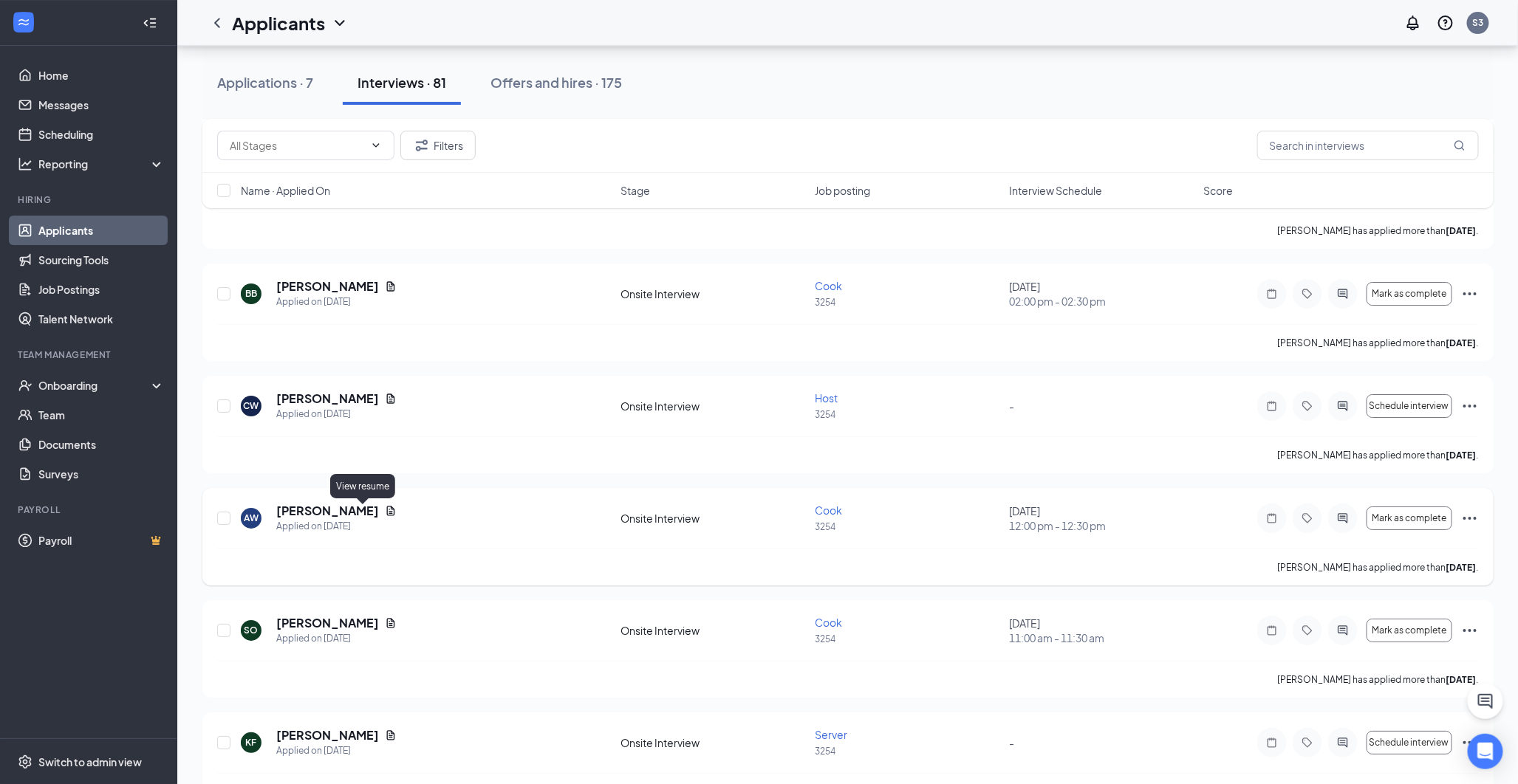
click at [387, 509] on icon "Document" at bounding box center [391, 511] width 8 height 9
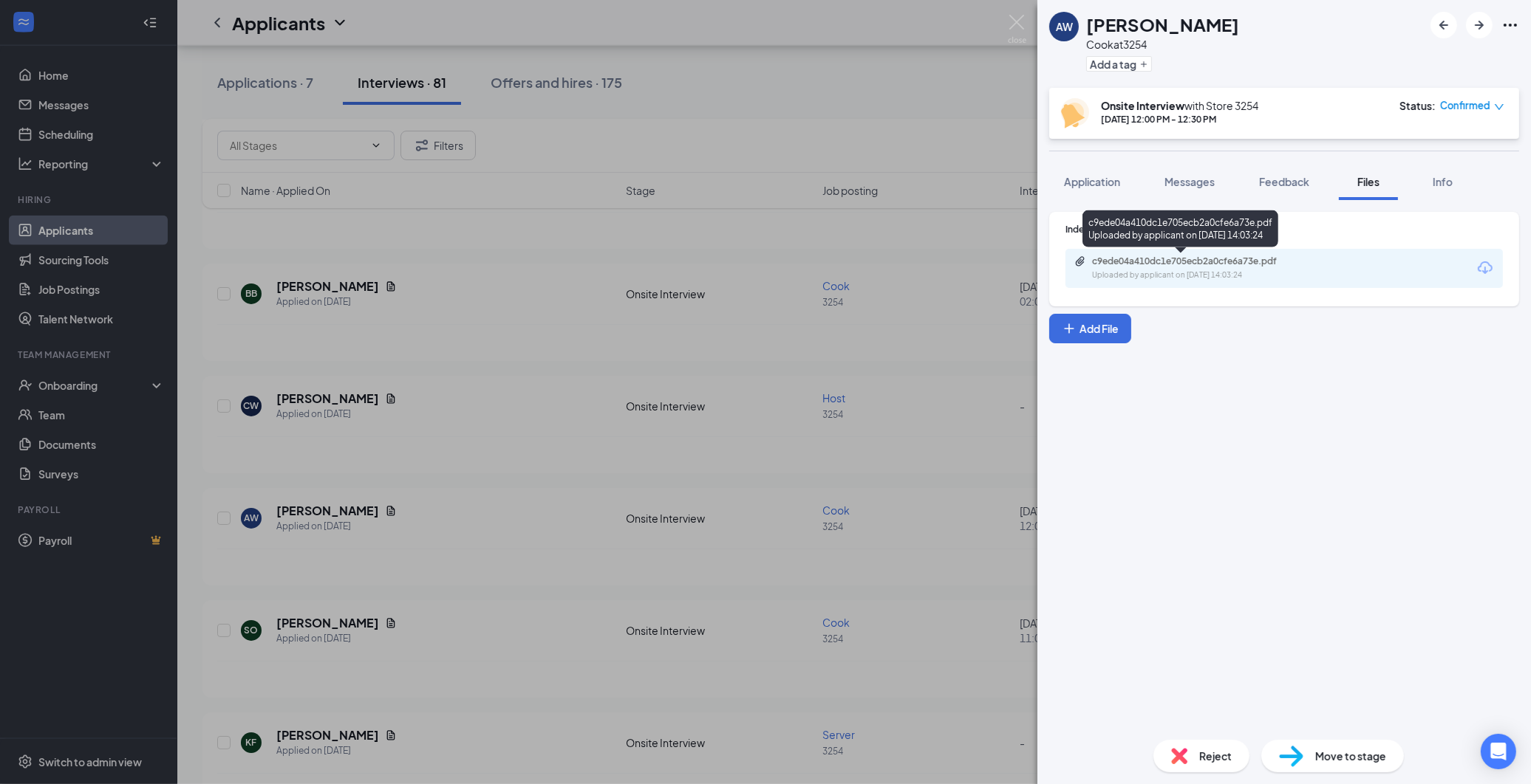
click at [1105, 255] on div "c9ede04a410dc1e705ecb2a0cfe6a73e.pdf" at bounding box center [1195, 261] width 207 height 12
click at [405, 279] on div "AW [PERSON_NAME] [PERSON_NAME] at 3254 Add a tag Onsite Interview with Store [D…" at bounding box center [765, 392] width 1531 height 784
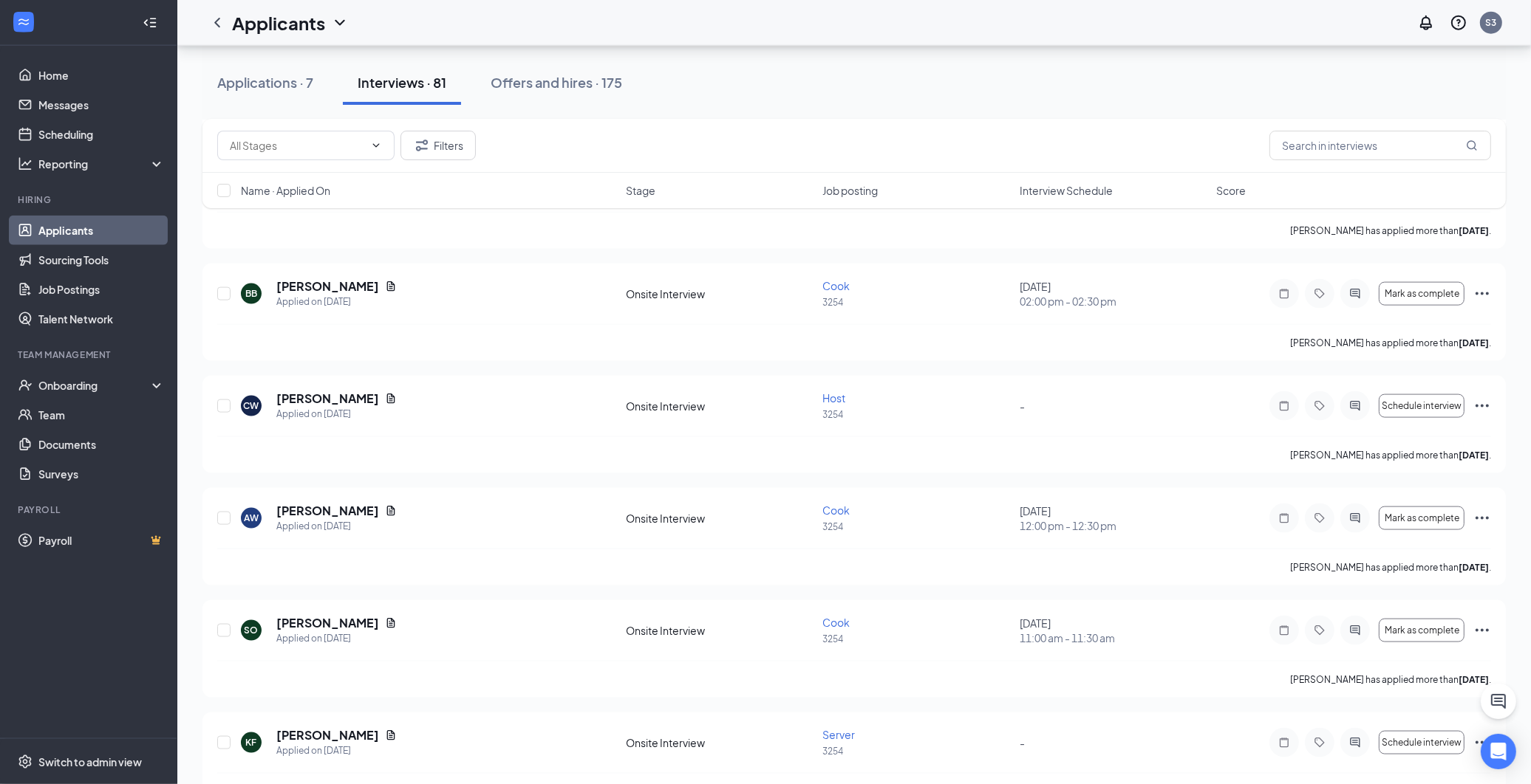
click at [547, 333] on div "[PERSON_NAME] has applied more than [DATE] ." at bounding box center [854, 342] width 1274 height 37
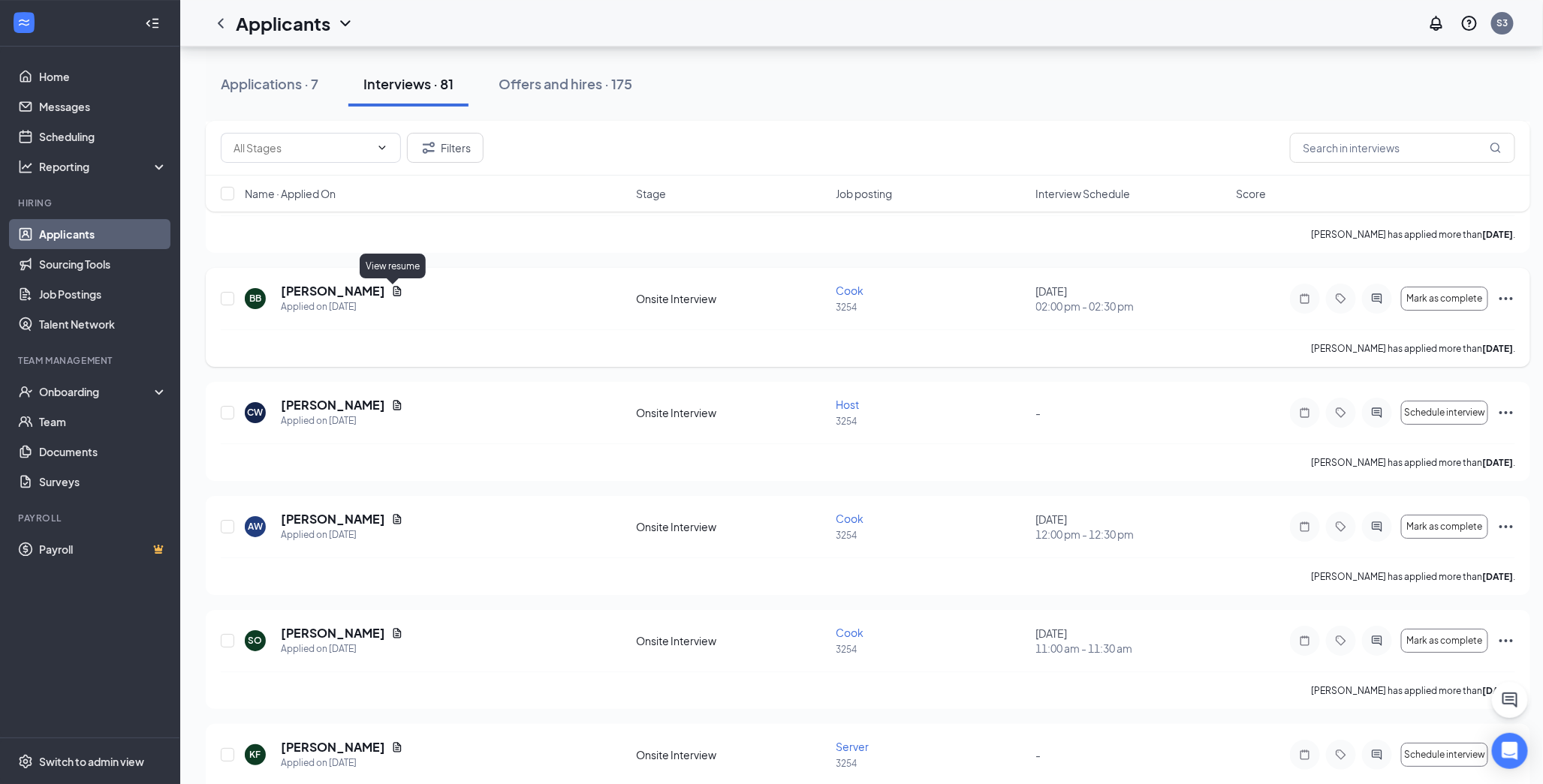
click at [393, 293] on icon "Document" at bounding box center [397, 291] width 12 height 12
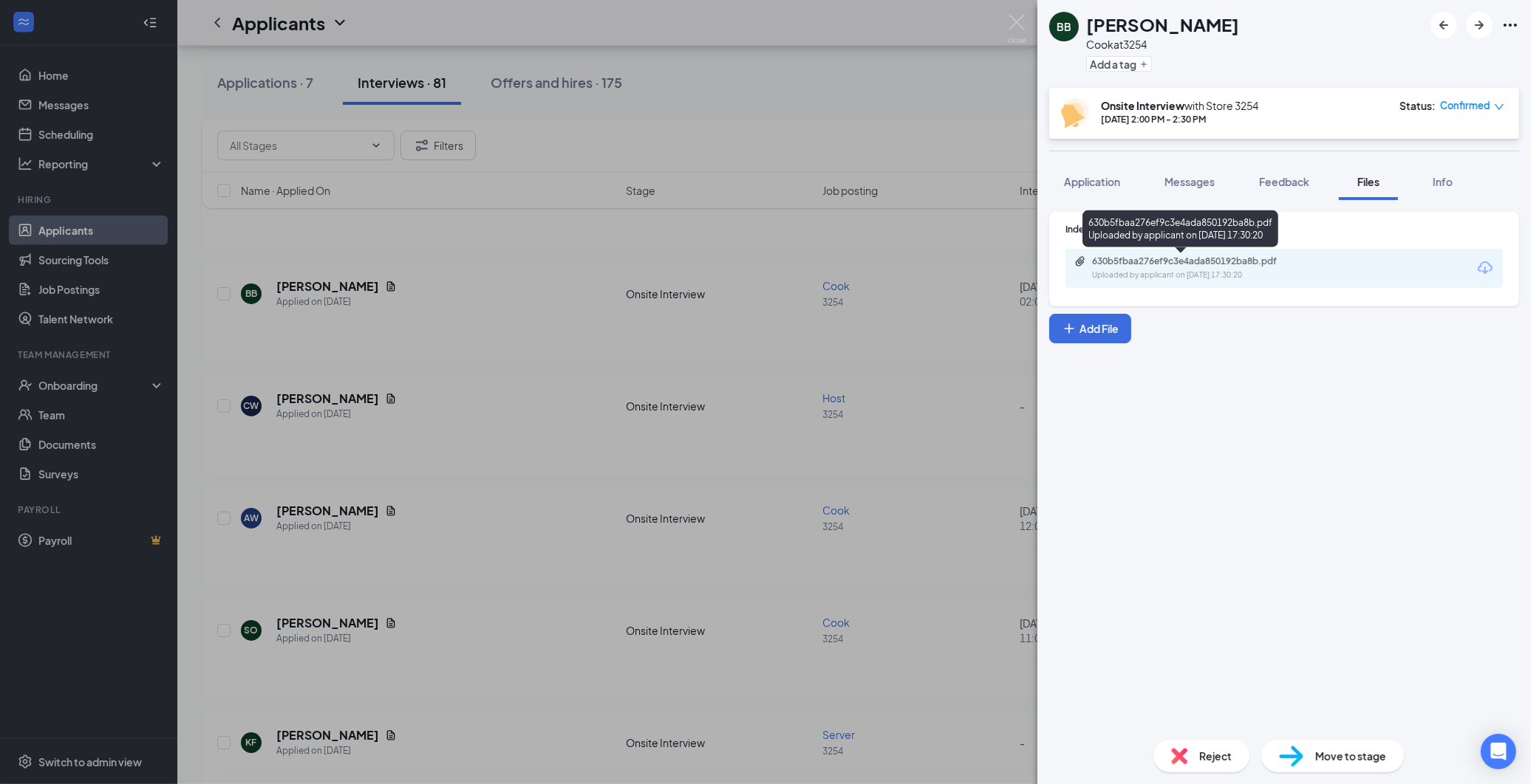
click at [1162, 269] on div "Uploaded by applicant on [DATE] 17:30:20" at bounding box center [1203, 275] width 222 height 12
click at [508, 330] on div "BB [PERSON_NAME] at 3254 Add a tag Onsite Interview with Store [DATE] 2:00 PM -…" at bounding box center [765, 392] width 1531 height 784
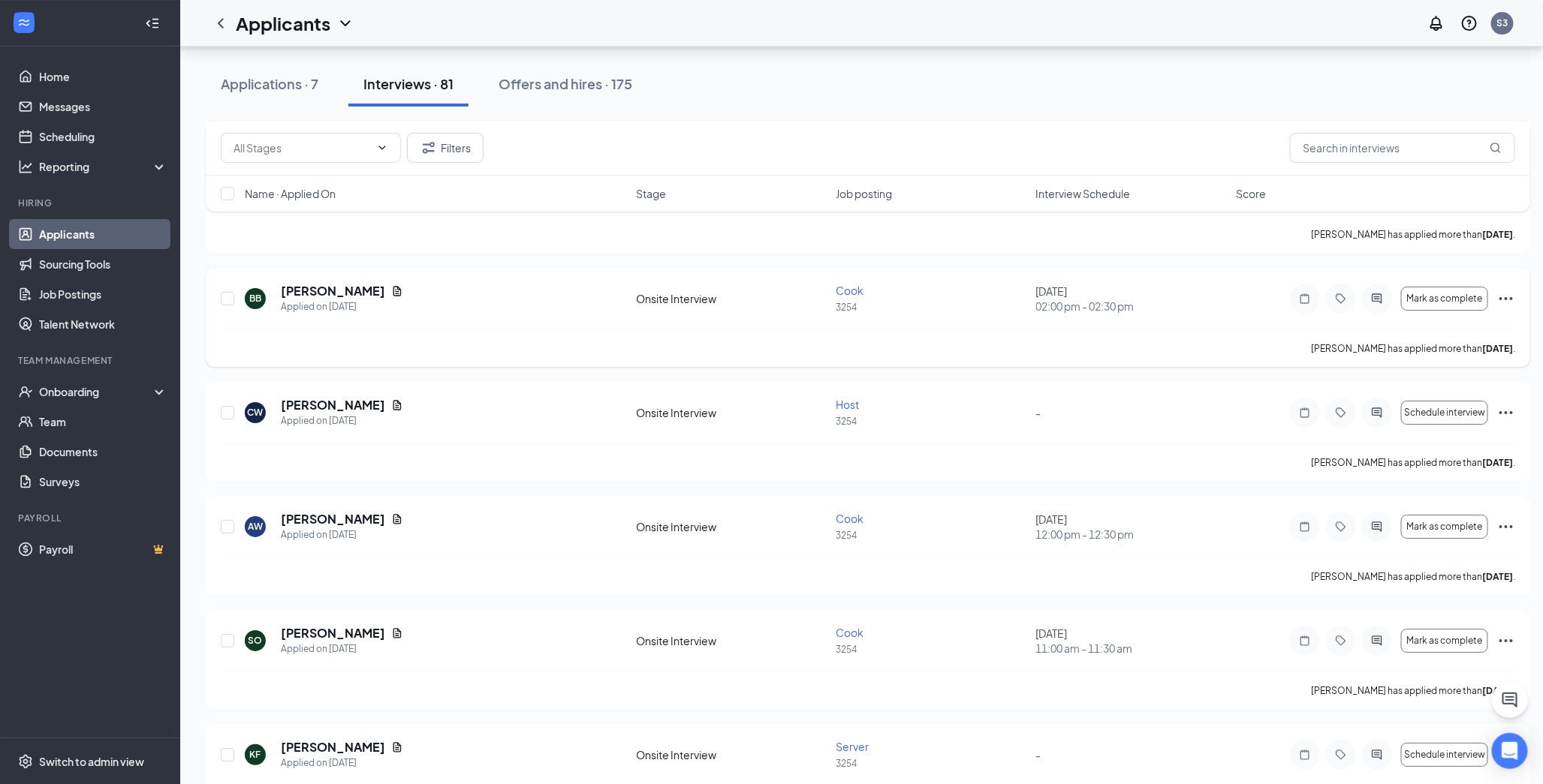
click at [1383, 295] on icon "Ellipses" at bounding box center [1505, 299] width 18 height 18
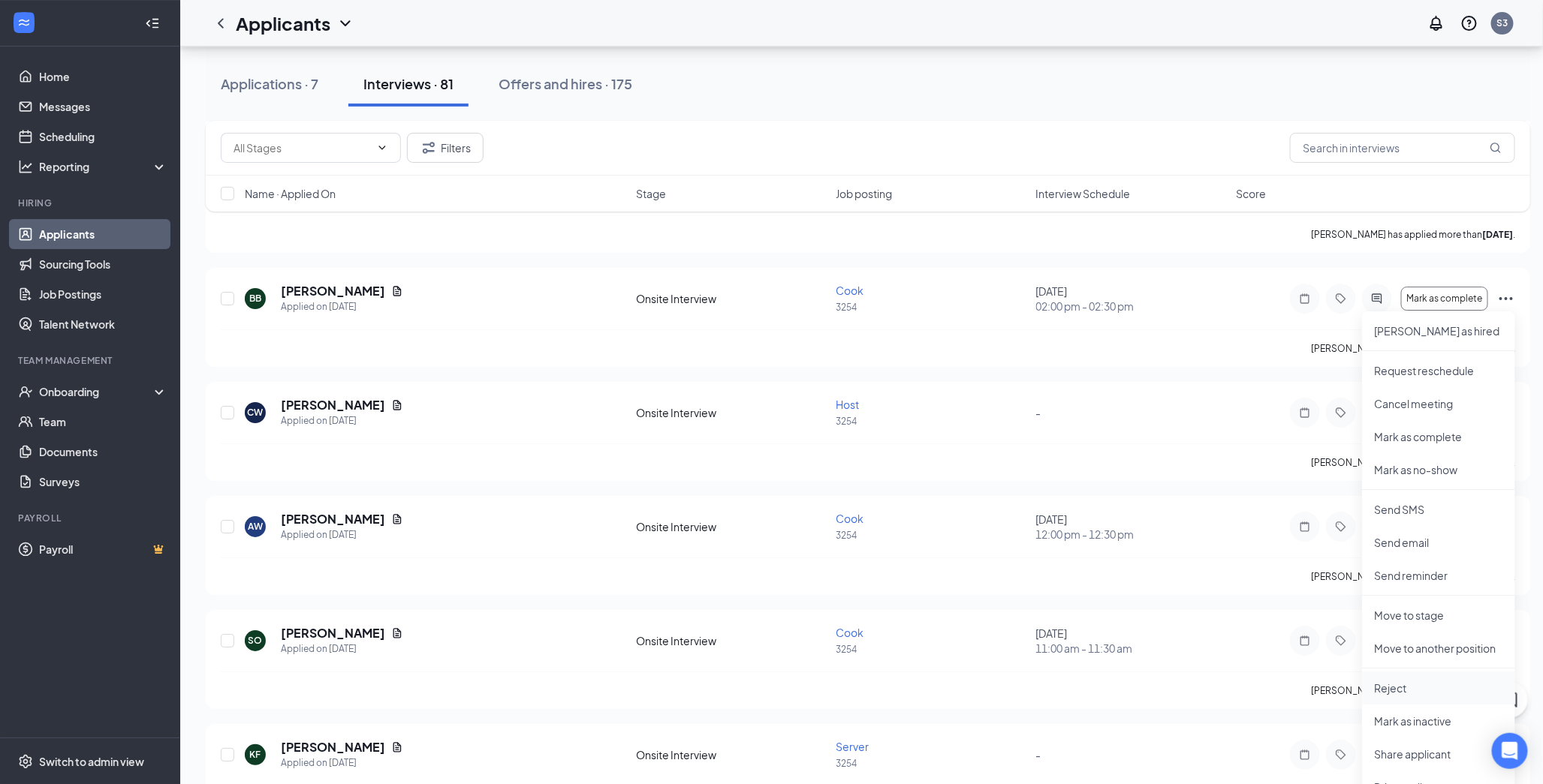
click at [1383, 686] on p "Reject" at bounding box center [1438, 688] width 129 height 15
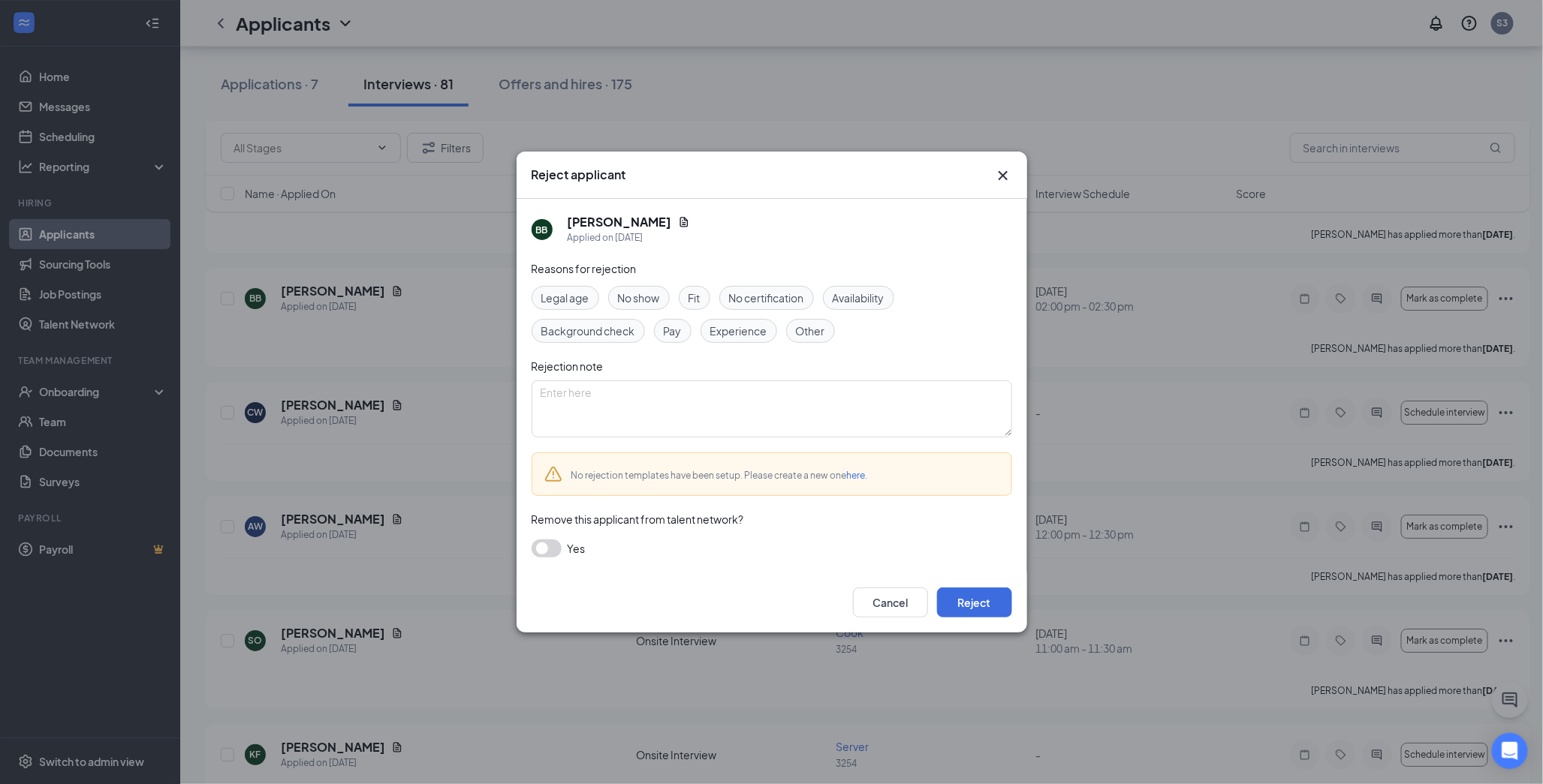
click at [814, 324] on span "Other" at bounding box center [810, 331] width 29 height 16
click at [966, 603] on button "Reject" at bounding box center [974, 603] width 75 height 30
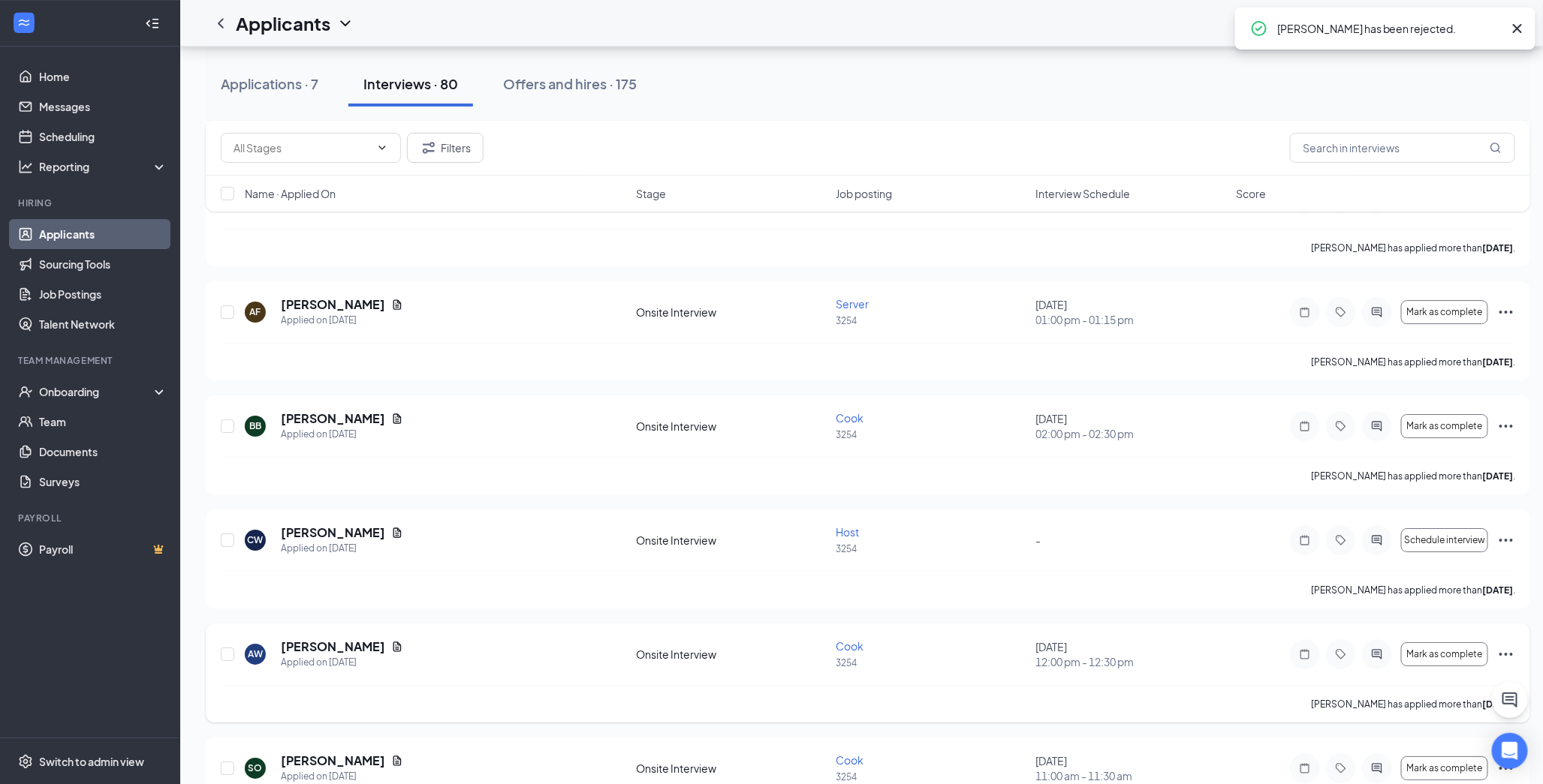
scroll to position [2251, 0]
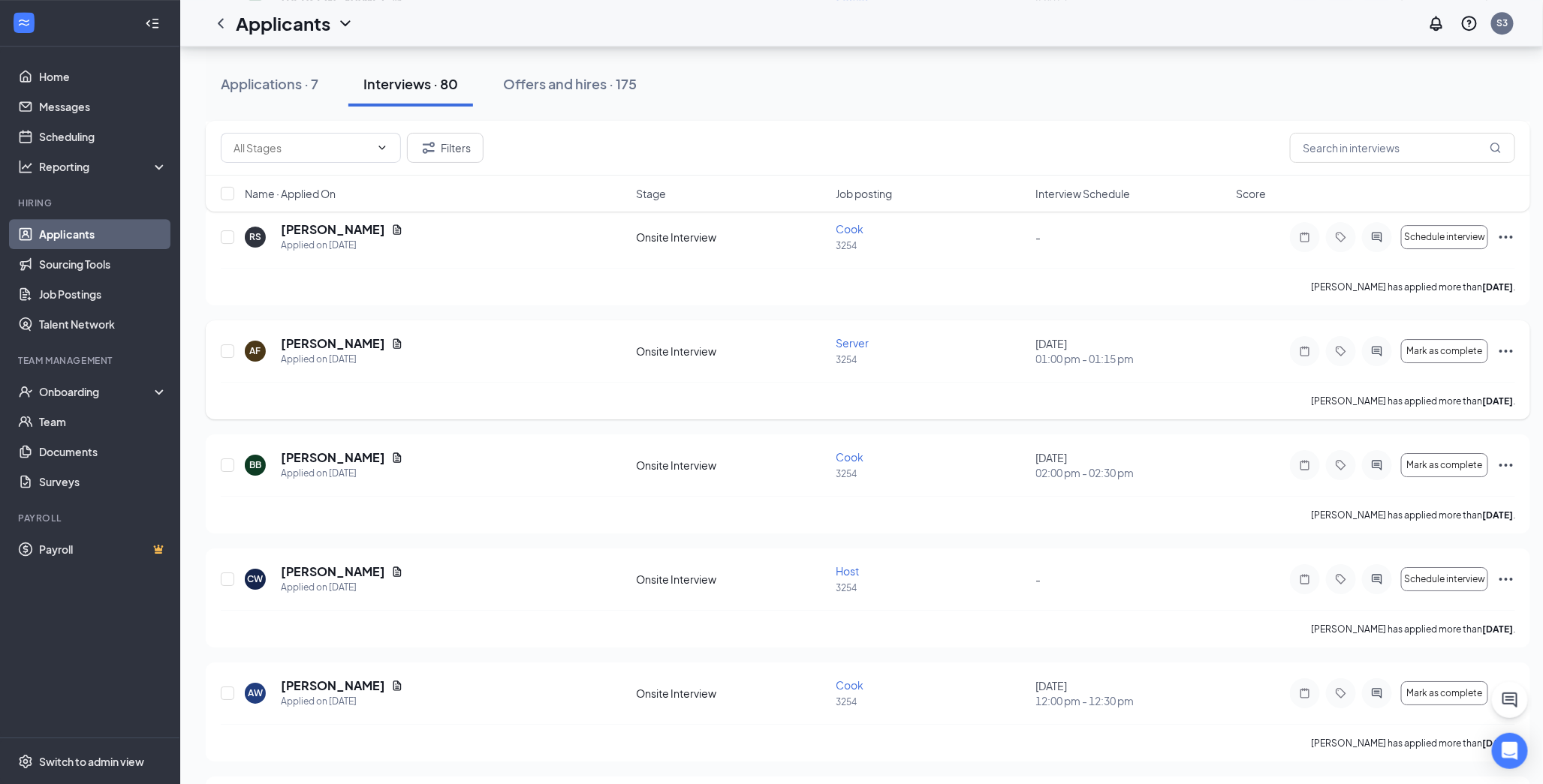
click at [391, 342] on icon "Document" at bounding box center [397, 343] width 12 height 12
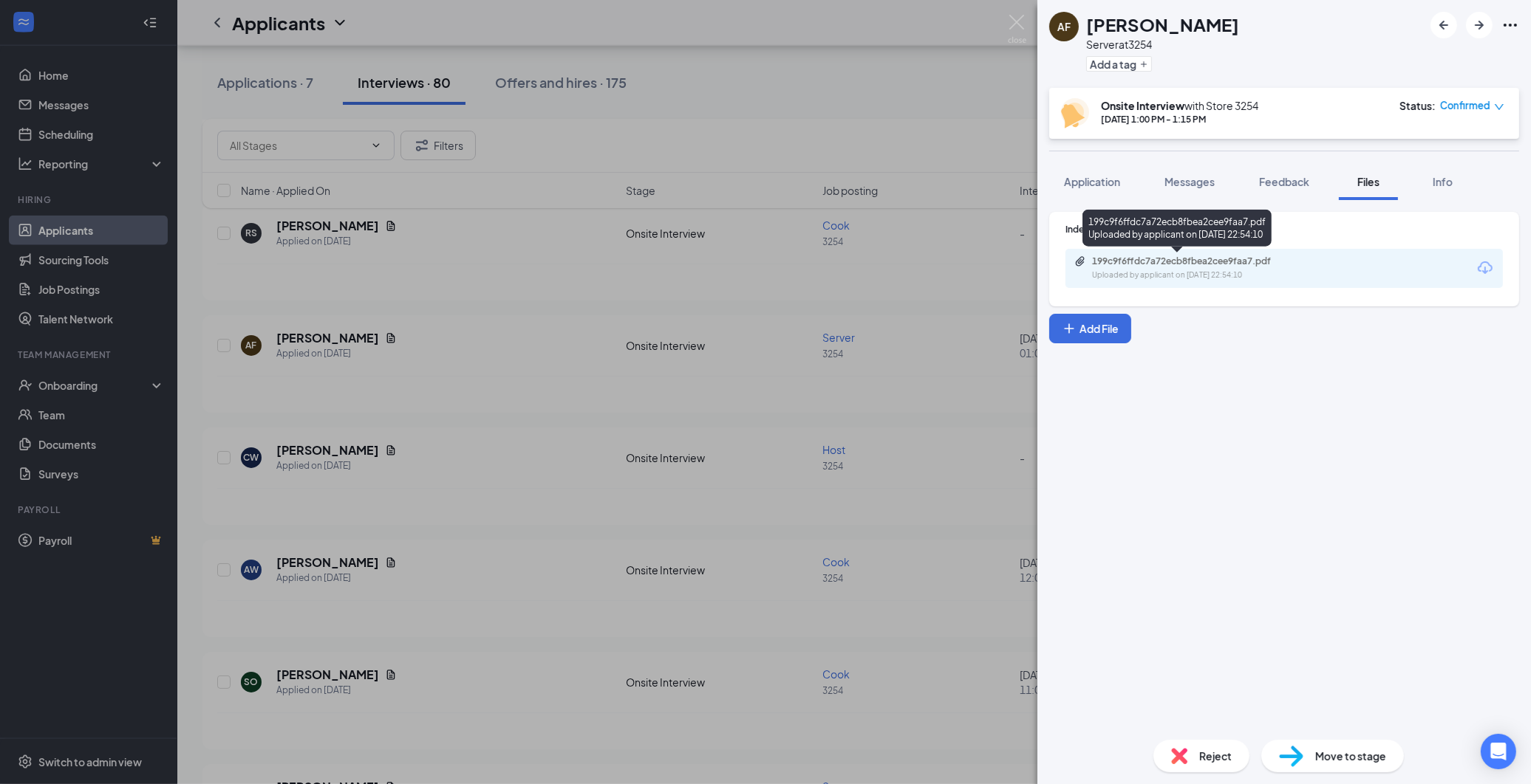
click at [1172, 275] on div "Uploaded by applicant on [DATE] 22:54:10" at bounding box center [1203, 275] width 222 height 12
click at [580, 372] on div "AF [PERSON_NAME] Server at 3254 Add a tag Onsite Interview with Store [DATE] 1:…" at bounding box center [765, 392] width 1531 height 784
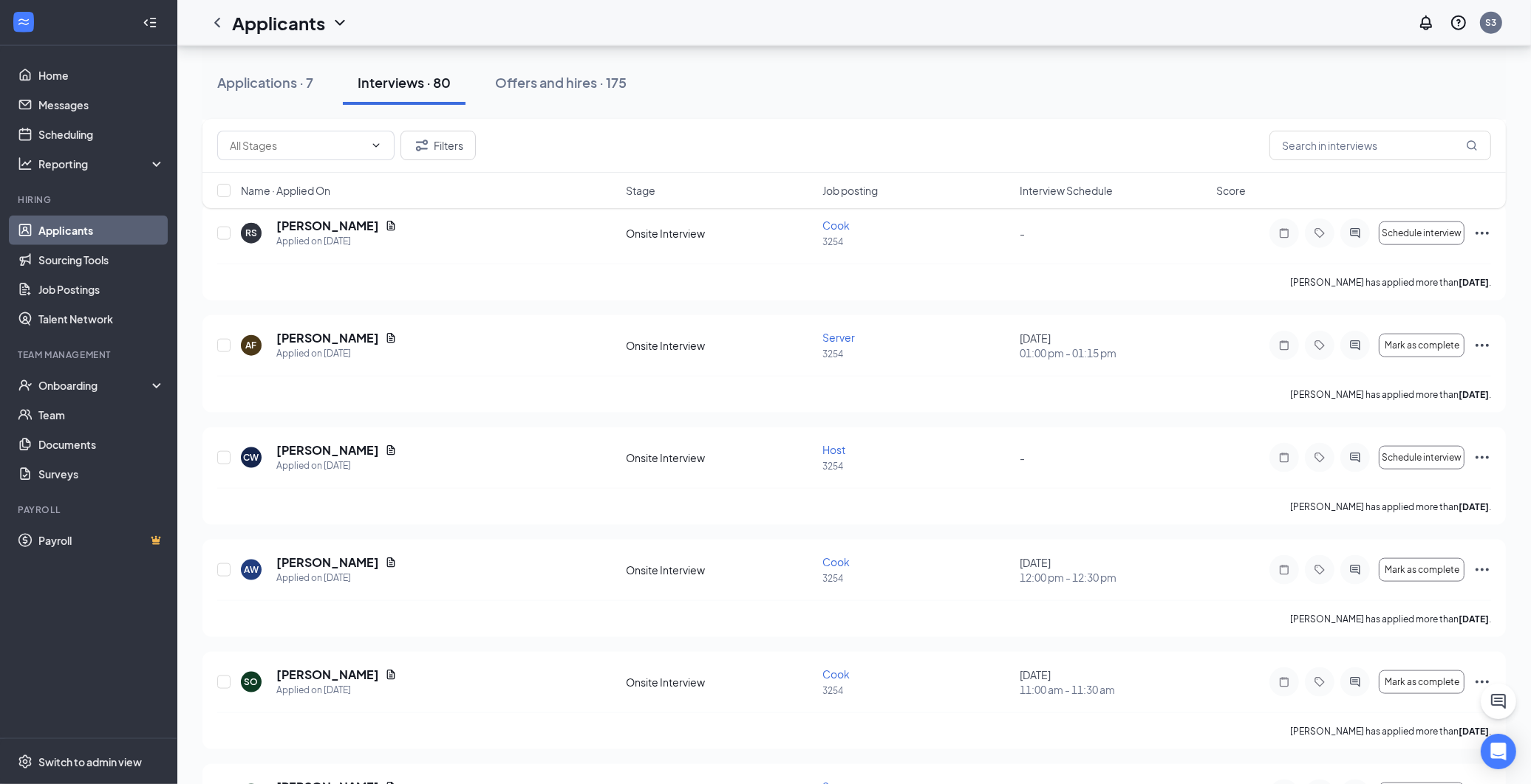
click at [580, 372] on div "AF [PERSON_NAME] Applied on [DATE] Onsite Interview Server 3254 [DATE] 01:00 pm…" at bounding box center [854, 353] width 1274 height 46
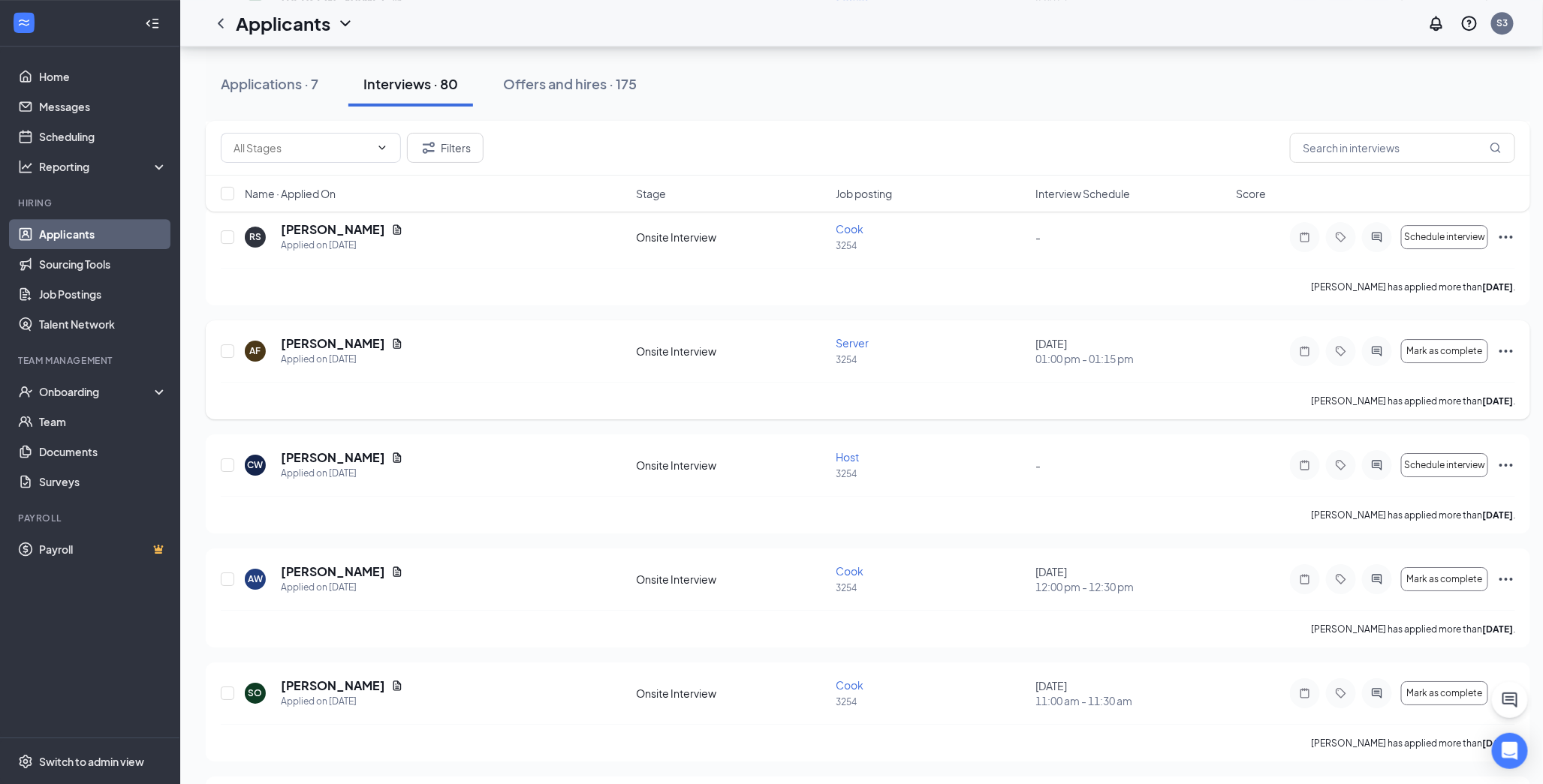
click at [1383, 350] on icon "Ellipses" at bounding box center [1505, 351] width 13 height 3
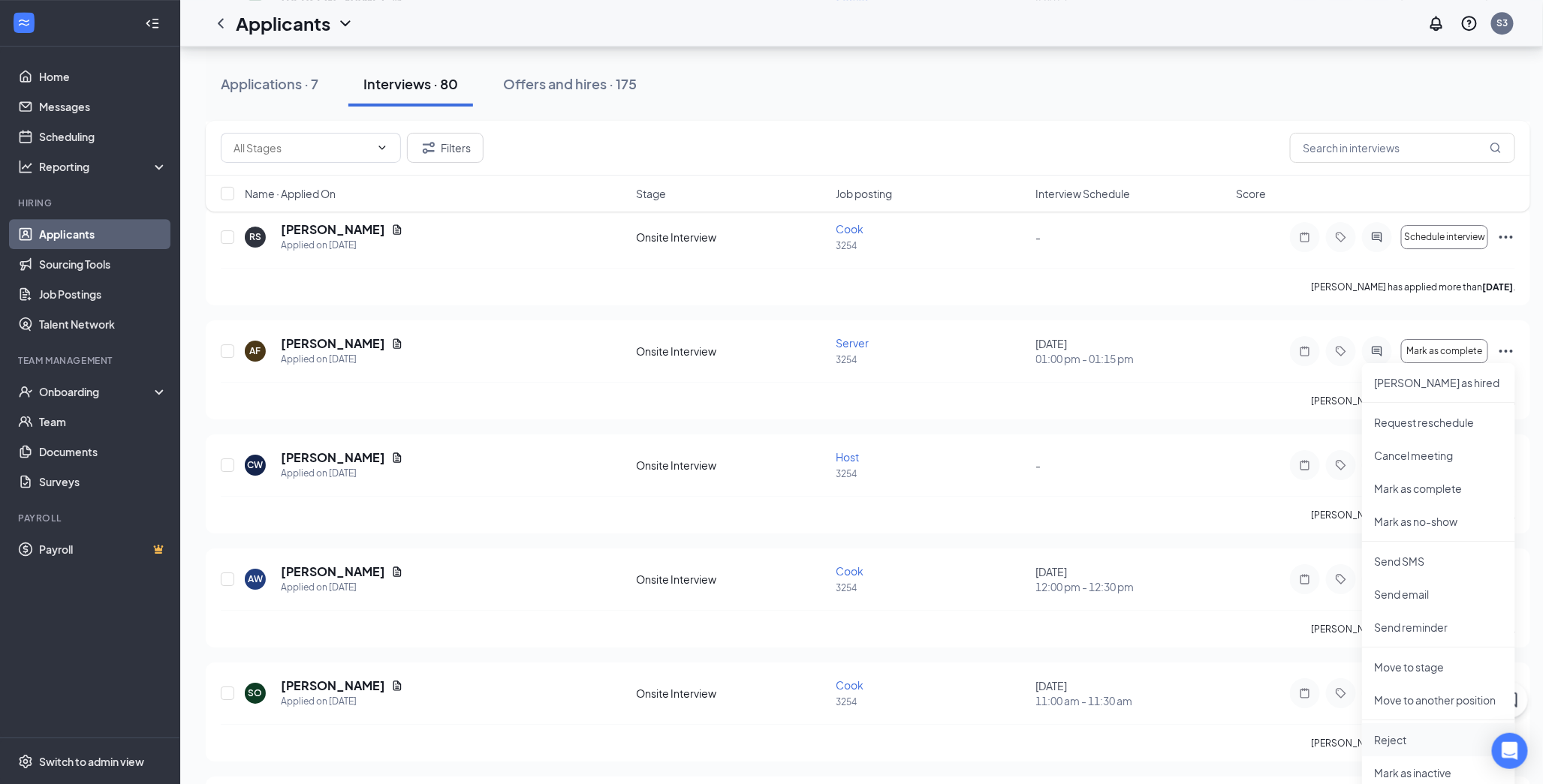
click at [1383, 731] on li "Reject" at bounding box center [1438, 739] width 153 height 33
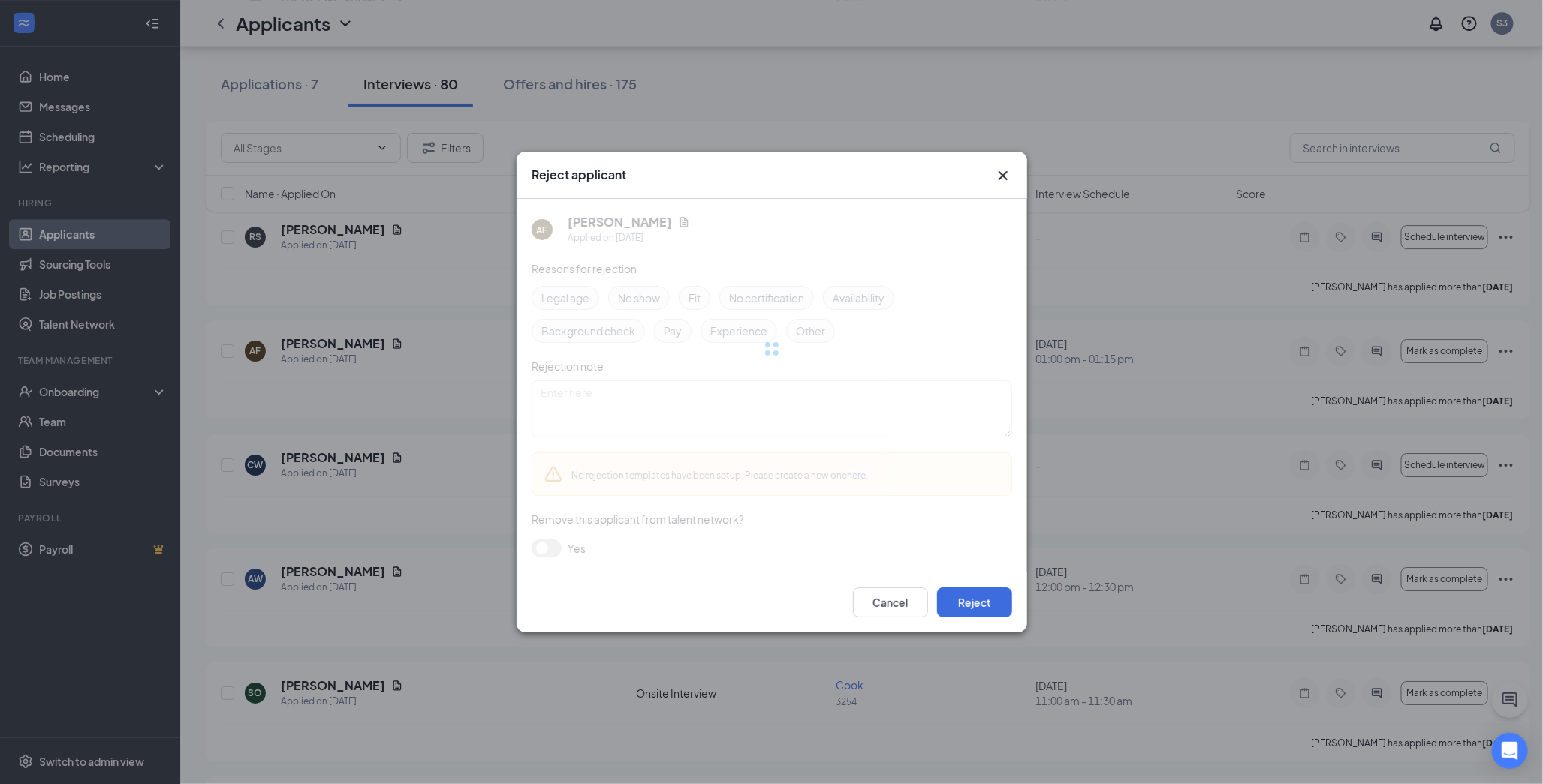
click at [1383, 734] on div "Reject applicant AF [PERSON_NAME] Applied on [DATE] Reasons for rejection Legal…" at bounding box center [771, 392] width 1543 height 784
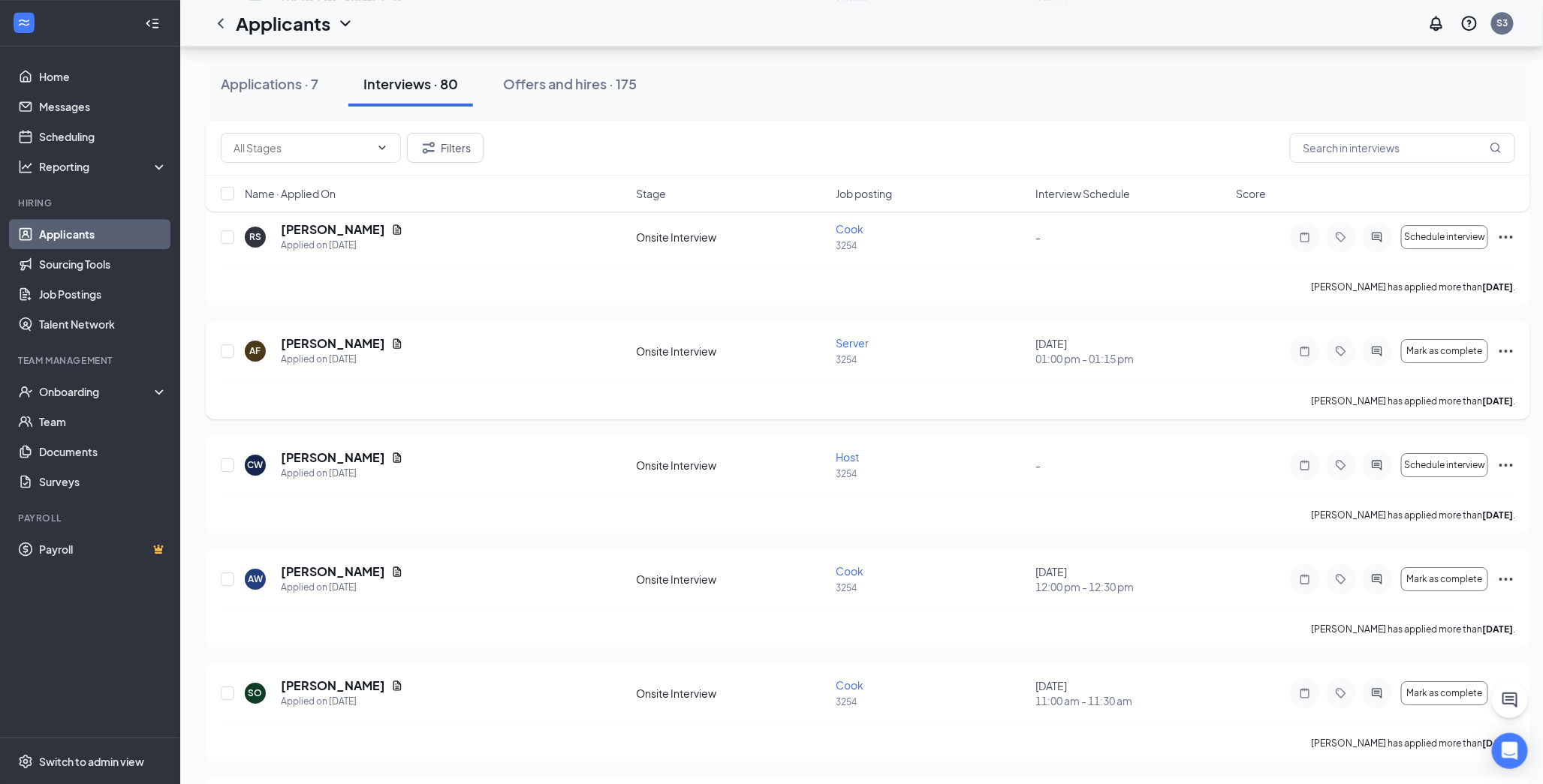
click at [1383, 356] on icon "Ellipses" at bounding box center [1505, 351] width 18 height 18
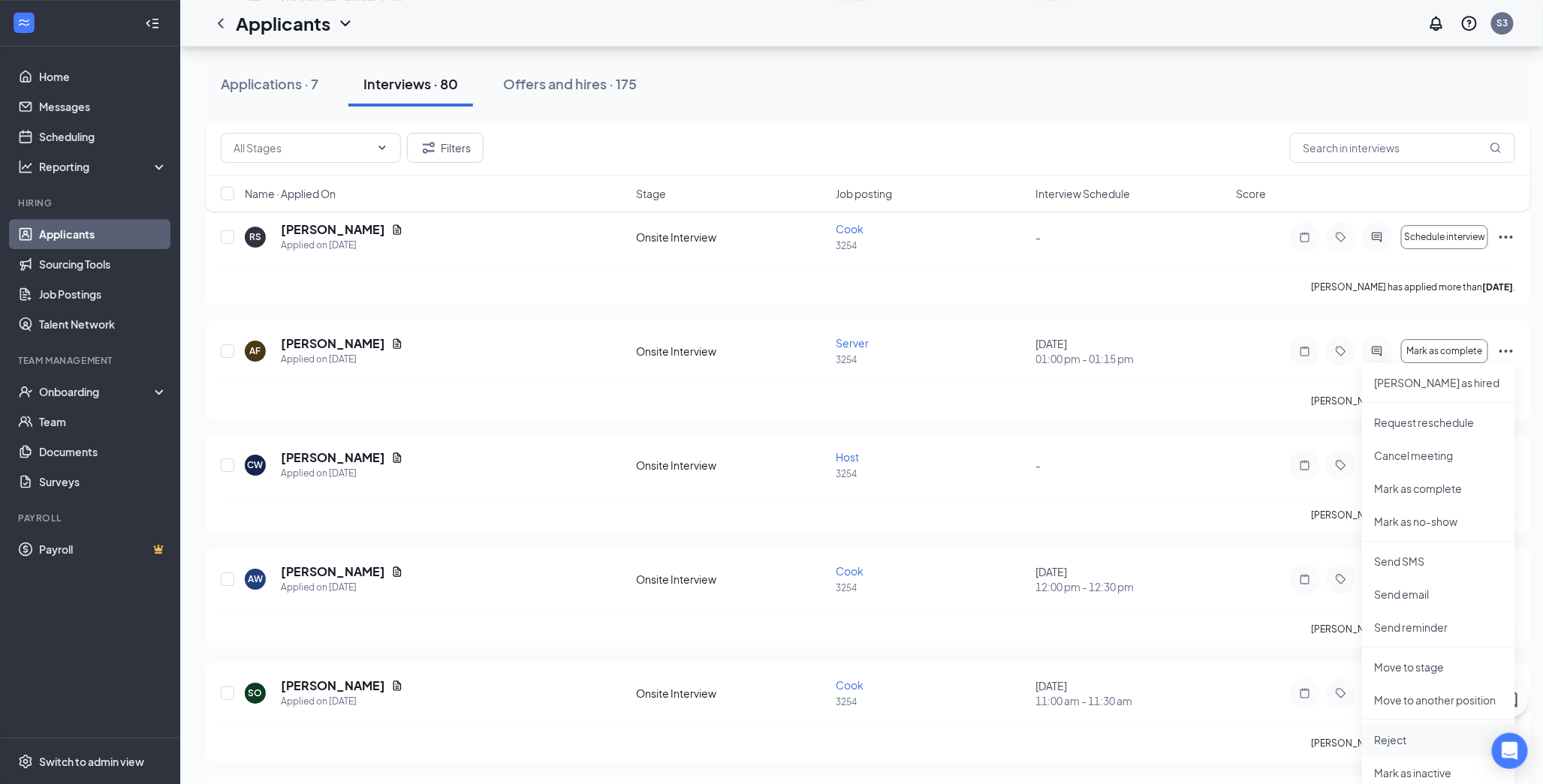
click at [1383, 738] on p "Reject" at bounding box center [1438, 739] width 129 height 15
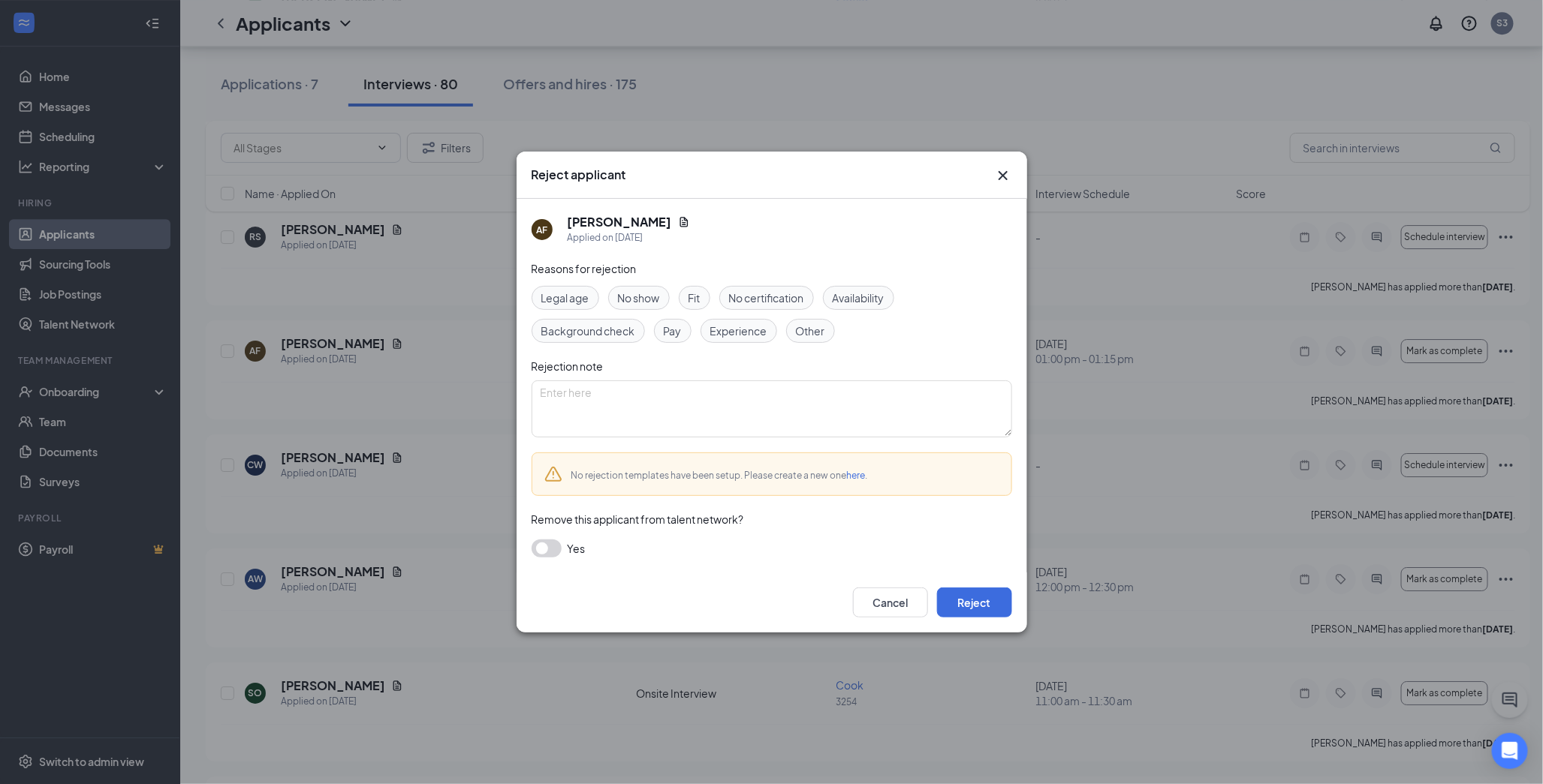
click at [806, 328] on span "Other" at bounding box center [810, 331] width 29 height 16
click at [991, 610] on button "Reject" at bounding box center [974, 603] width 75 height 30
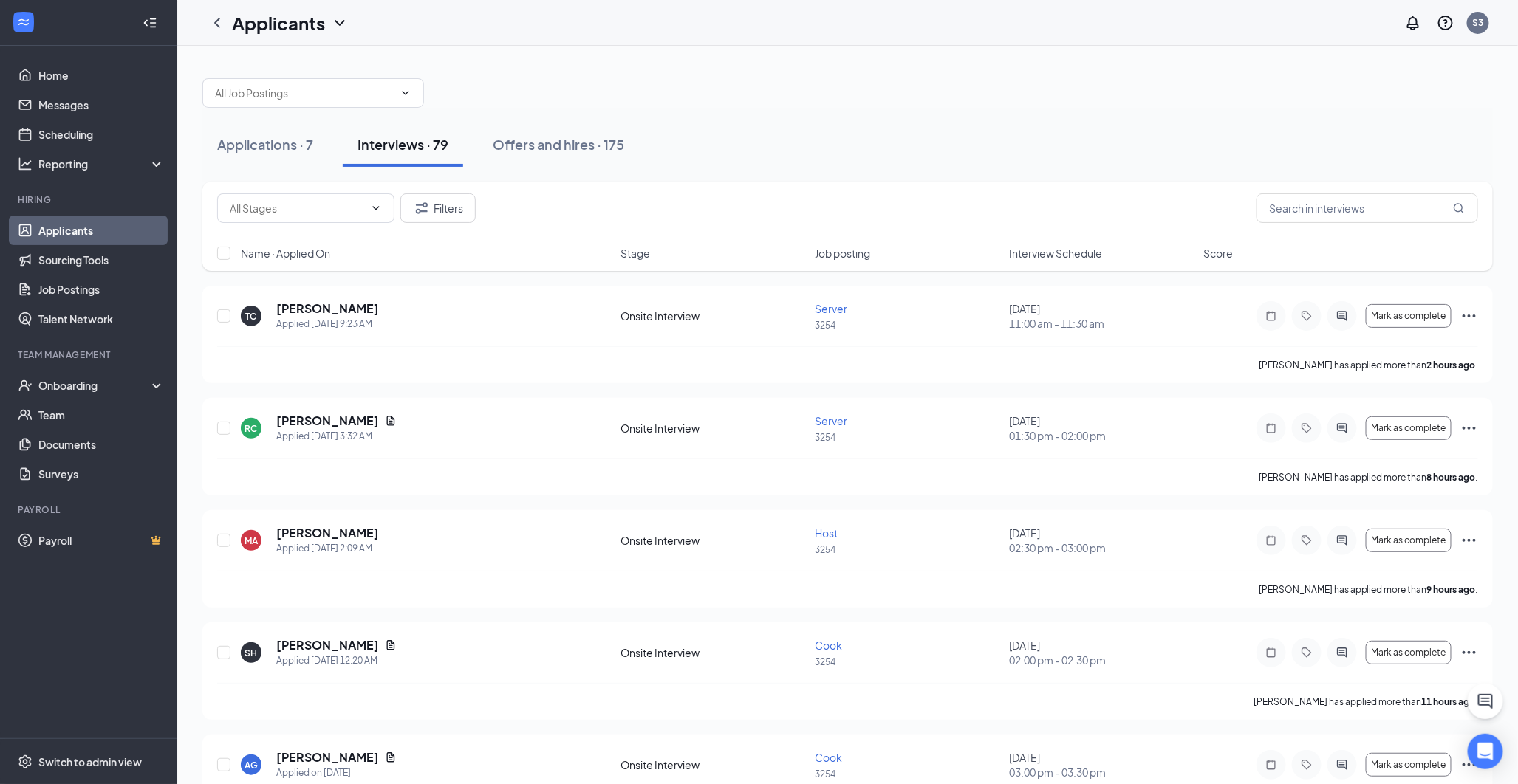
click at [415, 152] on div "Interviews · 79" at bounding box center [403, 145] width 91 height 18
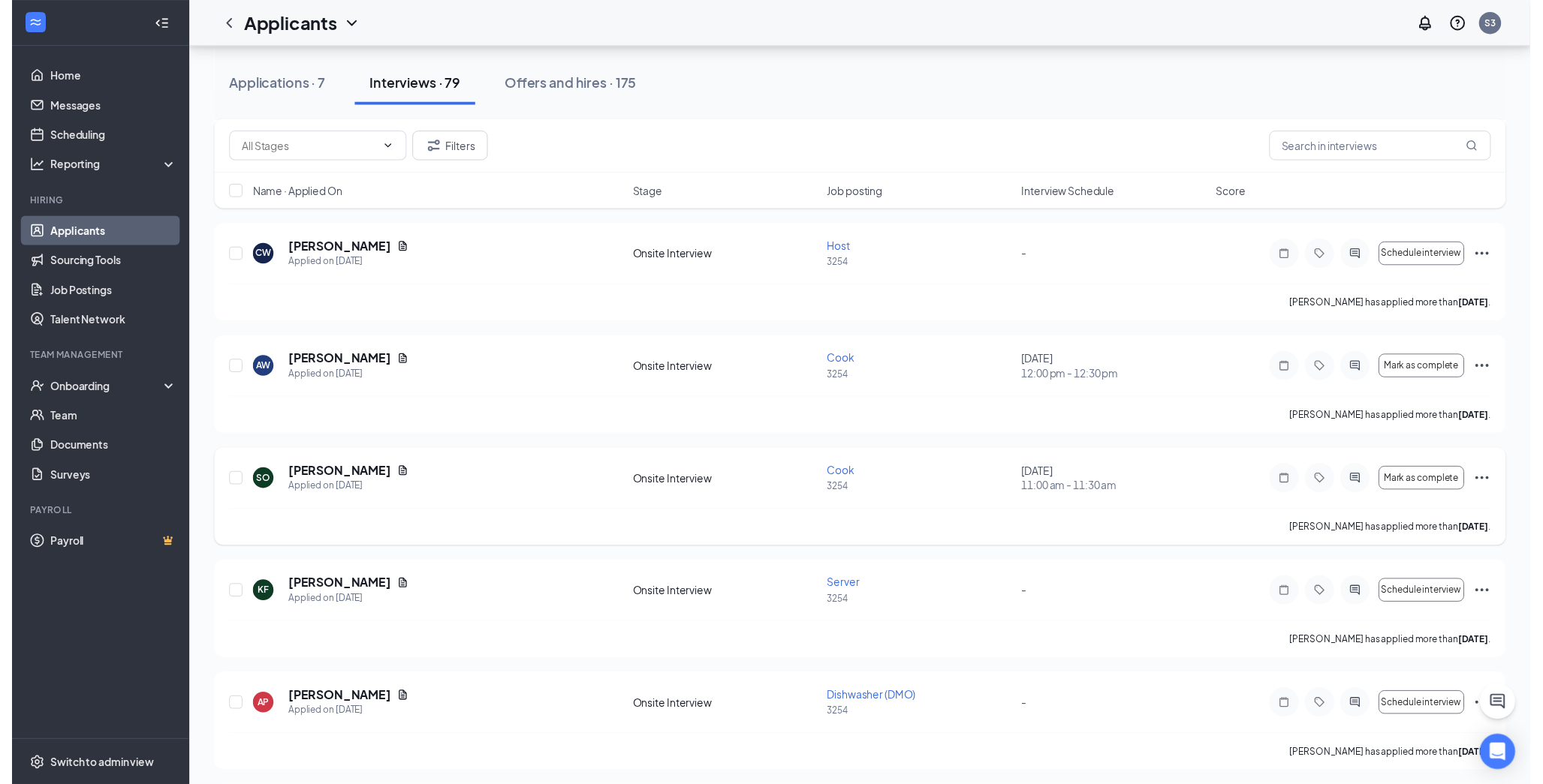
scroll to position [2251, 0]
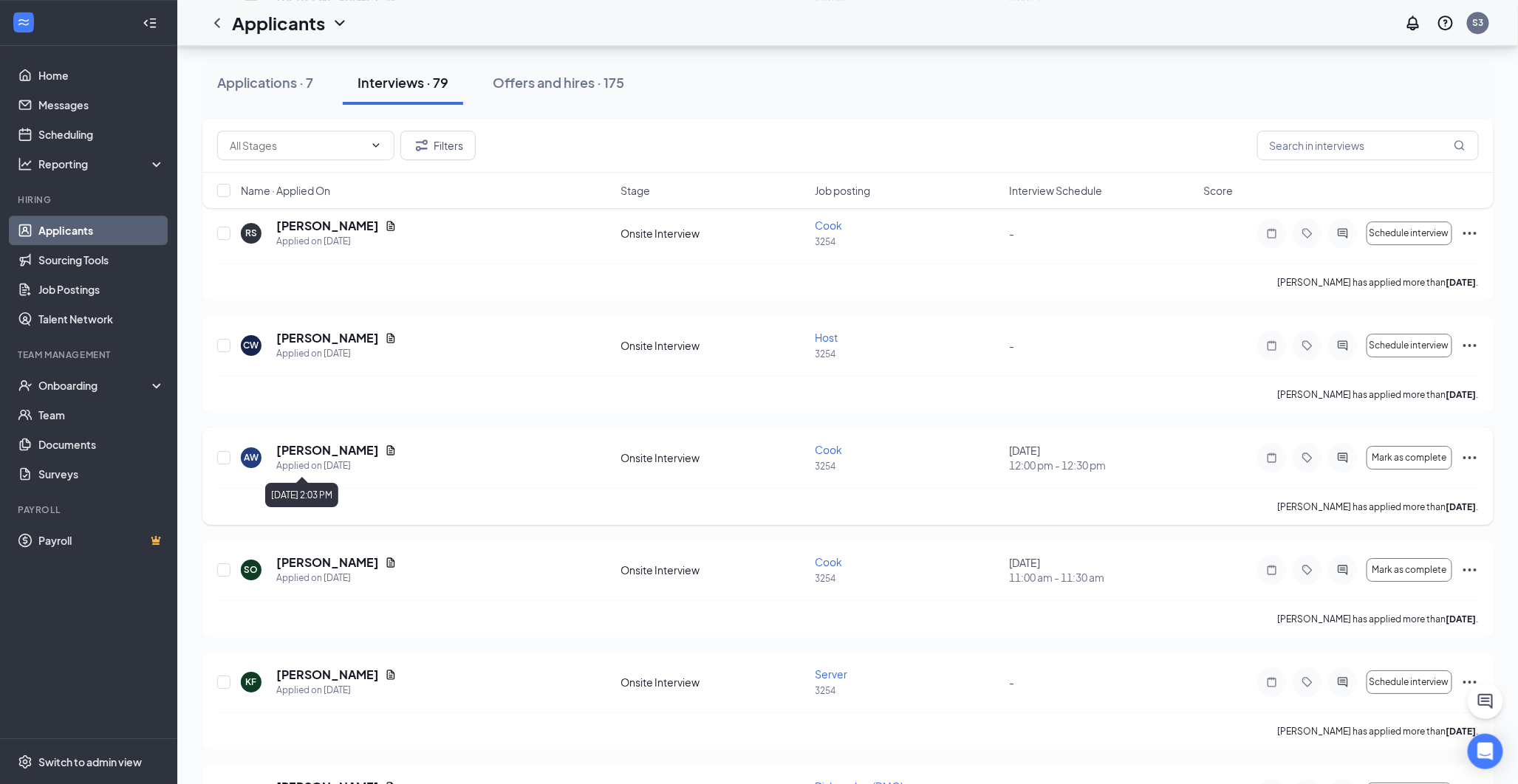
click at [385, 456] on icon "Document" at bounding box center [390, 450] width 12 height 12
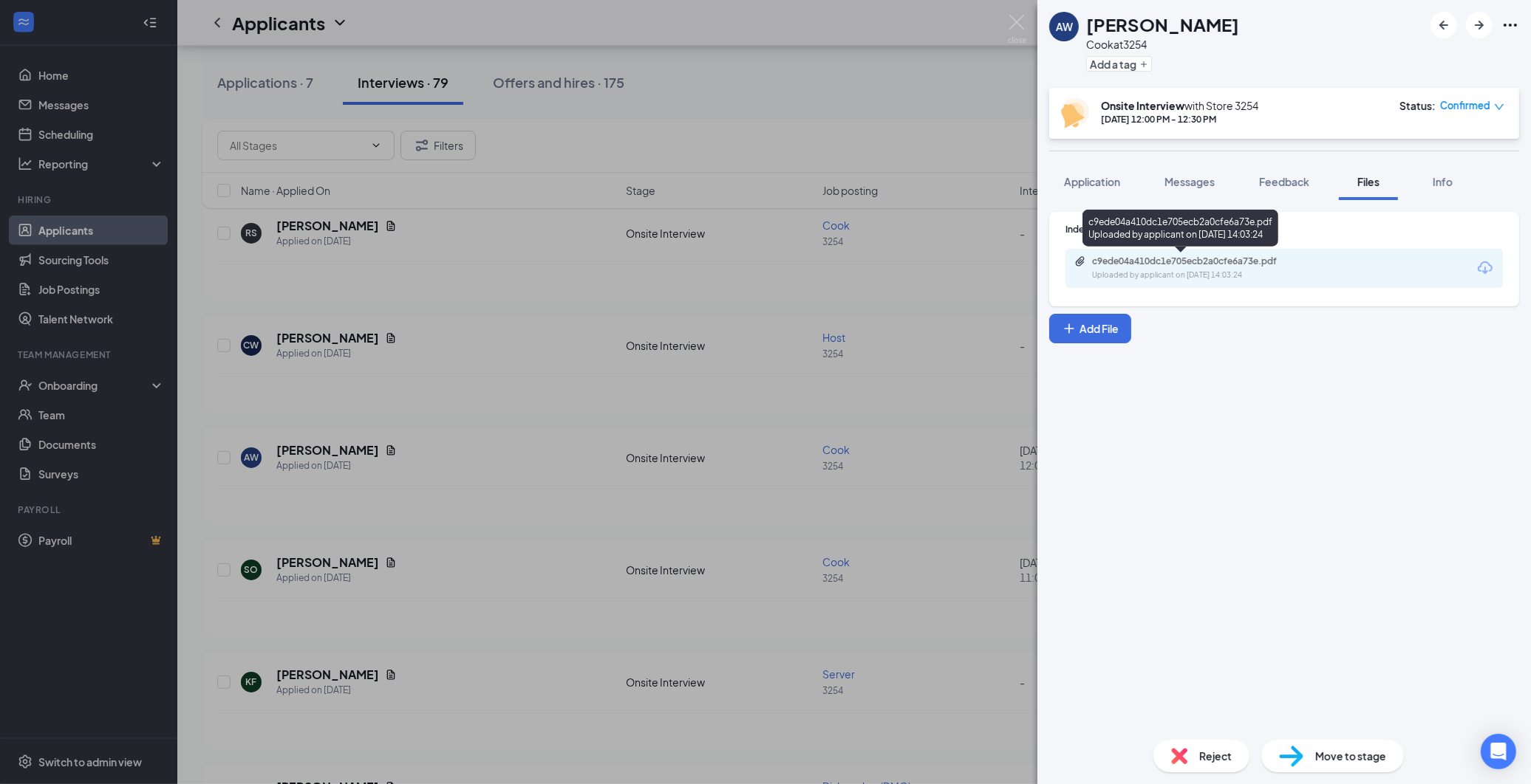
click at [1162, 264] on div "c9ede04a410dc1e705ecb2a0cfe6a73e.pdf" at bounding box center [1195, 261] width 207 height 12
click at [525, 115] on div "AW [PERSON_NAME] [PERSON_NAME] at 3254 Add a tag Onsite Interview with Store [D…" at bounding box center [765, 392] width 1531 height 784
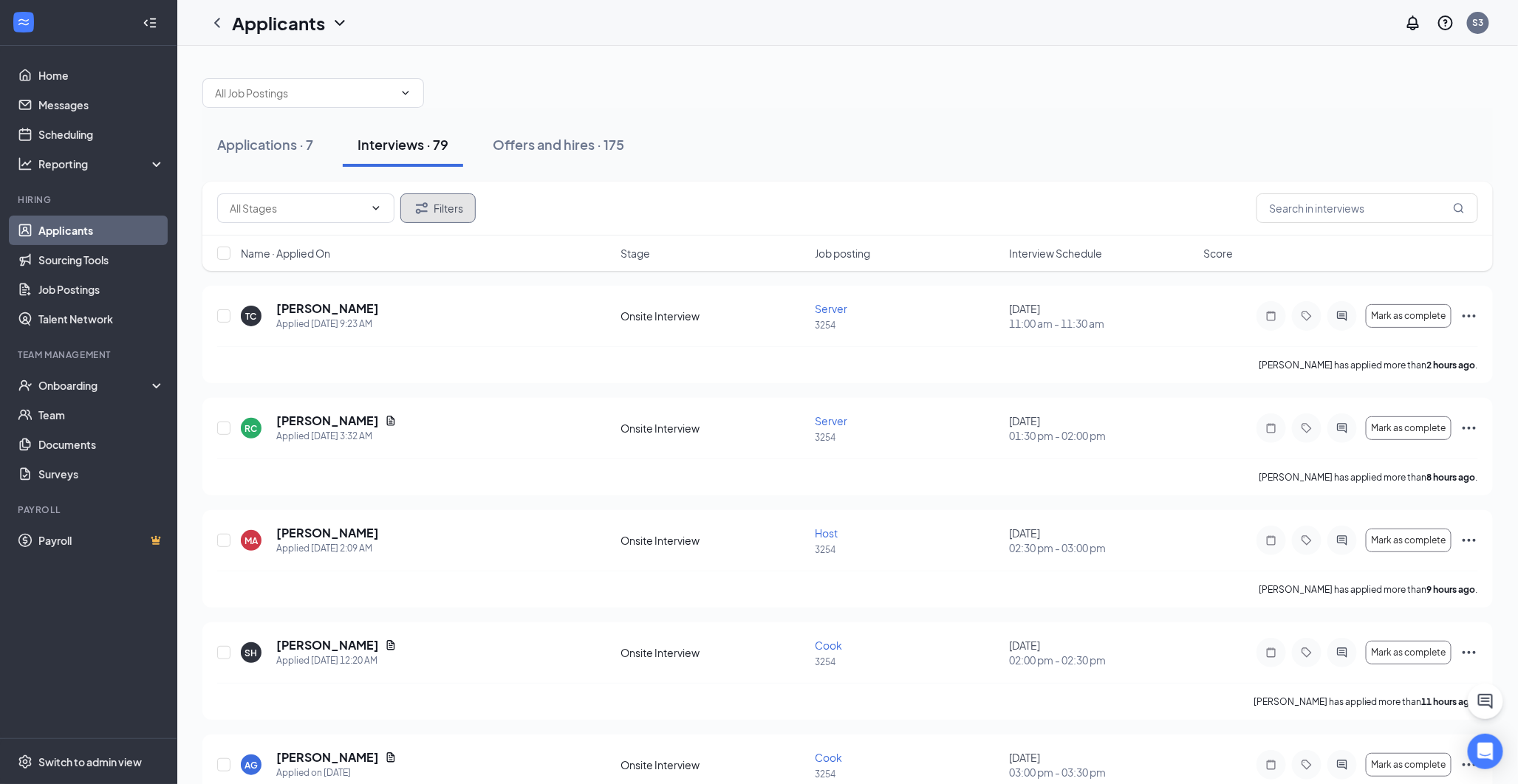
click at [454, 209] on button "Filters" at bounding box center [438, 209] width 75 height 29
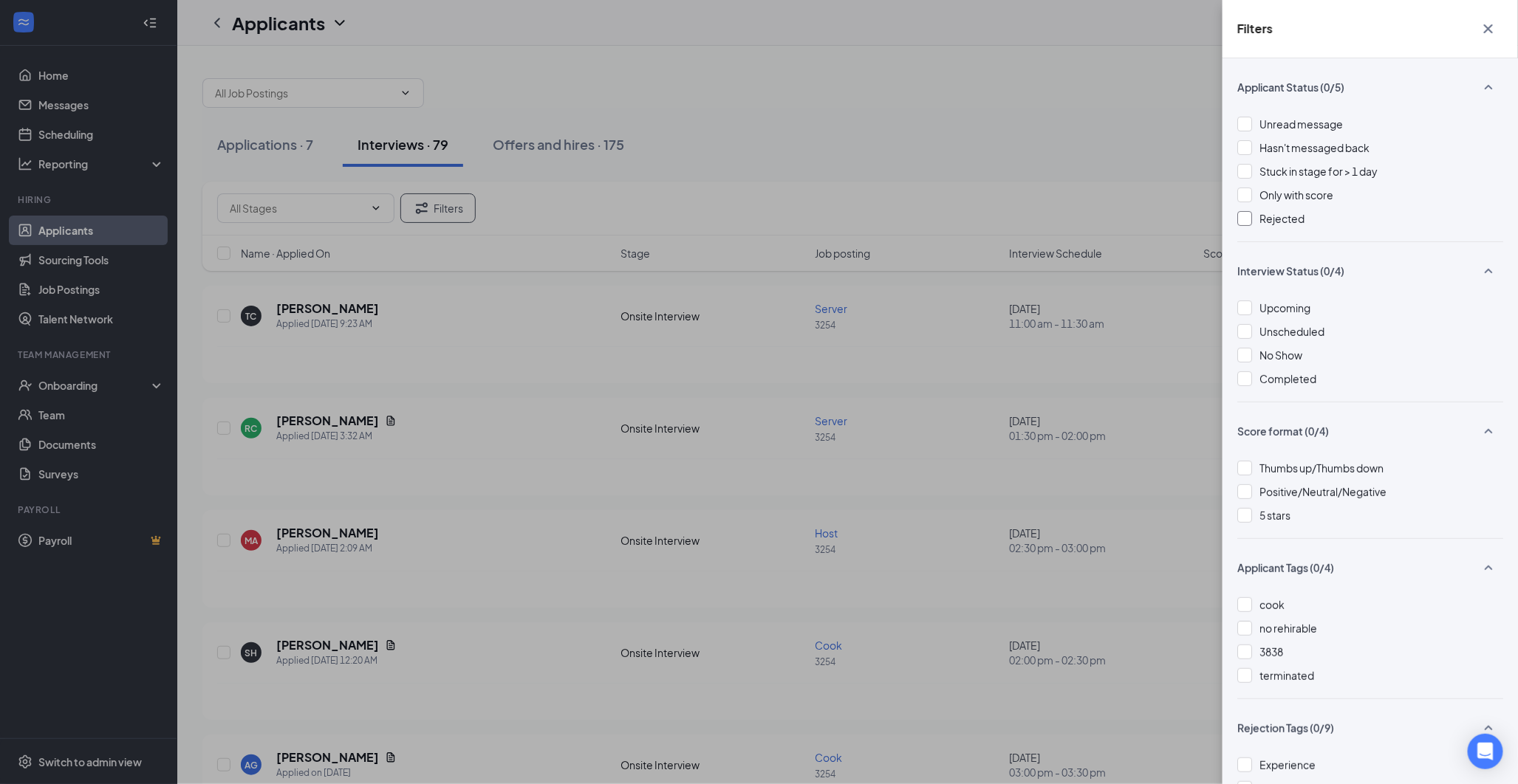
click at [1267, 222] on span "Rejected" at bounding box center [1282, 219] width 45 height 13
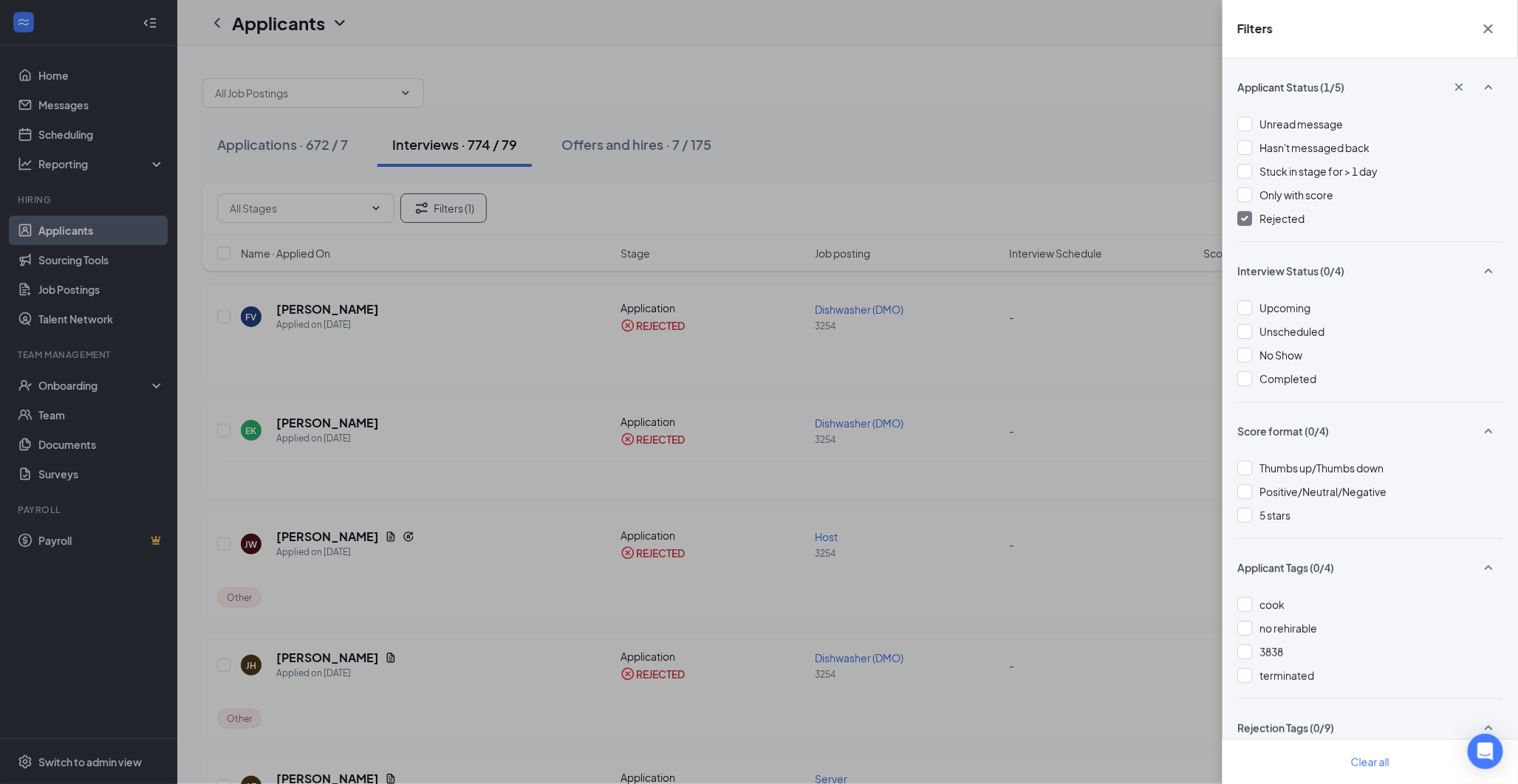
click at [381, 499] on div "Filters Applicant Status (1/5) Unread message Hasn't messaged back Stuck in sta…" at bounding box center [759, 392] width 1518 height 784
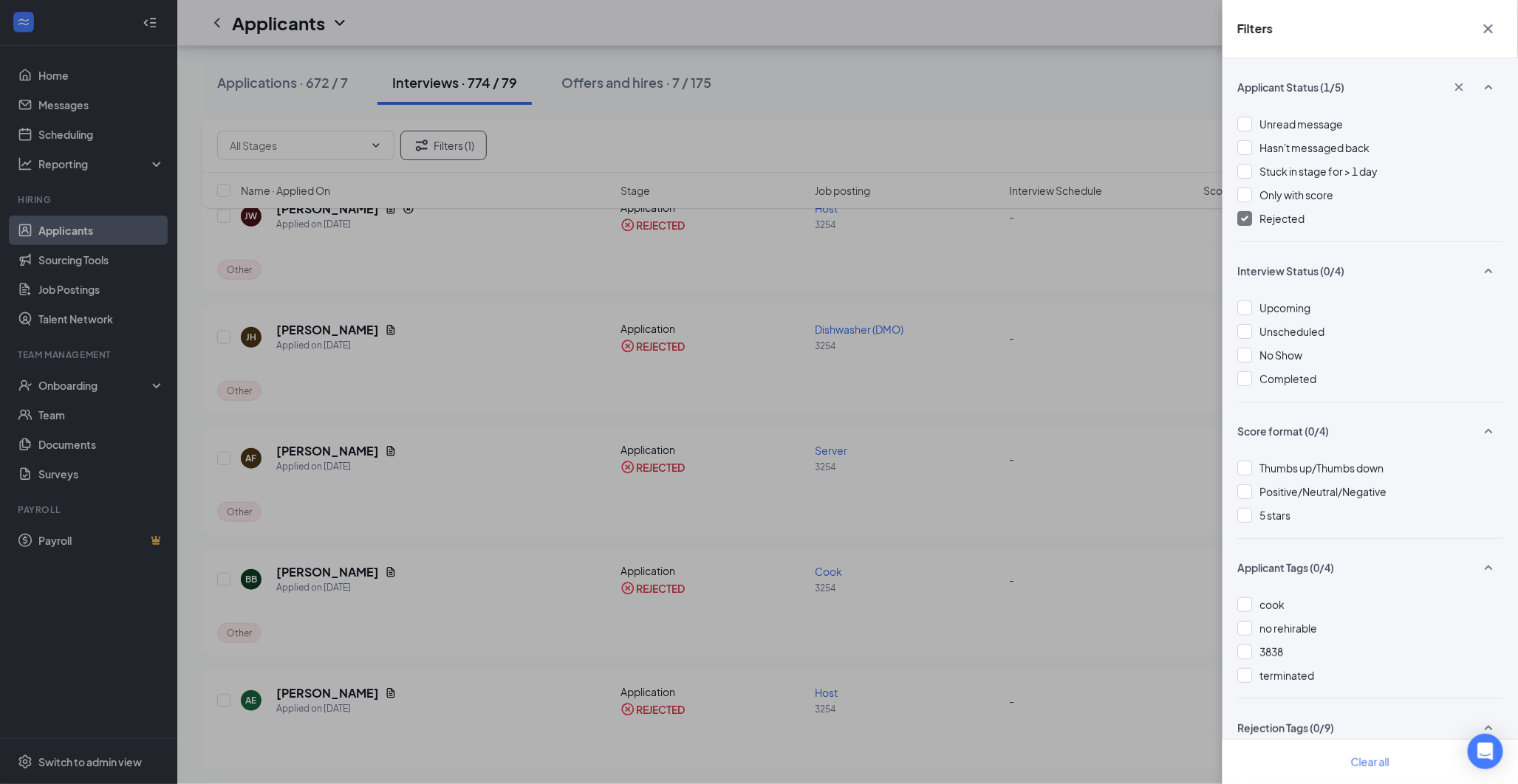
click at [379, 511] on div "Filters Applicant Status (1/5) Unread message Hasn't messaged back Stuck in sta…" at bounding box center [759, 392] width 1518 height 784
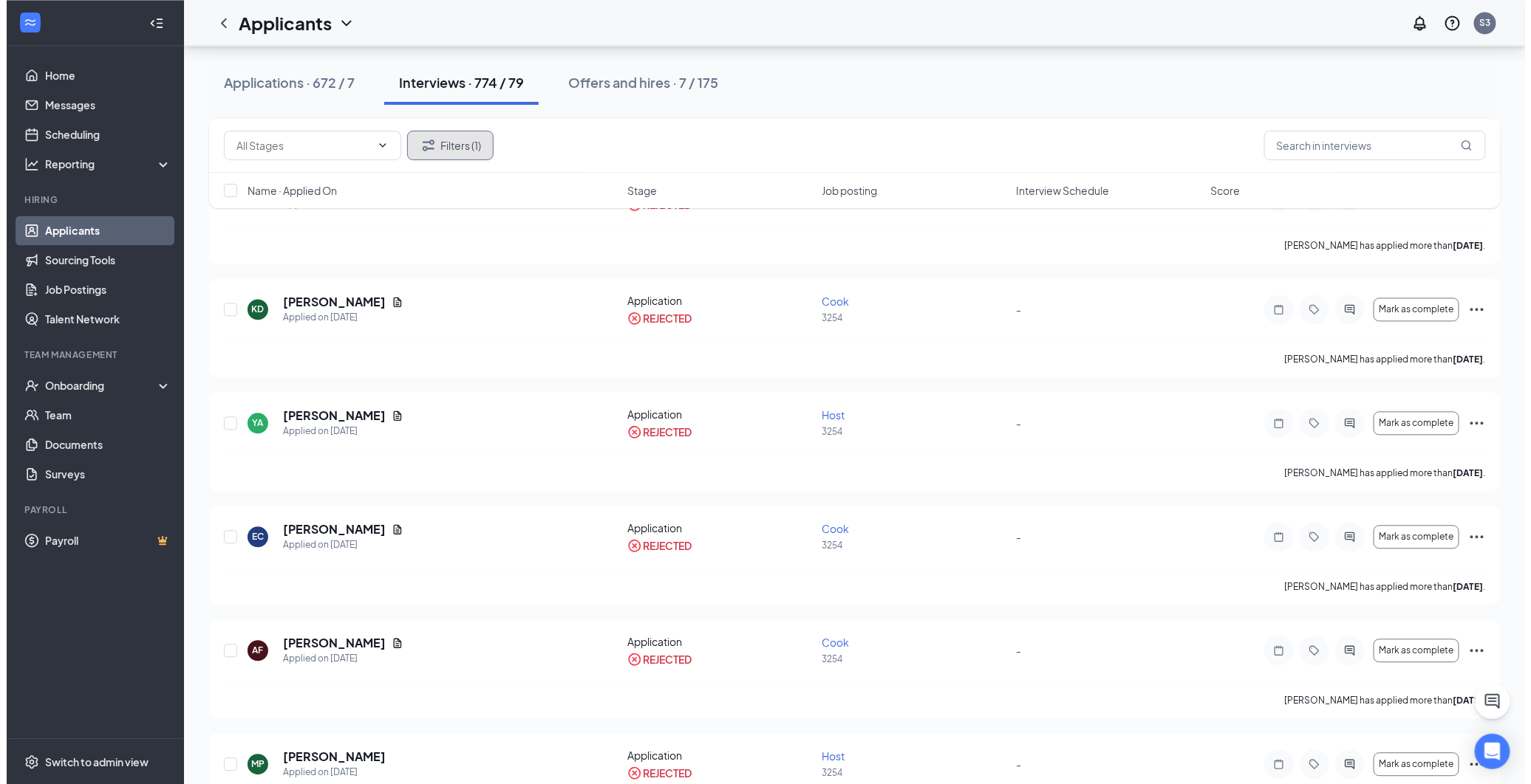
scroll to position [1313, 0]
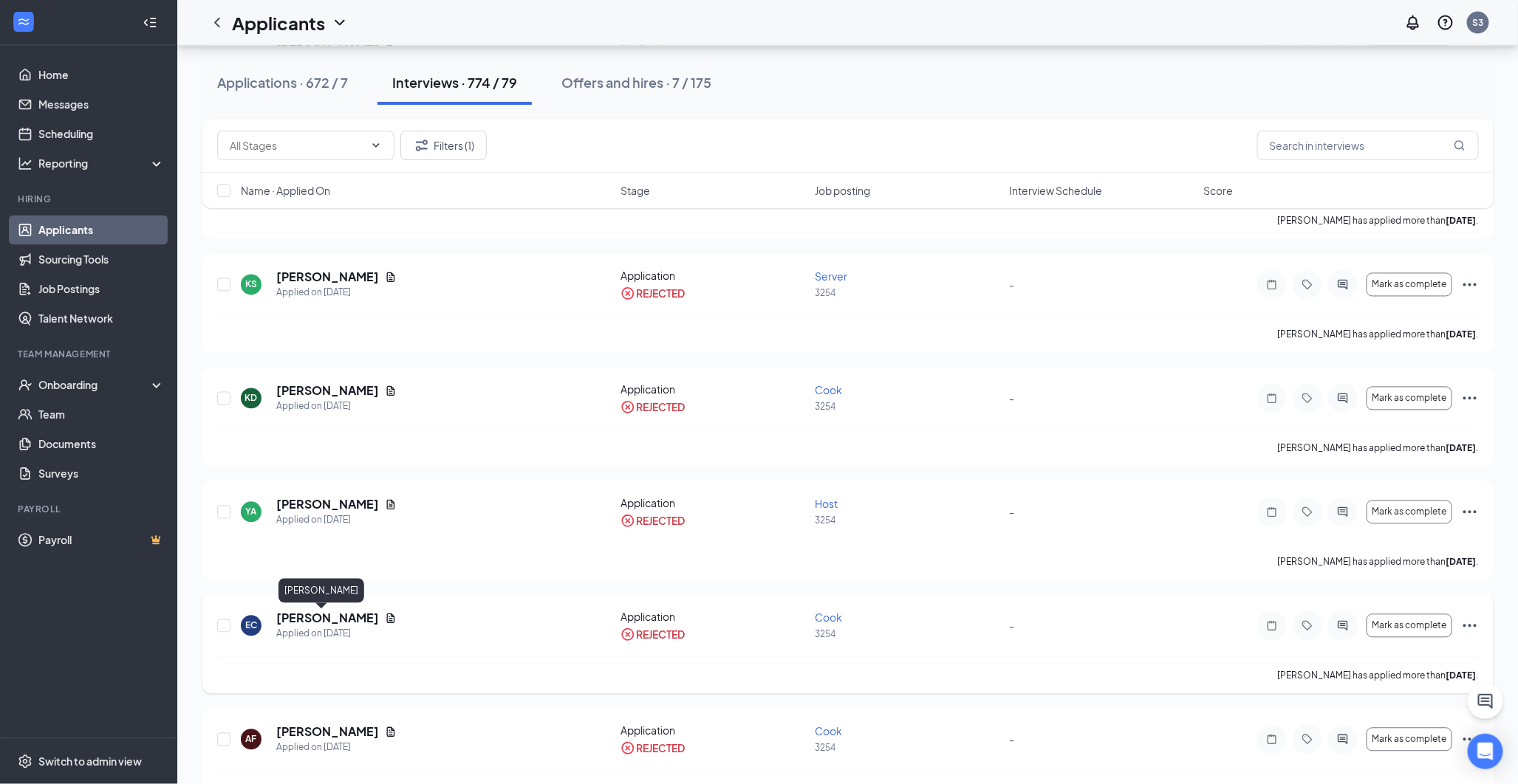
click at [306, 616] on h5 "[PERSON_NAME]" at bounding box center [327, 619] width 102 height 16
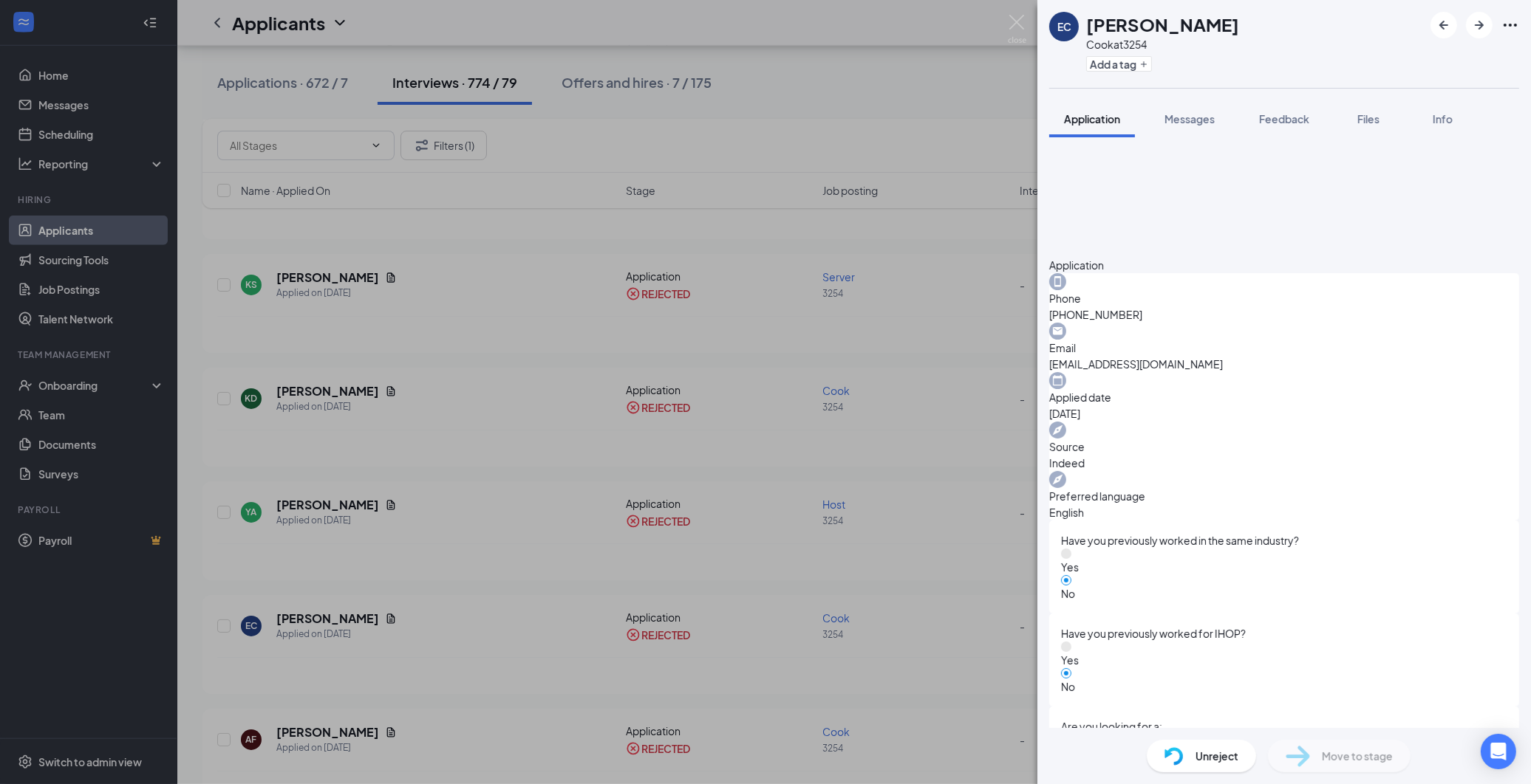
scroll to position [488, 0]
